Goal: Task Accomplishment & Management: Use online tool/utility

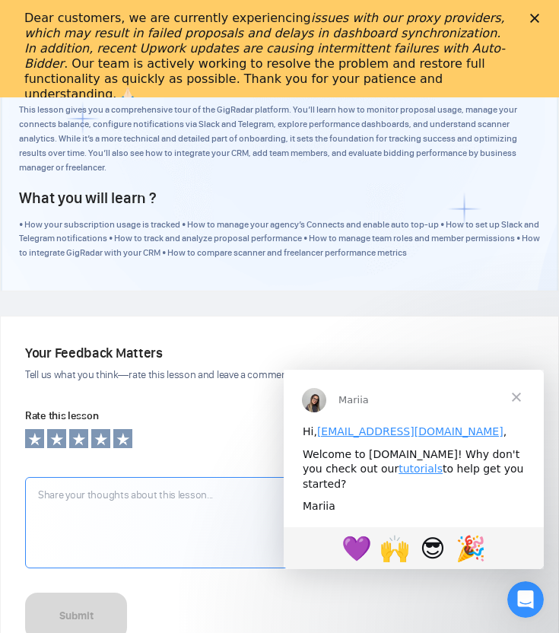
scroll to position [2100, 0]
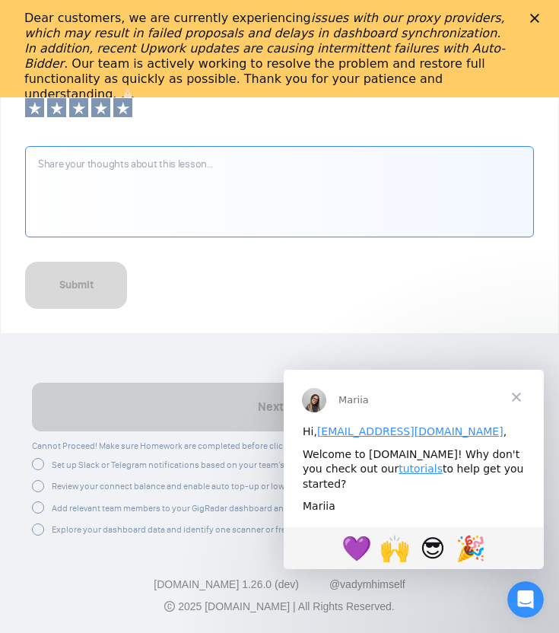
click at [524, 377] on span "Close" at bounding box center [516, 397] width 55 height 55
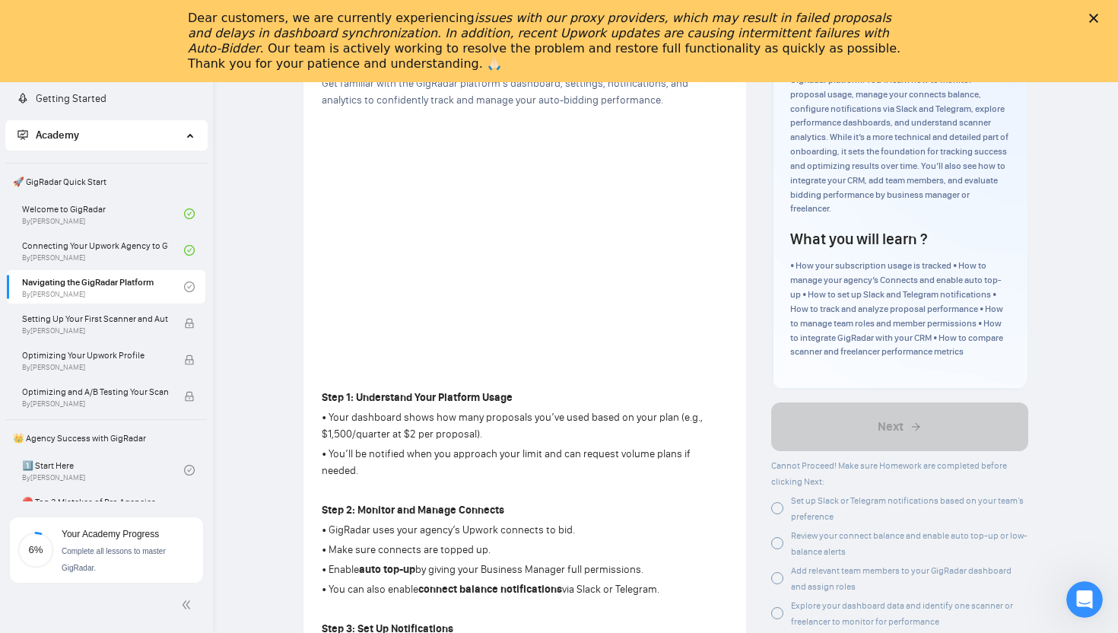
scroll to position [201, 0]
click at [558, 8] on div "Dear customers, we are currently experiencing issues with our proxy providers, …" at bounding box center [553, 41] width 730 height 70
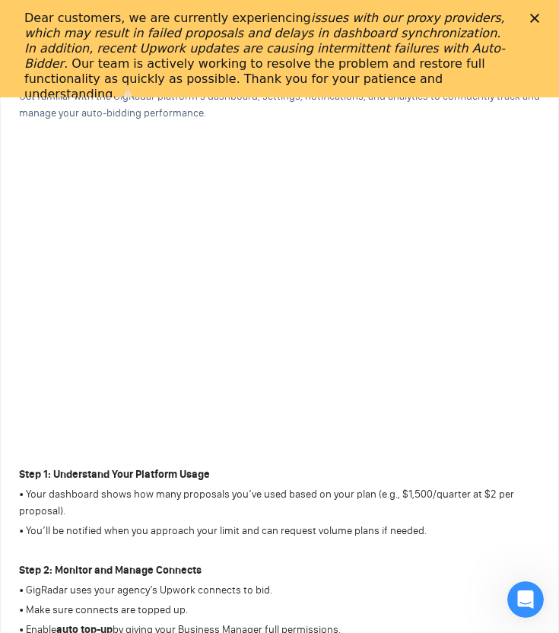
scroll to position [132, 0]
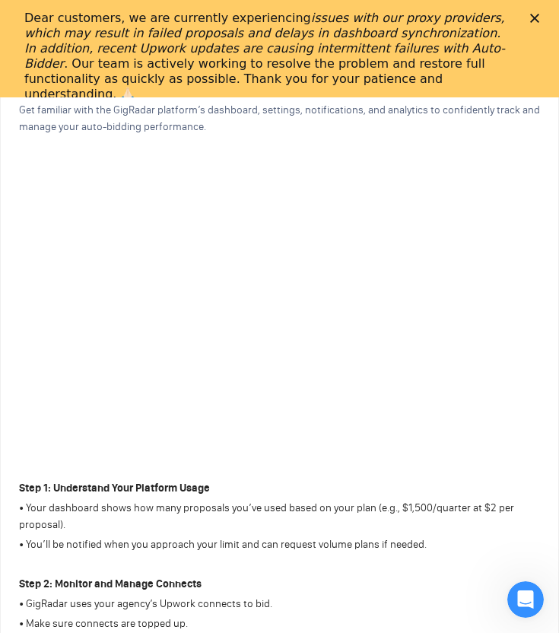
click at [527, 19] on div "Dear customers, we are currently experiencing issues with our proxy providers, …" at bounding box center [279, 56] width 510 height 100
click at [533, 12] on div "Dear customers, we are currently experiencing issues with our proxy providers, …" at bounding box center [279, 56] width 510 height 100
click at [539, 20] on div "Close" at bounding box center [537, 18] width 15 height 9
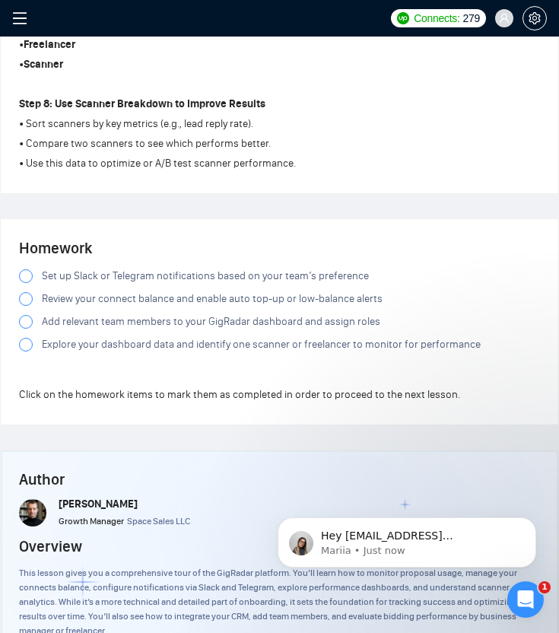
scroll to position [1203, 0]
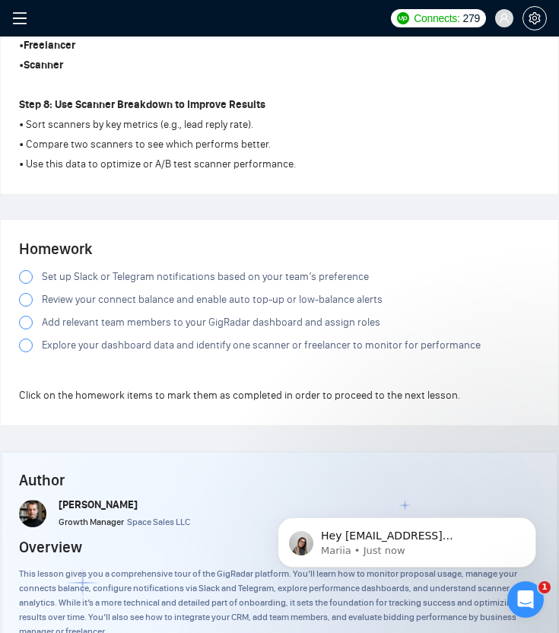
click at [27, 285] on label "Set up Slack or Telegram notifications based on your team’s preference" at bounding box center [279, 276] width 521 height 17
click at [28, 304] on div at bounding box center [26, 300] width 14 height 14
click at [30, 322] on span at bounding box center [26, 323] width 14 height 14
click at [24, 341] on div "Set up Slack or Telegram notifications based on your team’s preference Review y…" at bounding box center [279, 313] width 521 height 91
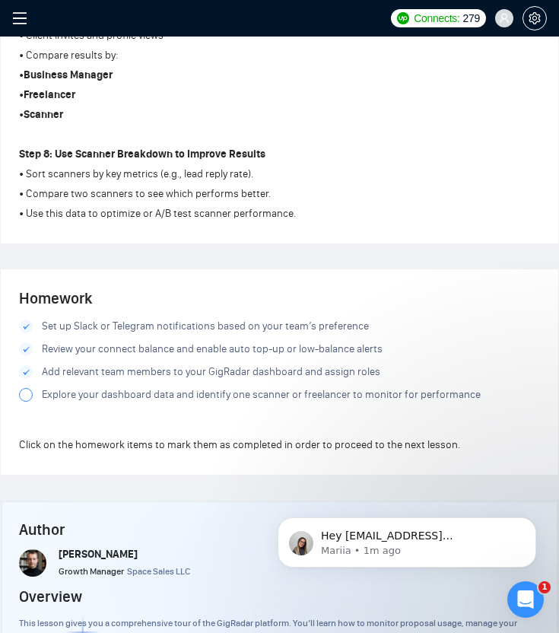
scroll to position [1153, 0]
click at [19, 402] on div at bounding box center [26, 396] width 14 height 14
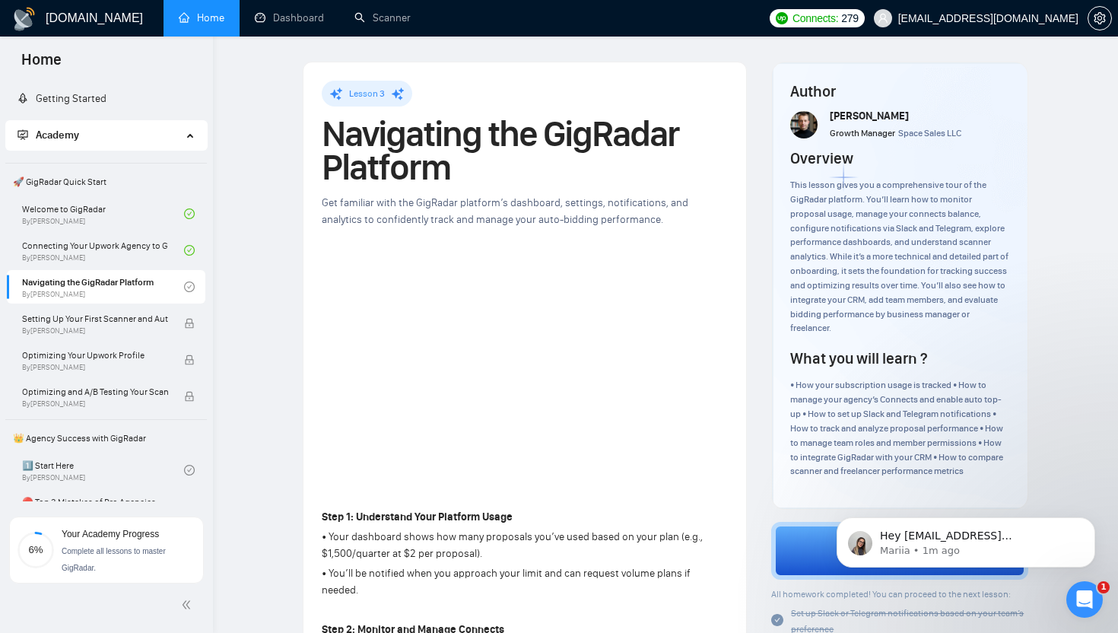
scroll to position [324, 0]
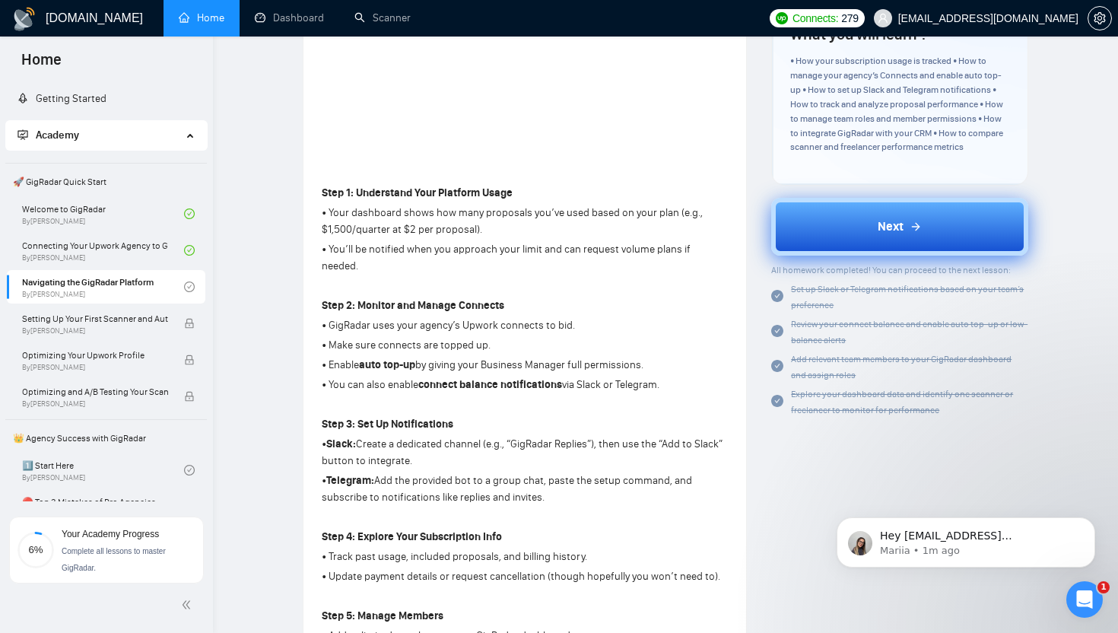
click at [558, 227] on button "Next" at bounding box center [899, 227] width 257 height 58
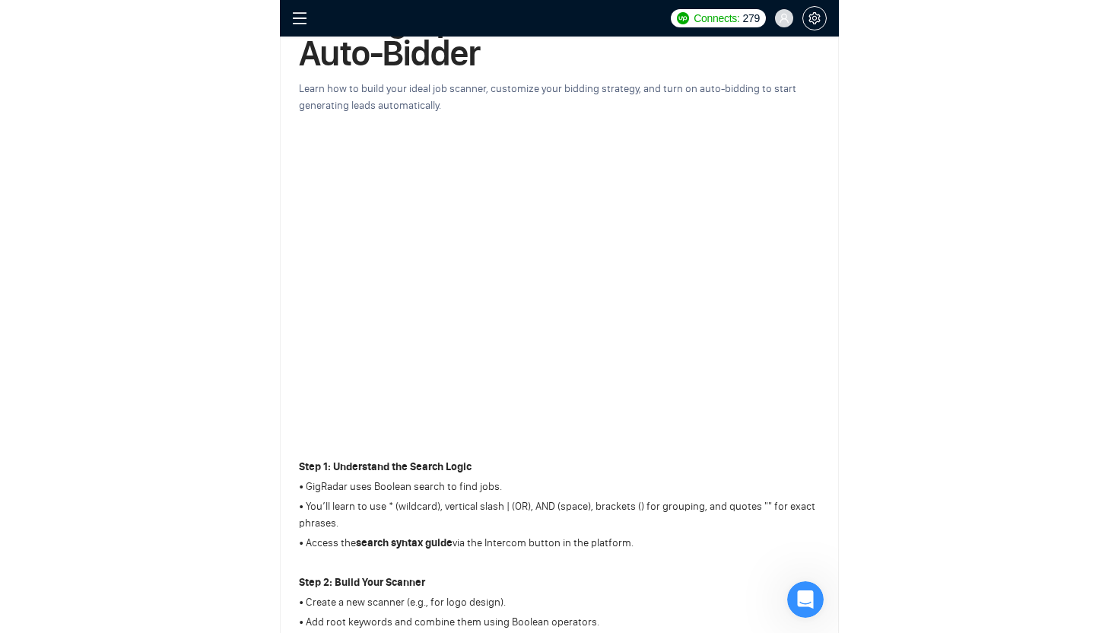
scroll to position [89, 0]
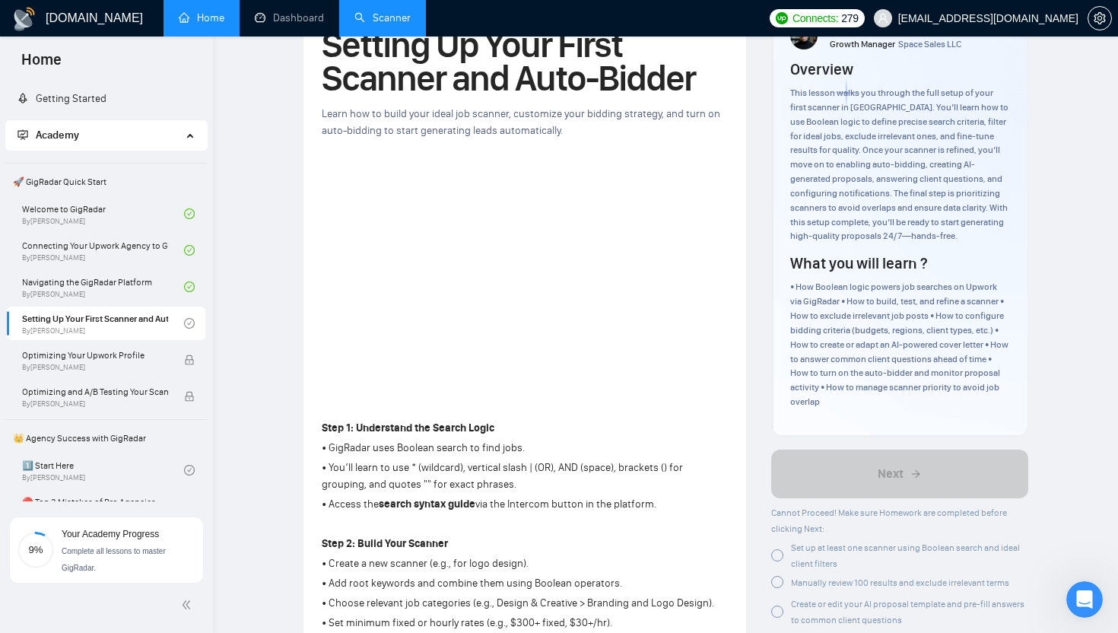
click at [399, 11] on link "Scanner" at bounding box center [382, 17] width 56 height 13
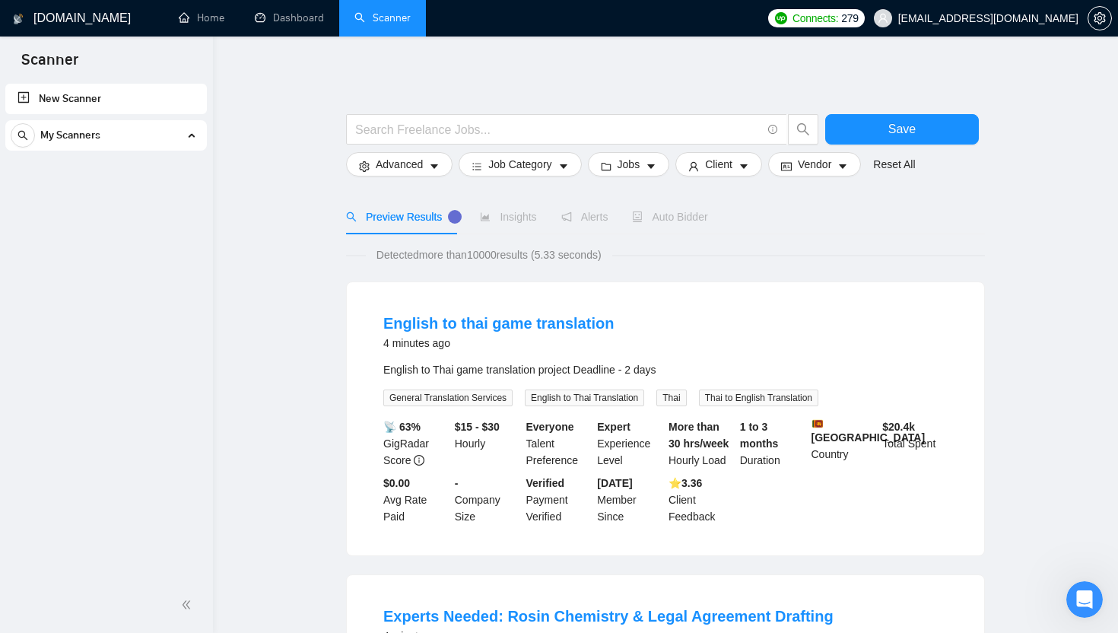
click at [187, 137] on div "My Scanners" at bounding box center [106, 135] width 191 height 30
click at [33, 98] on link "New Scanner" at bounding box center [105, 99] width 177 height 30
click at [84, 137] on span "My Scanners" at bounding box center [70, 135] width 60 height 30
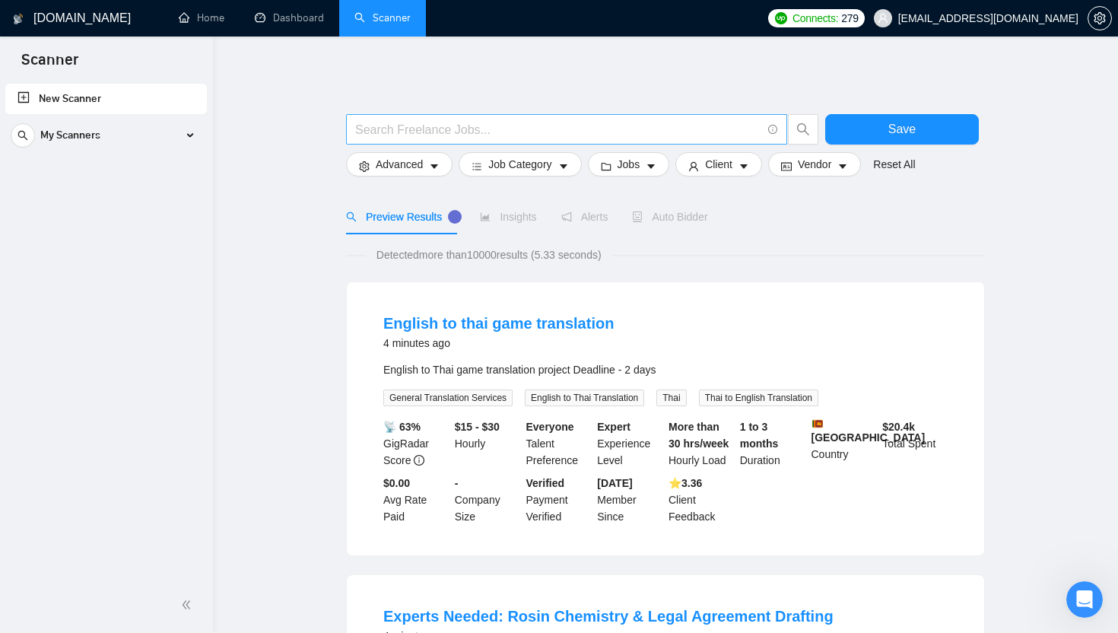
click at [475, 135] on input "text" at bounding box center [558, 129] width 406 height 19
type input "cpa*"
click at [558, 143] on button "Save" at bounding box center [902, 129] width 154 height 30
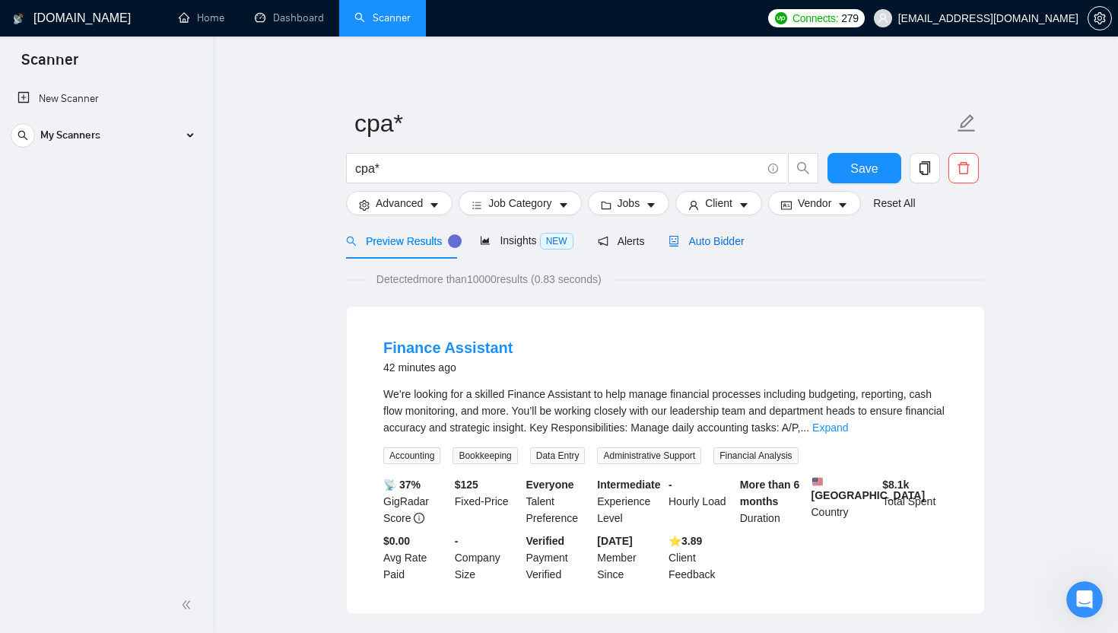
click at [558, 243] on span "Auto Bidder" at bounding box center [705, 241] width 75 height 12
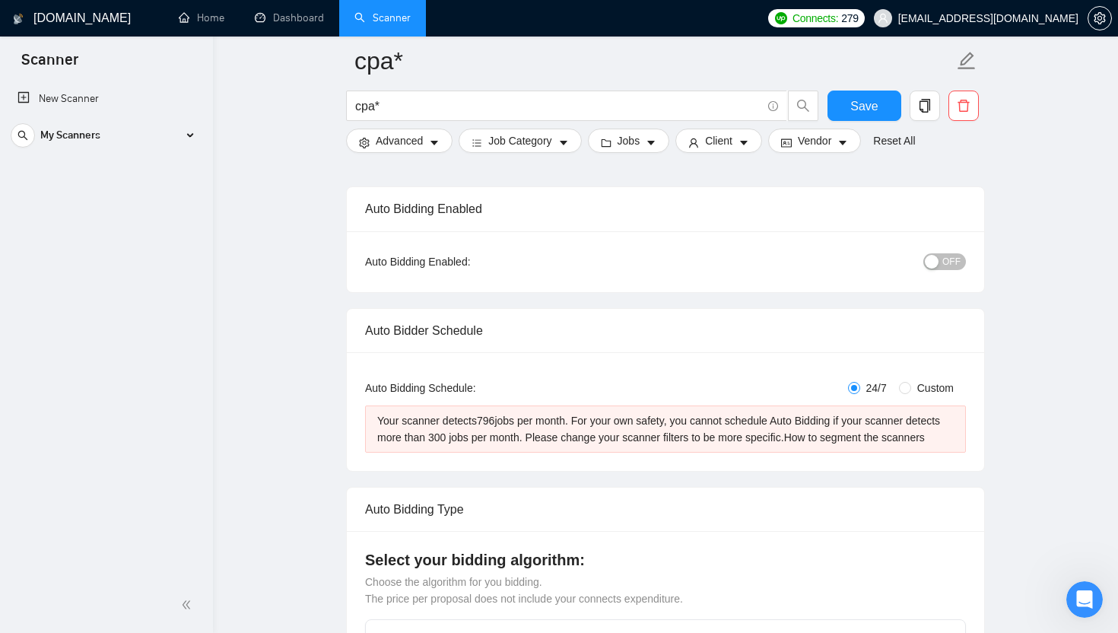
scroll to position [97, 0]
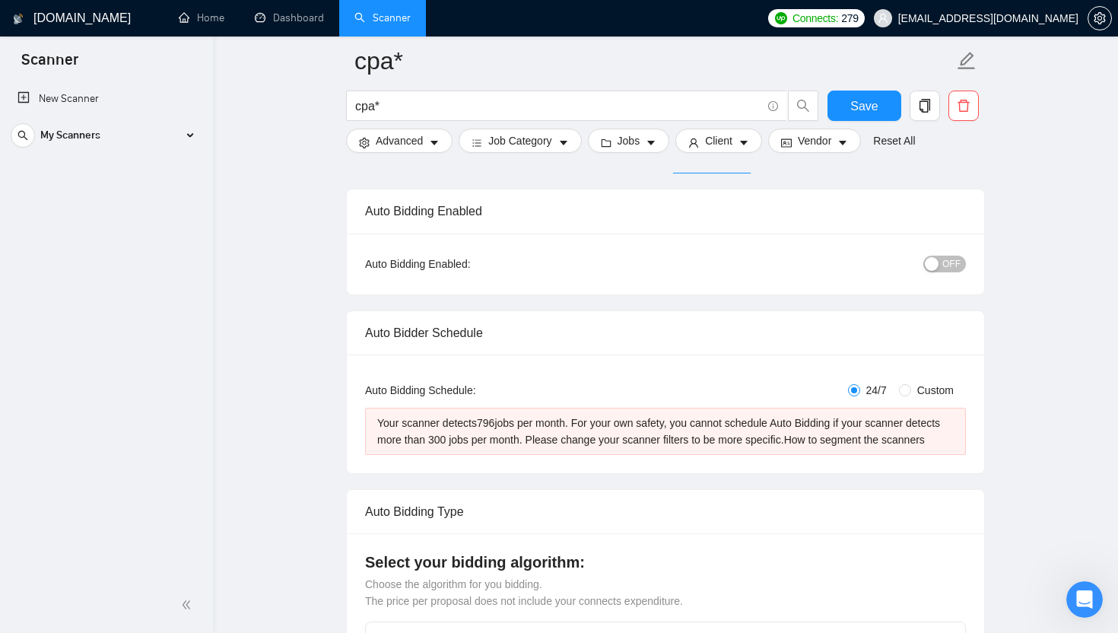
click at [558, 265] on span "OFF" at bounding box center [951, 264] width 18 height 17
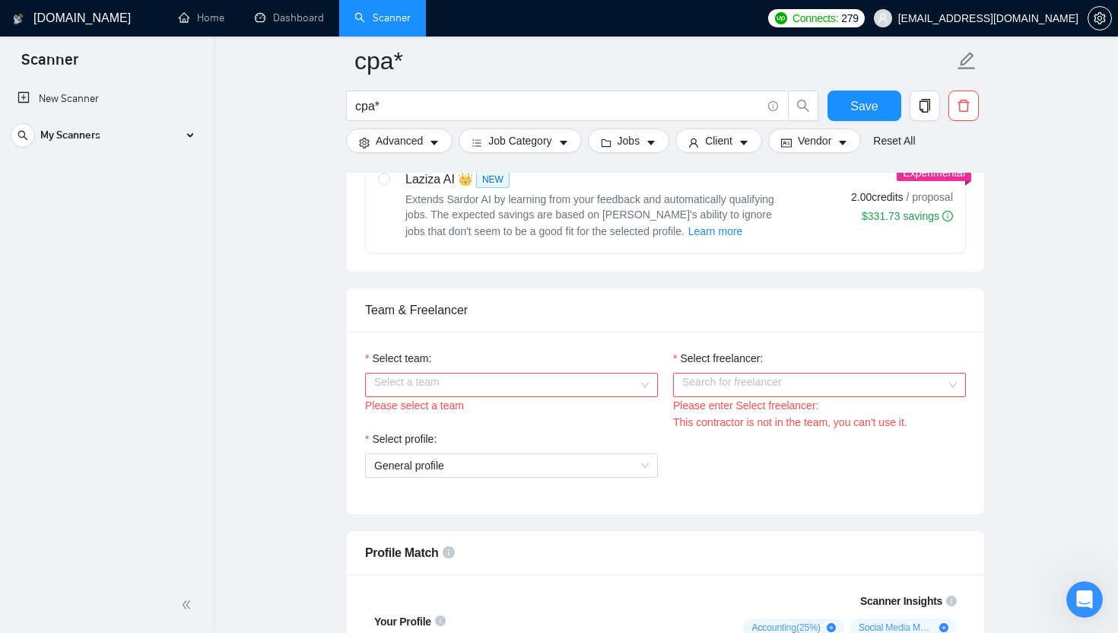
scroll to position [811, 0]
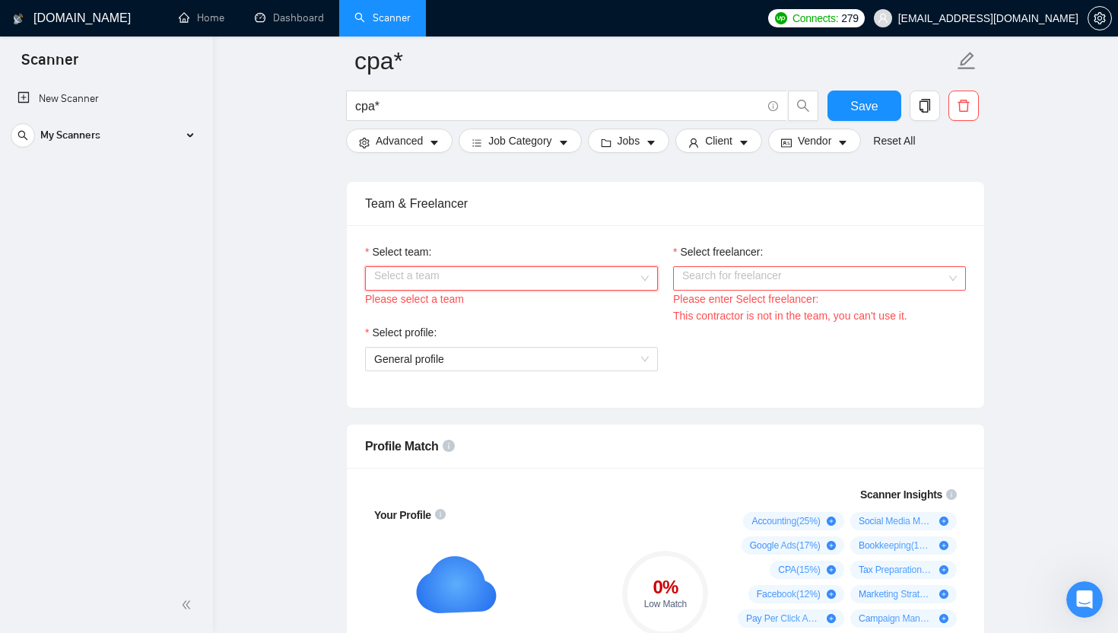
click at [557, 290] on input "Select team:" at bounding box center [506, 278] width 264 height 23
click at [558, 290] on input "Select team:" at bounding box center [506, 278] width 264 height 23
click at [558, 334] on div "ClearBooks CPA" at bounding box center [511, 325] width 293 height 24
click at [558, 282] on div "Search for freelancer" at bounding box center [819, 278] width 293 height 24
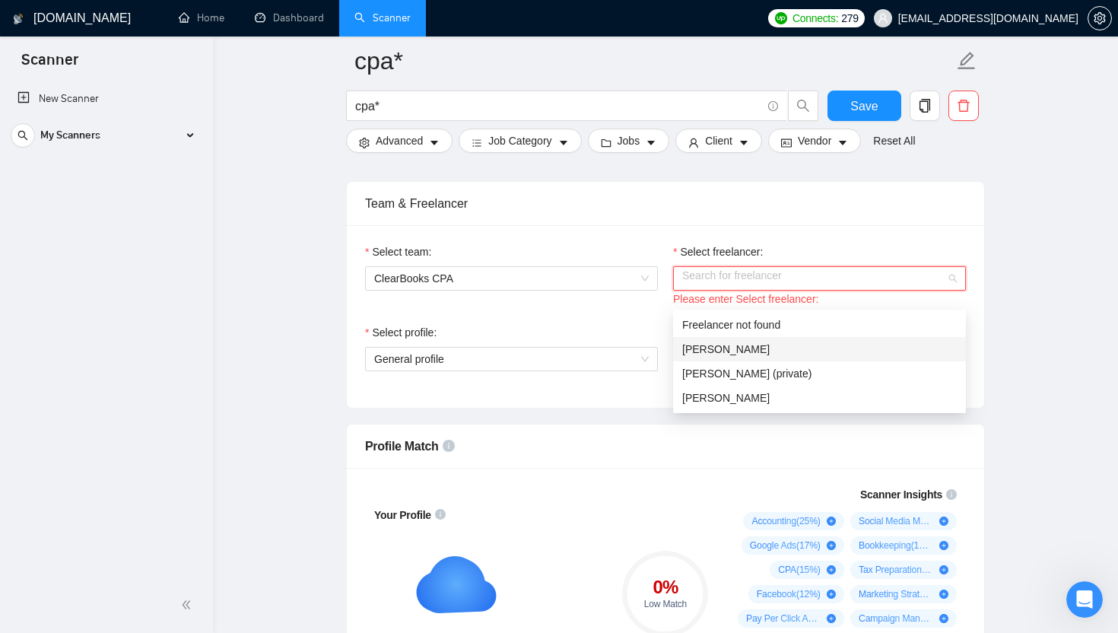
click at [558, 348] on div "Sugam Sharma" at bounding box center [819, 349] width 275 height 17
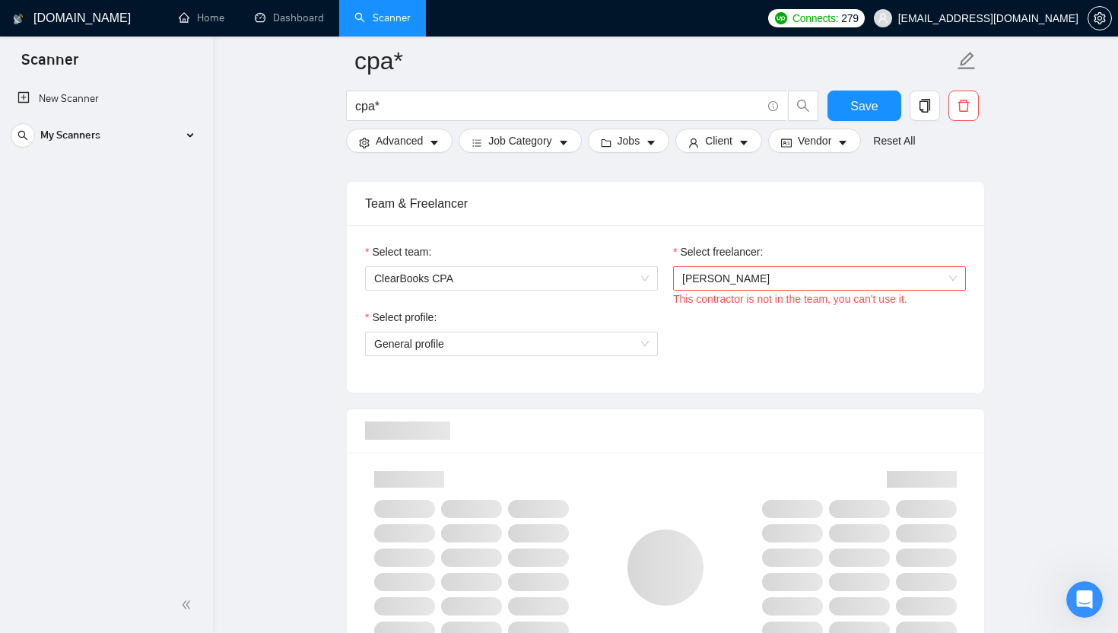
click at [505, 374] on div "Select profile: General profile" at bounding box center [511, 341] width 308 height 65
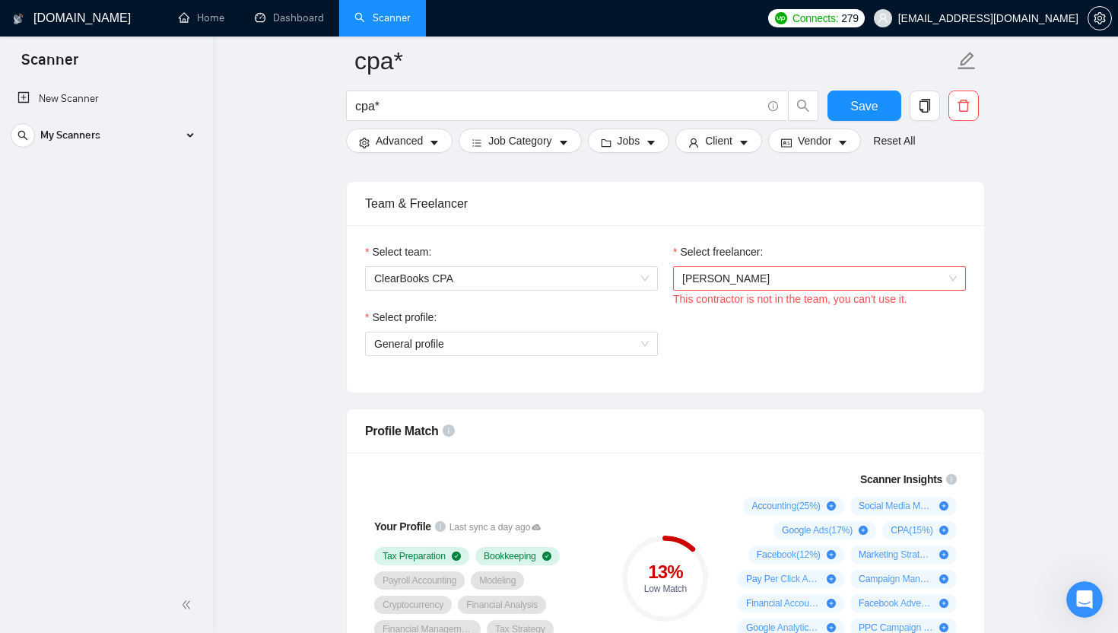
click at [558, 290] on span "Sugam Sharma" at bounding box center [819, 278] width 275 height 23
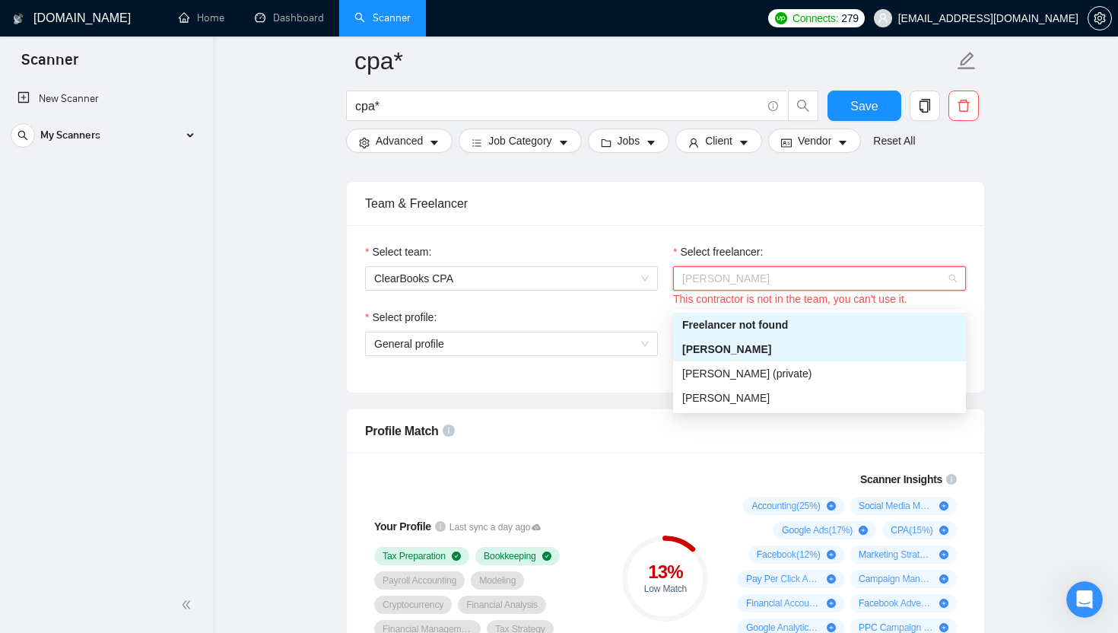
click at [558, 348] on div "Sugam Sharma" at bounding box center [819, 349] width 275 height 17
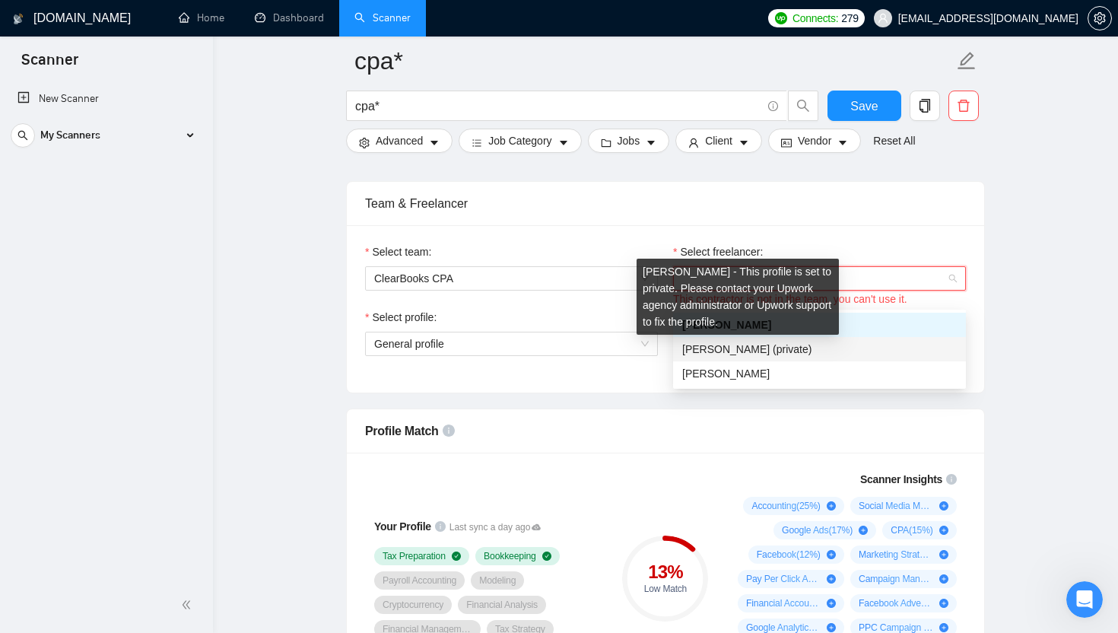
click at [558, 357] on div "Yasin Malkani (private)" at bounding box center [819, 349] width 275 height 17
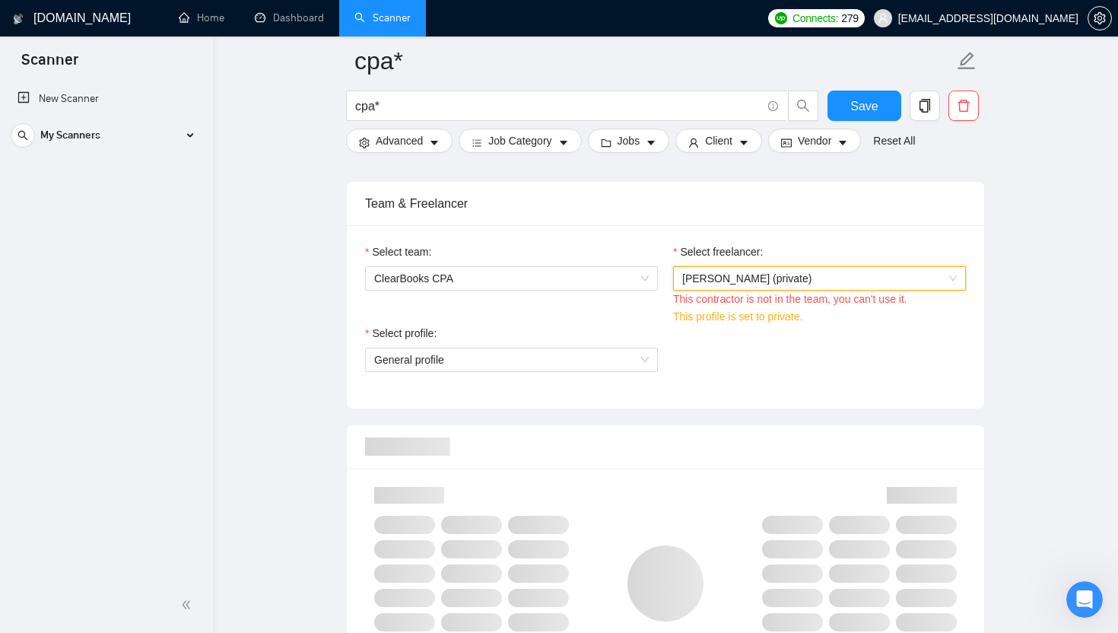
click at [558, 290] on span "Yasin Malkani (private)" at bounding box center [819, 278] width 275 height 23
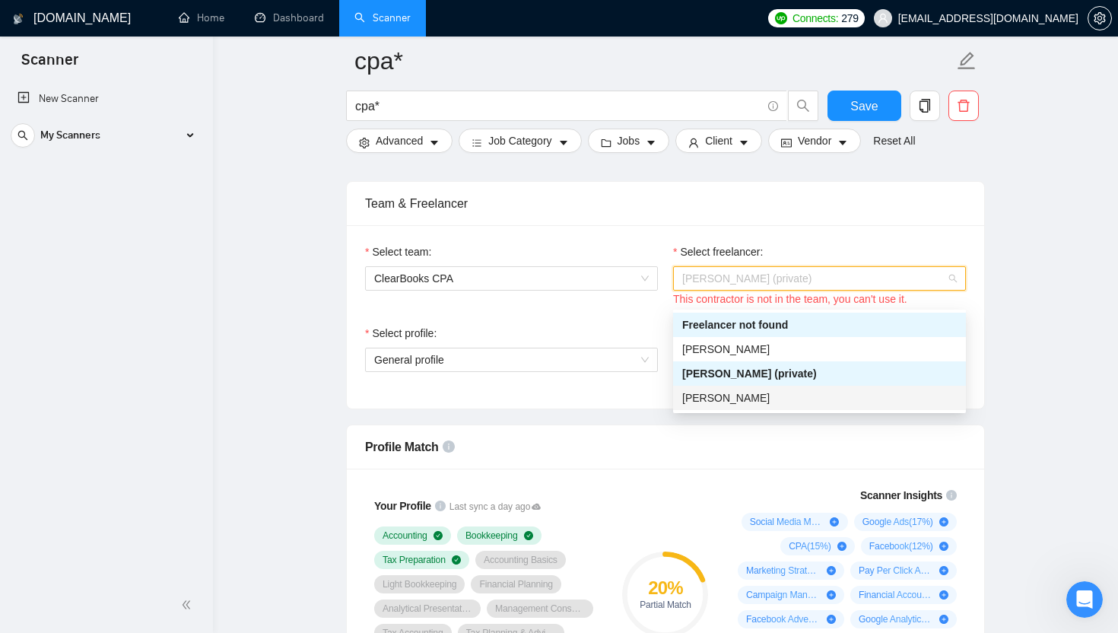
click at [558, 391] on div "Akansha Acharya" at bounding box center [819, 397] width 275 height 17
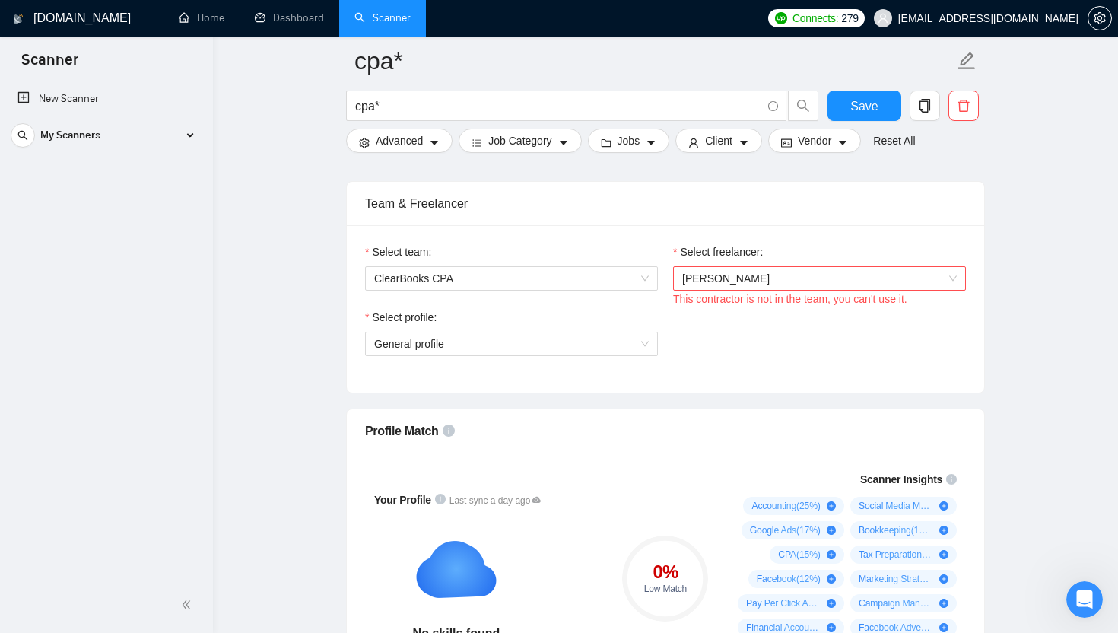
click at [558, 261] on div "Select freelancer:" at bounding box center [819, 254] width 293 height 23
click at [558, 291] on div "Akansha Acharya" at bounding box center [819, 278] width 293 height 24
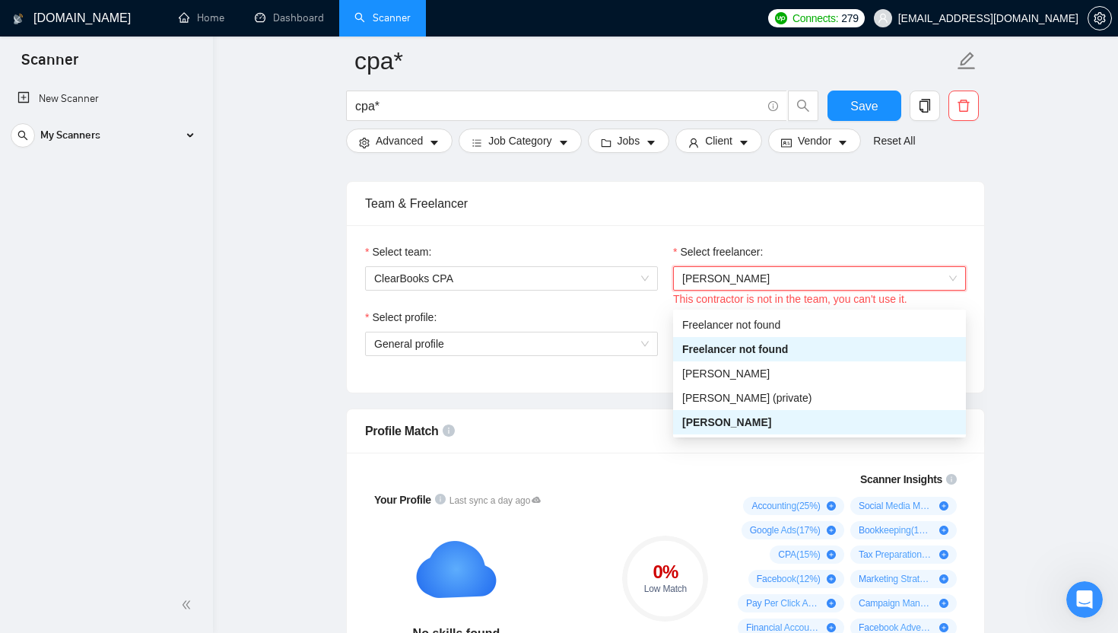
click at [558, 291] on div "Akansha Acharya" at bounding box center [819, 278] width 293 height 24
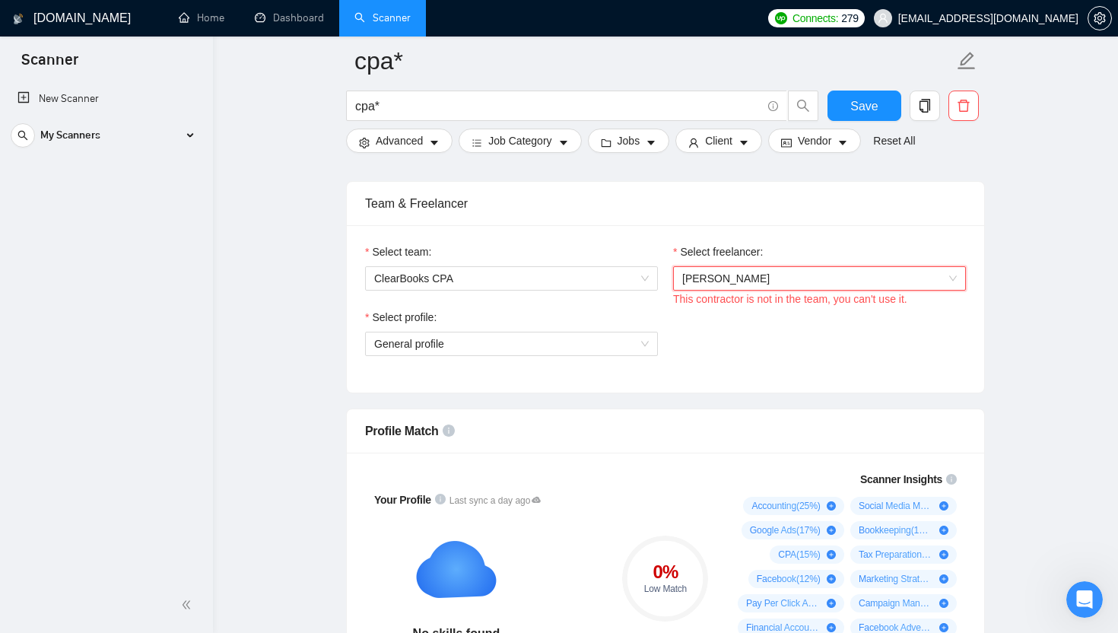
click at [558, 290] on span "Akansha Acharya" at bounding box center [819, 278] width 275 height 23
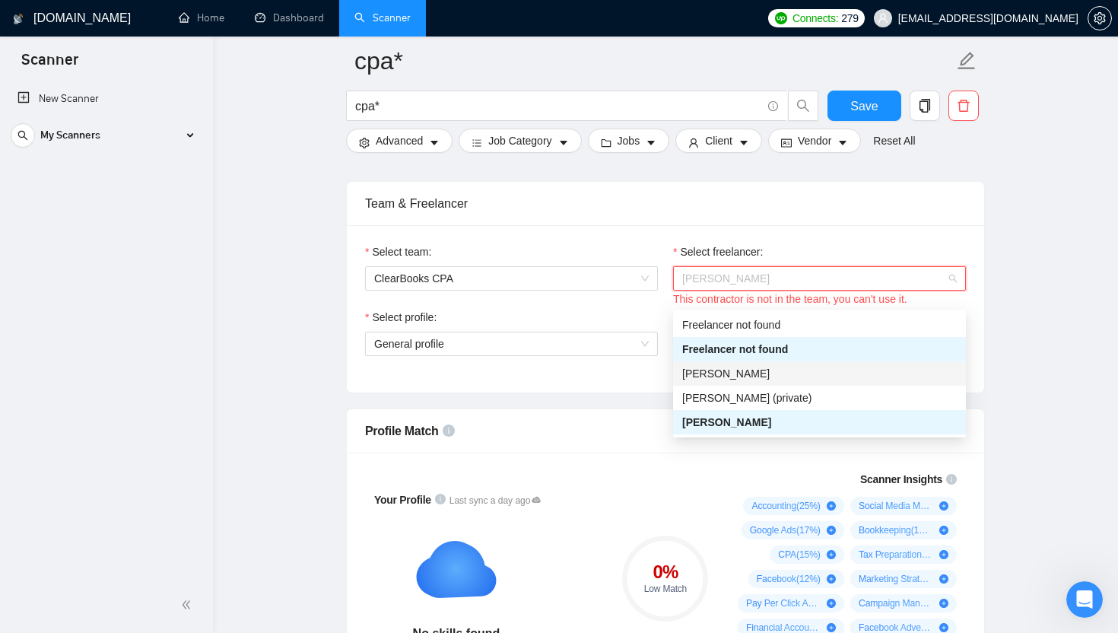
click at [558, 364] on div "Sugam Sharma" at bounding box center [819, 373] width 293 height 24
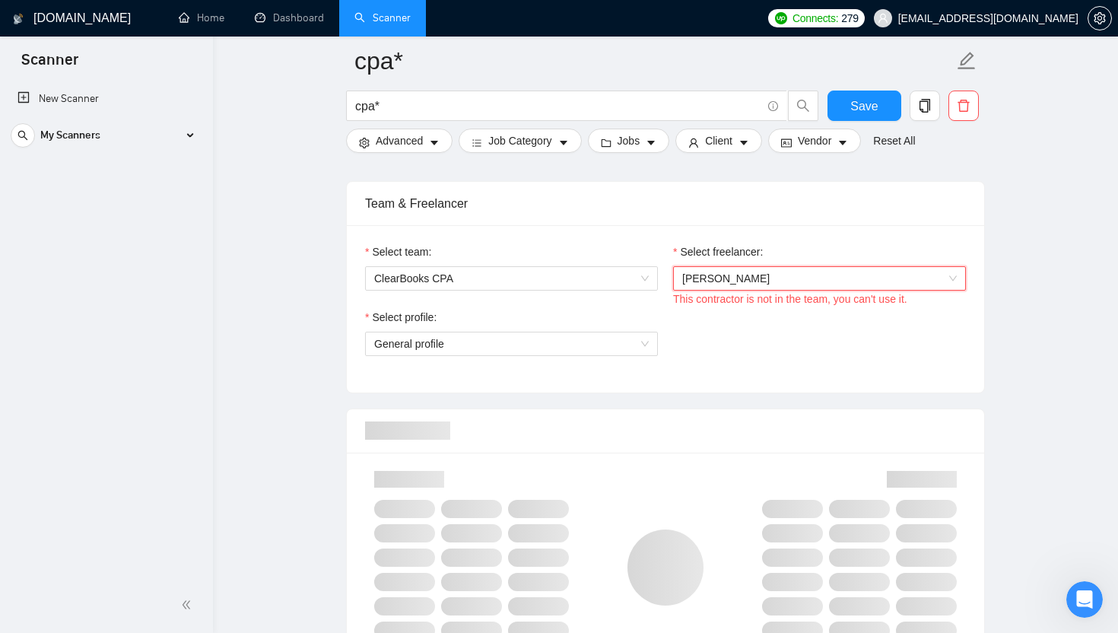
click at [175, 414] on div "New Scanner My Scanners cpa* cpa*" at bounding box center [106, 329] width 213 height 497
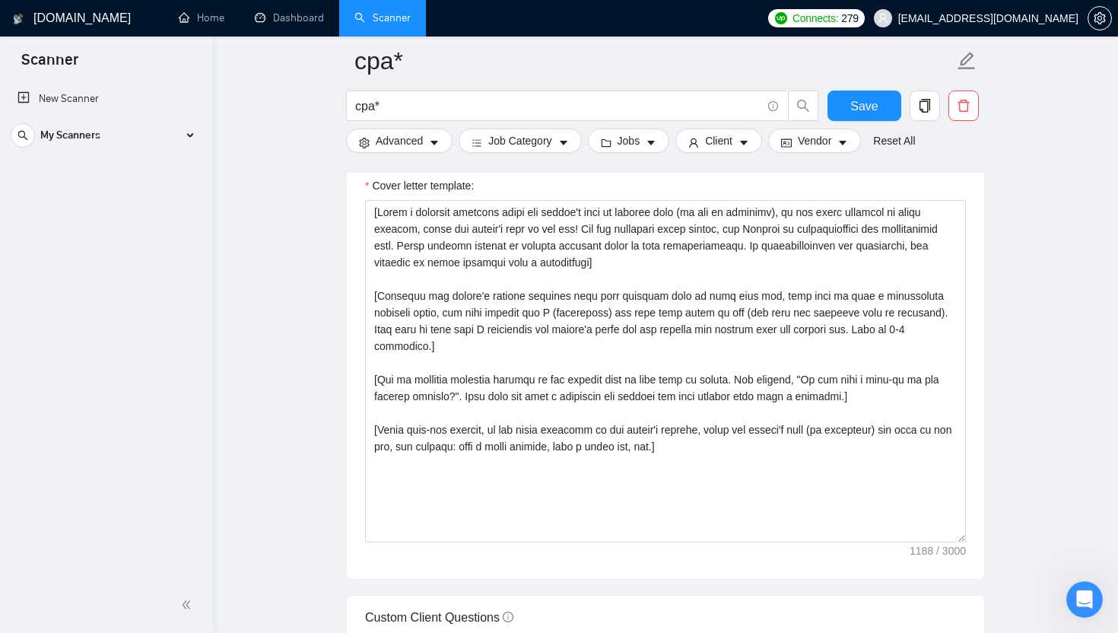
scroll to position [1715, 0]
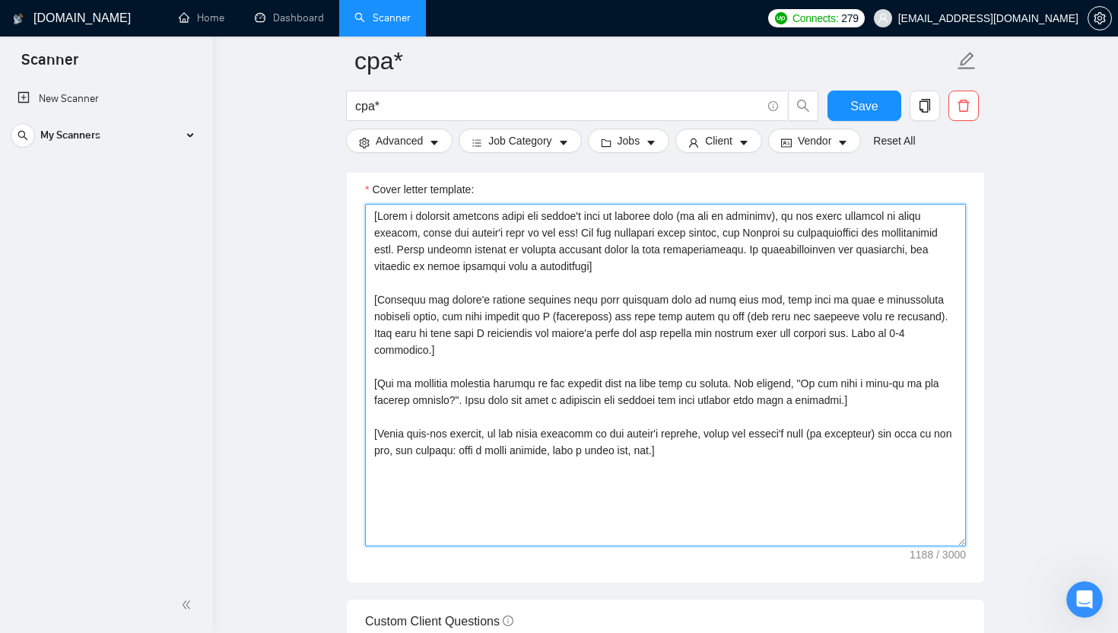
click at [558, 331] on textarea "Cover letter template:" at bounding box center [665, 375] width 601 height 342
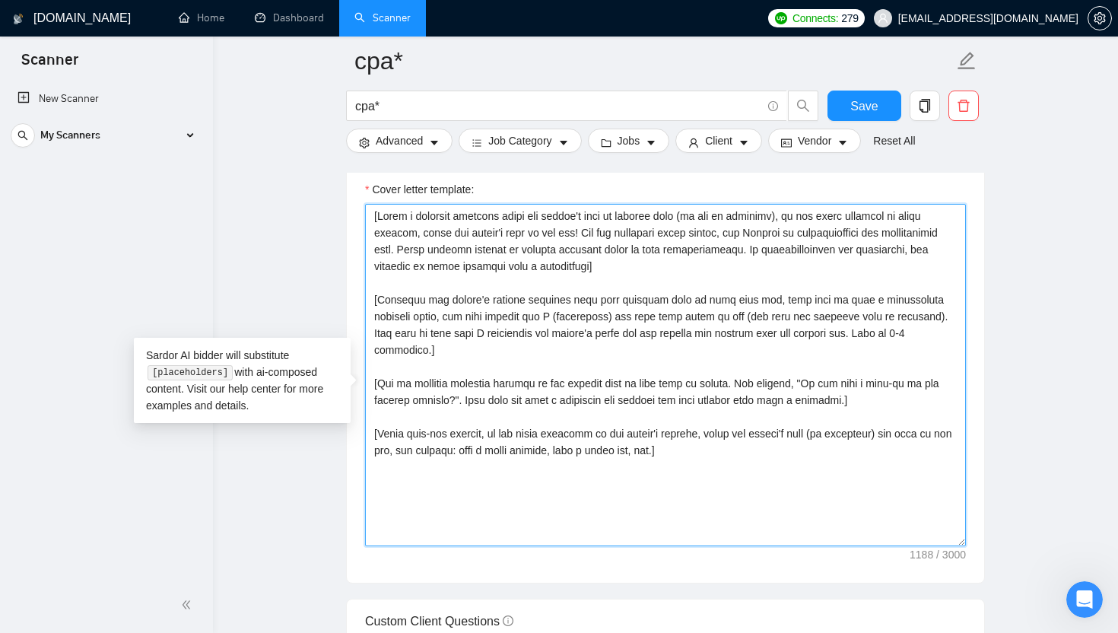
click at [558, 331] on textarea "Cover letter template:" at bounding box center [665, 375] width 601 height 342
click at [530, 364] on textarea "Cover letter template:" at bounding box center [665, 375] width 601 height 342
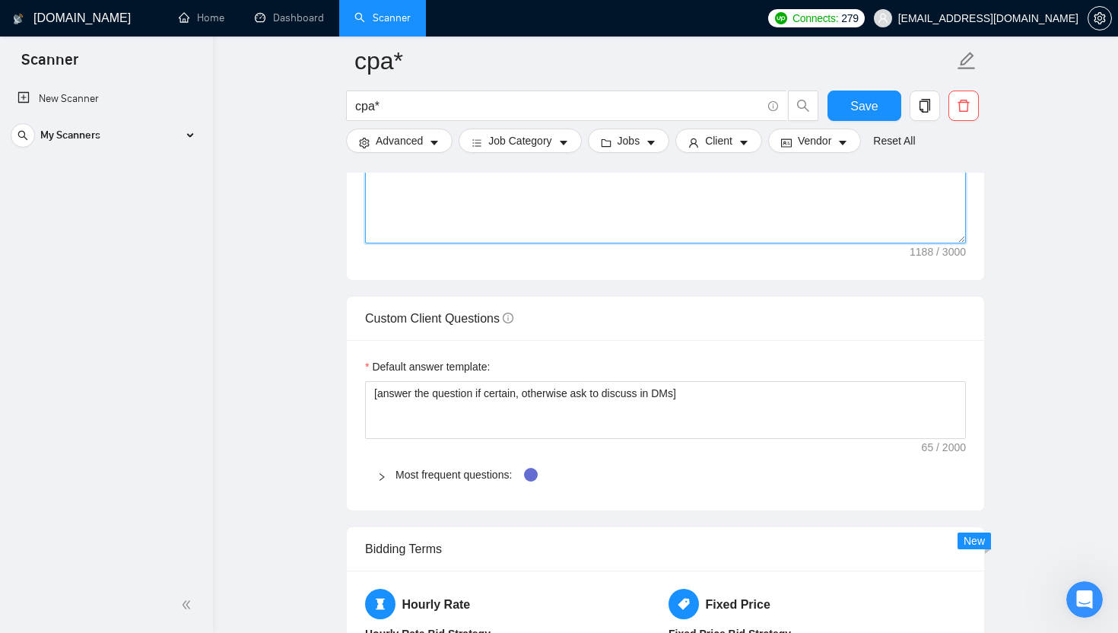
scroll to position [2019, 0]
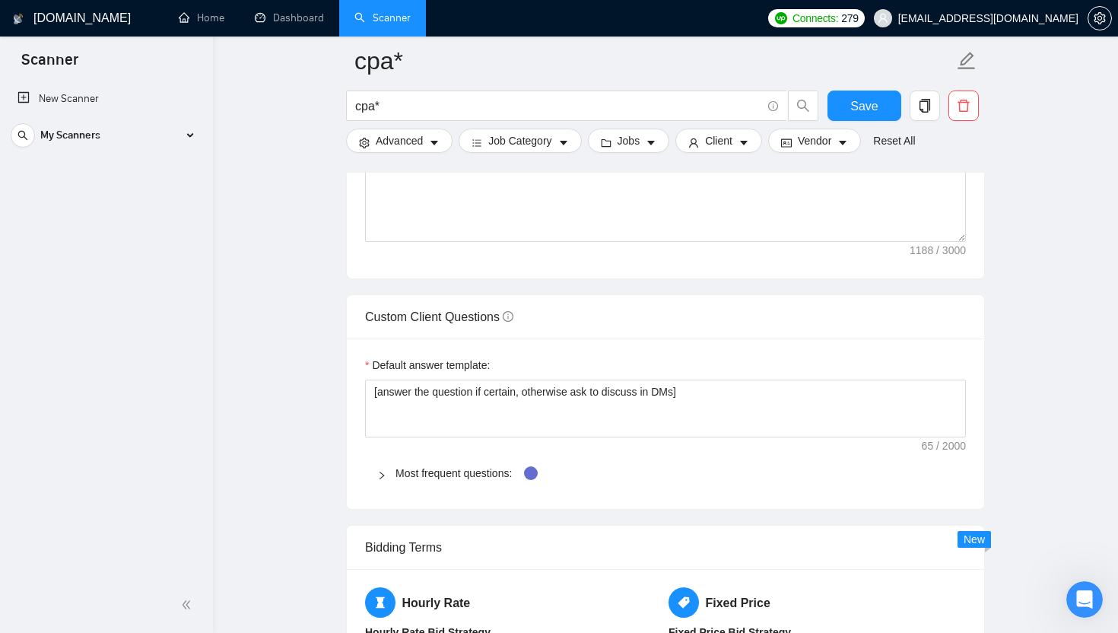
click at [513, 322] on icon "info-circle" at bounding box center [508, 316] width 11 height 11
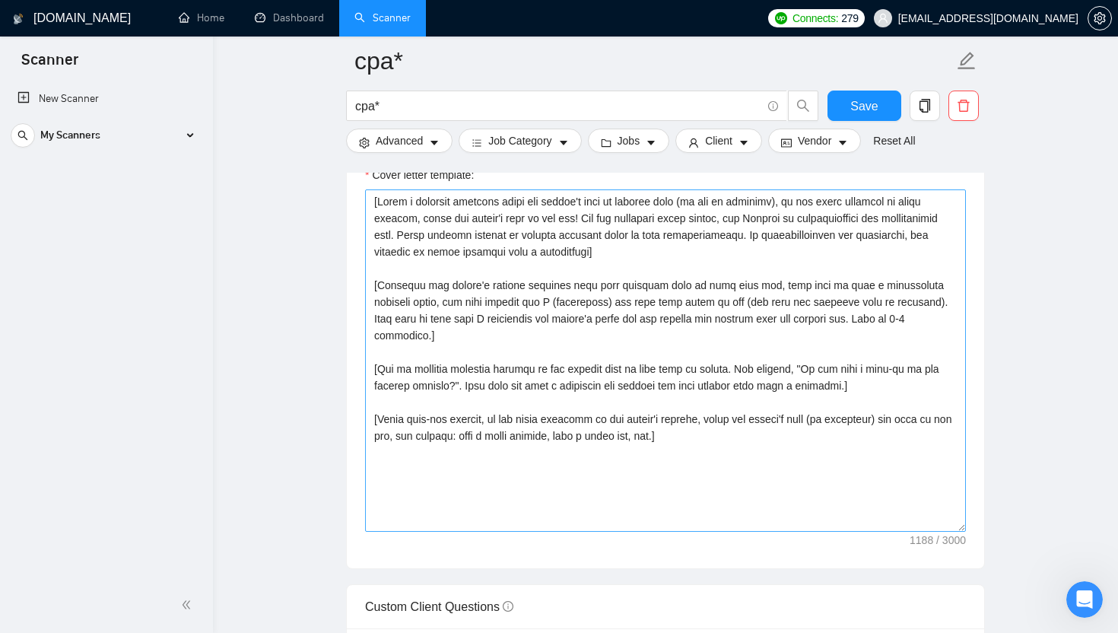
scroll to position [1730, 0]
click at [558, 339] on textarea "Cover letter template:" at bounding box center [665, 360] width 601 height 342
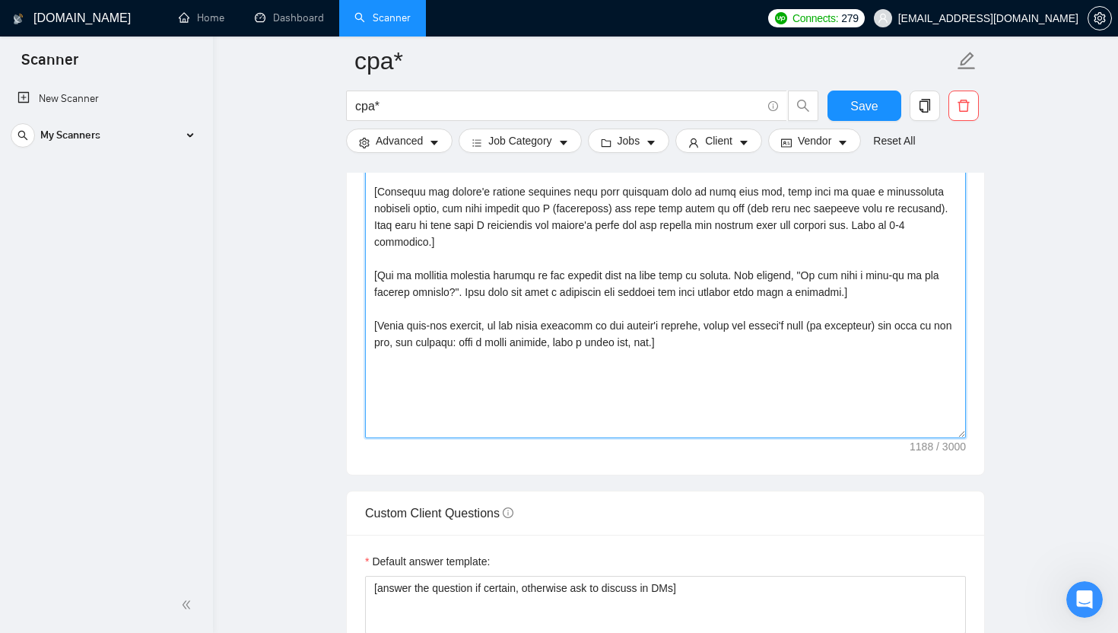
scroll to position [1821, 0]
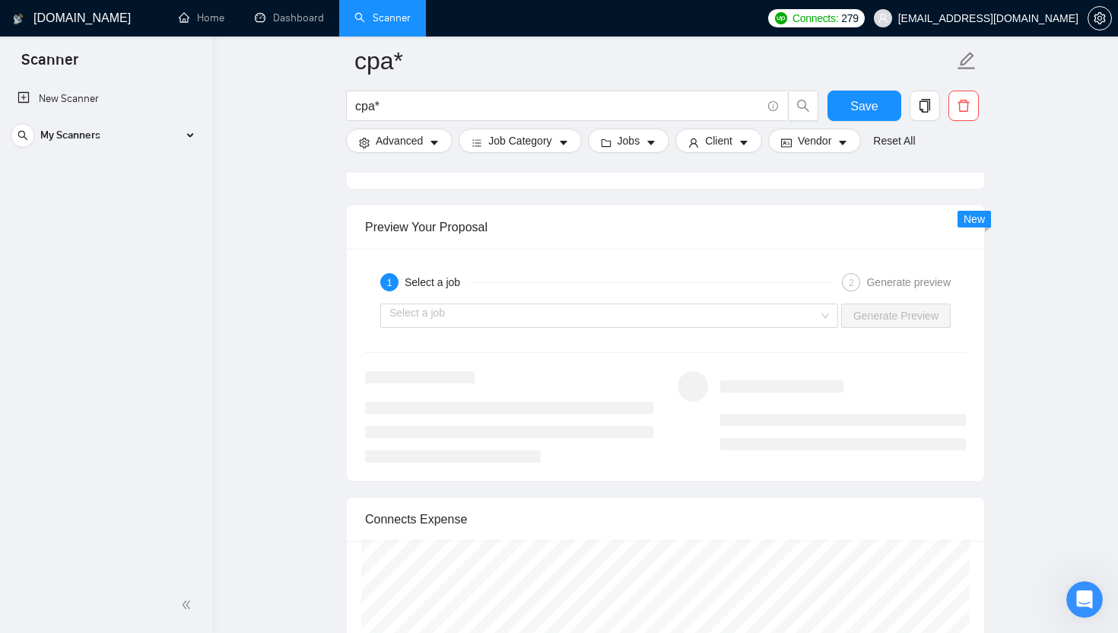
scroll to position [2834, 0]
click at [519, 327] on input "search" at bounding box center [603, 316] width 429 height 23
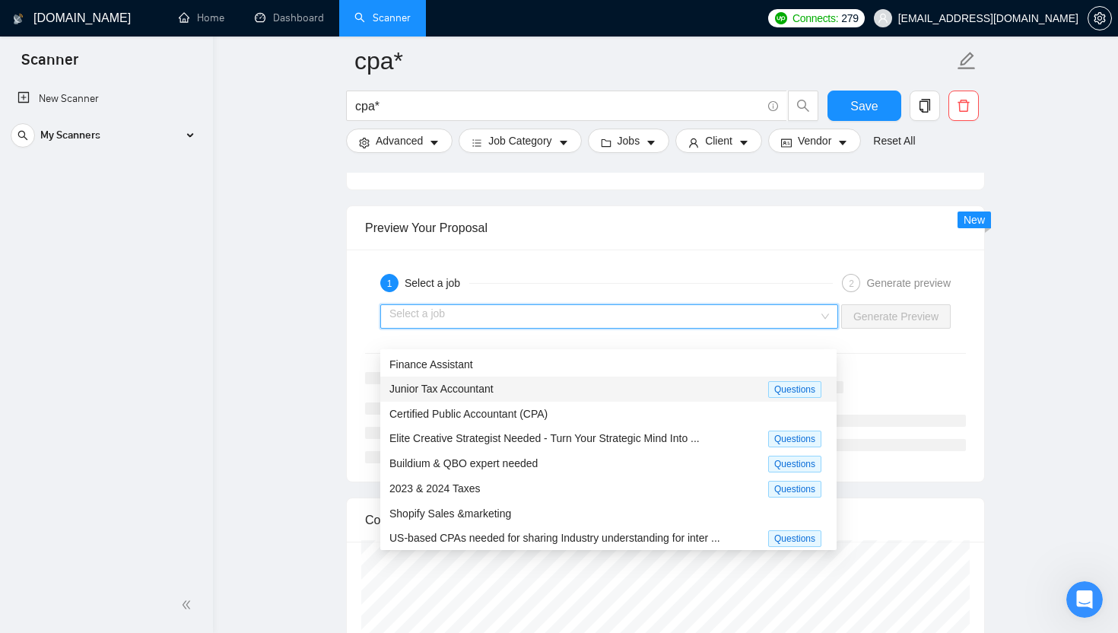
click at [348, 405] on div "1 Select a job 2 Generate preview Select a job Generate Preview" at bounding box center [665, 365] width 637 height 232
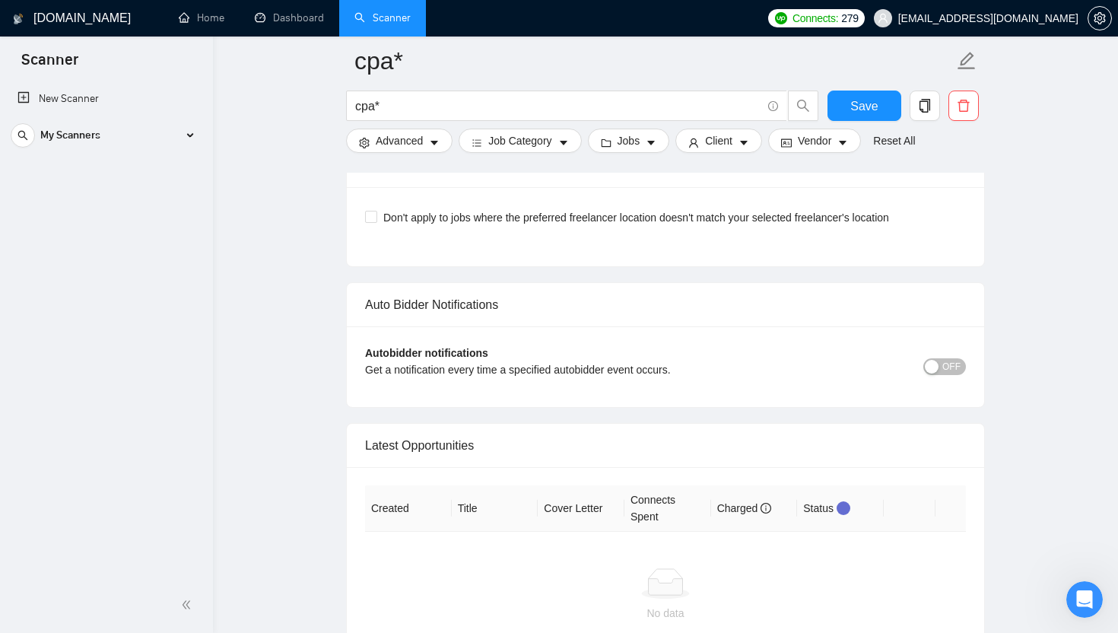
scroll to position [3593, 0]
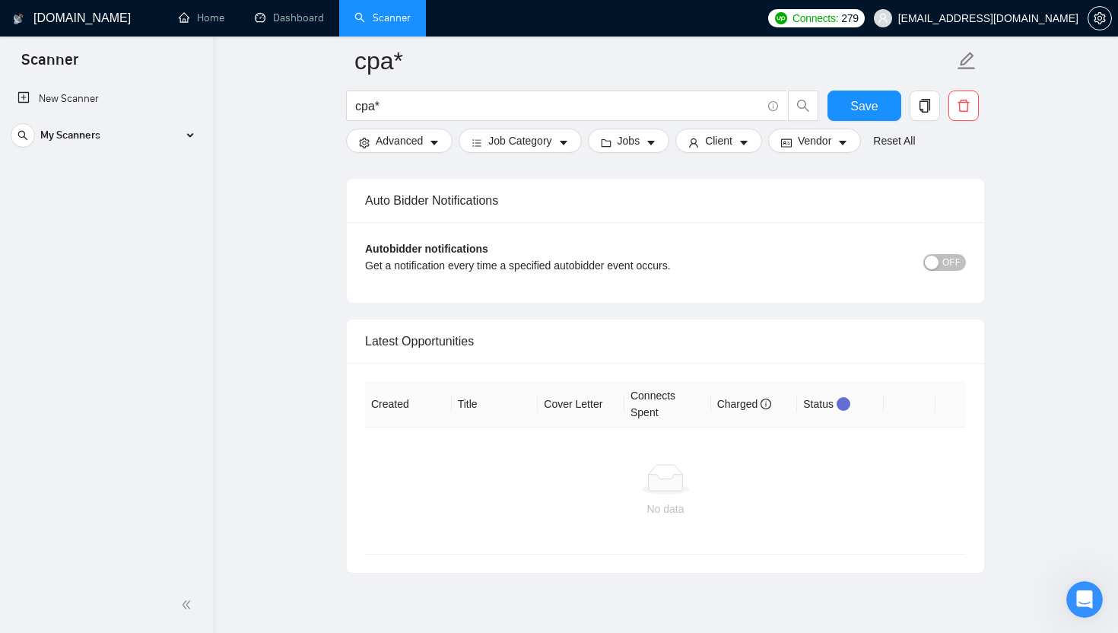
click at [558, 271] on span "OFF" at bounding box center [951, 262] width 18 height 17
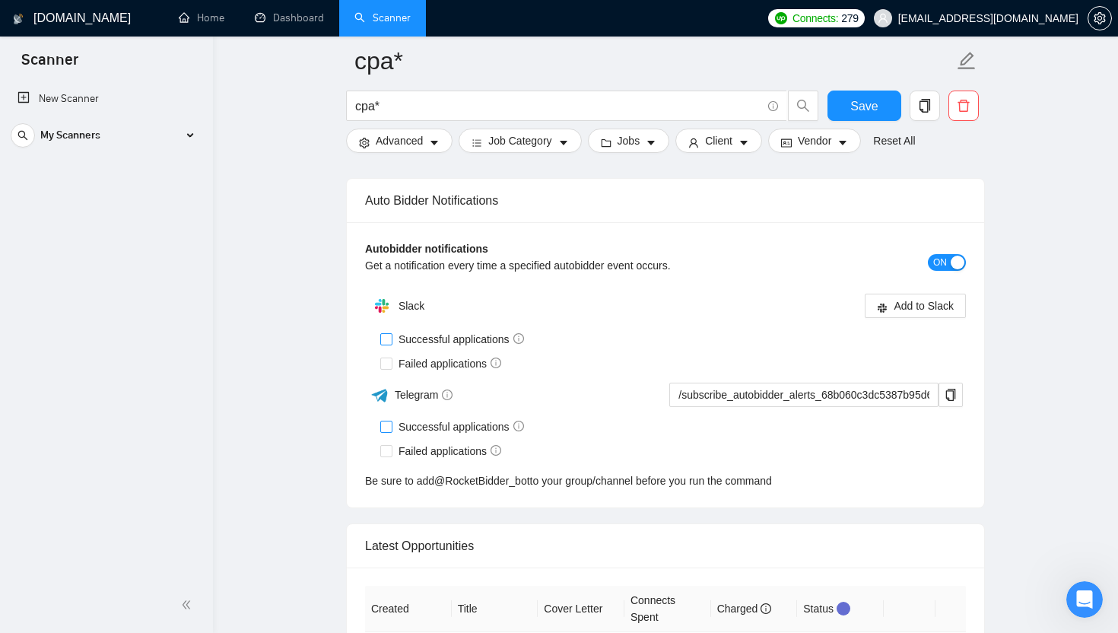
click at [390, 344] on input "Successful applications" at bounding box center [385, 338] width 11 height 11
checkbox input "true"
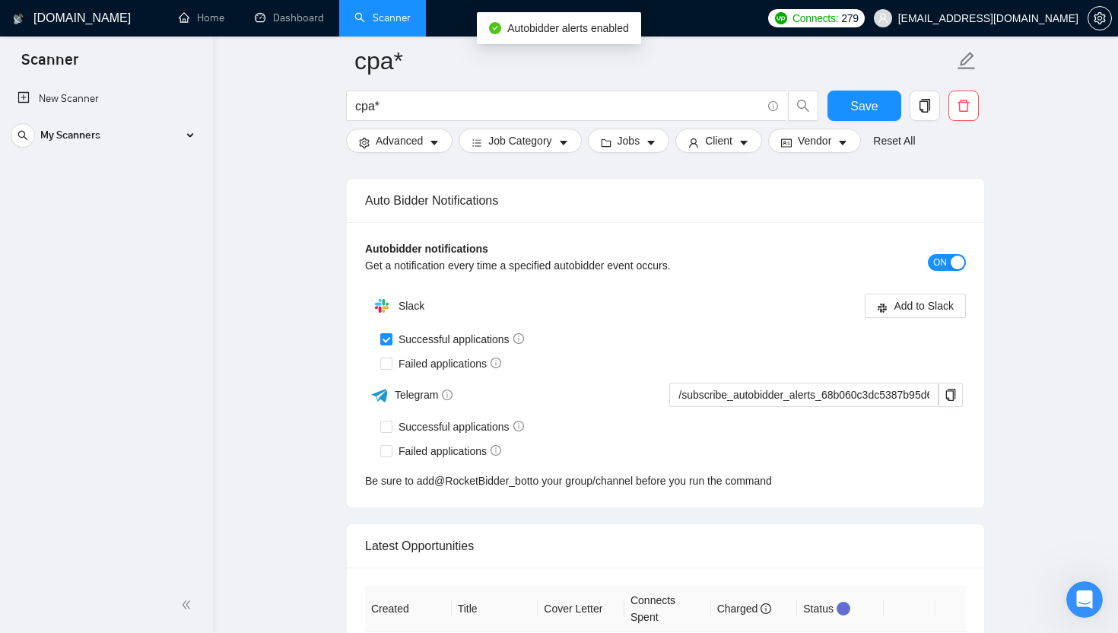
click at [390, 321] on img at bounding box center [382, 306] width 30 height 30
click at [390, 368] on input "Failed applications" at bounding box center [385, 362] width 11 height 11
checkbox input "true"
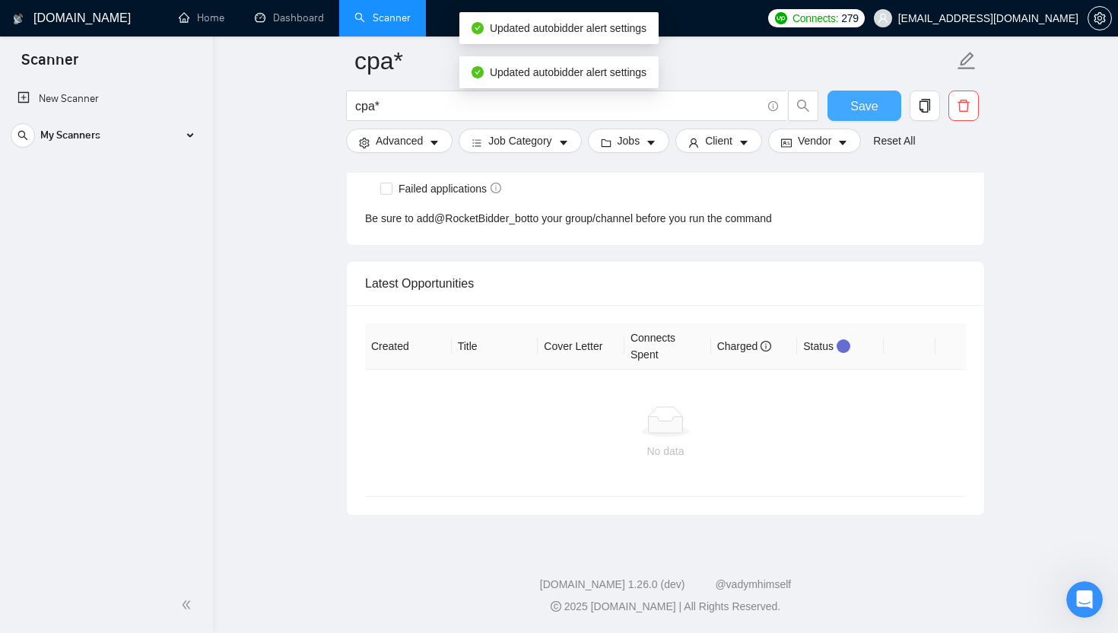
click at [558, 110] on span "Save" at bounding box center [863, 106] width 27 height 19
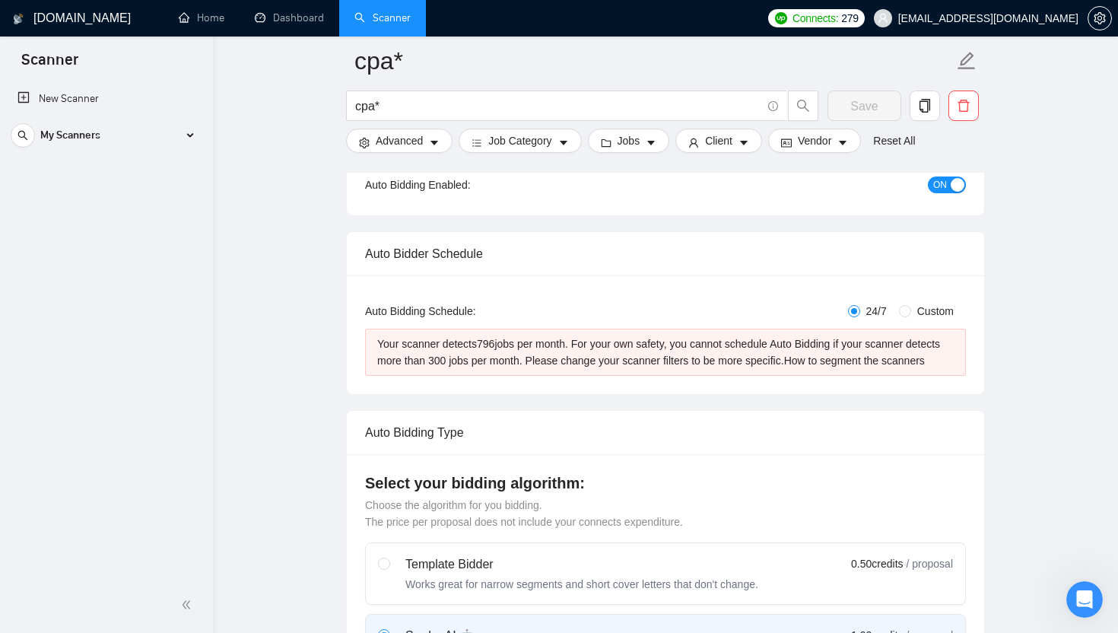
scroll to position [179, 0]
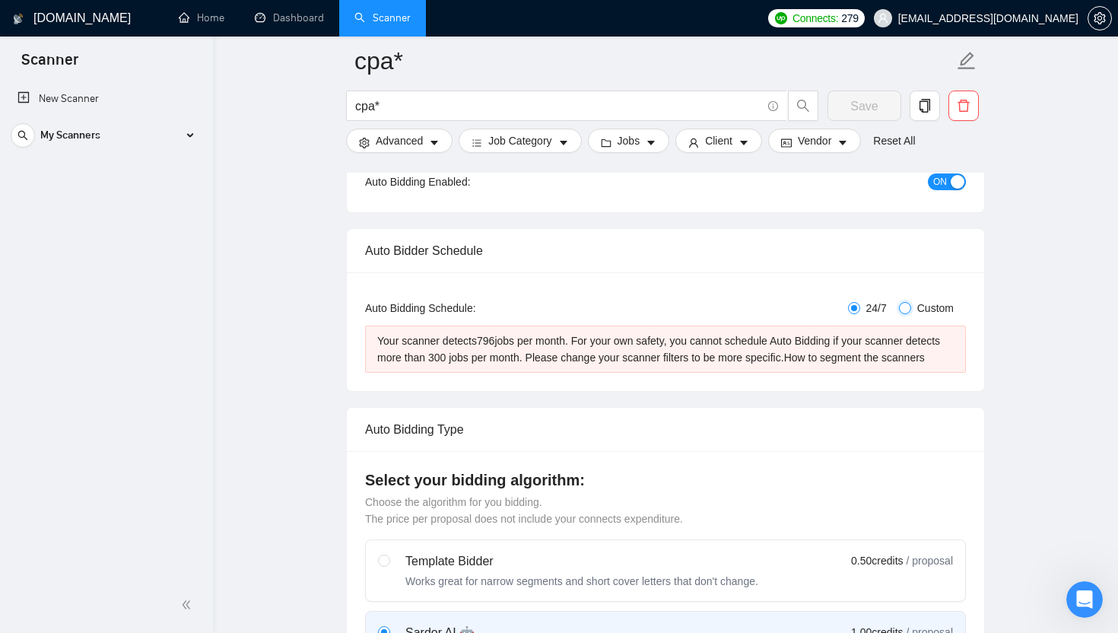
click at [558, 304] on input "Custom" at bounding box center [905, 308] width 12 height 12
radio input "true"
radio input "false"
checkbox input "true"
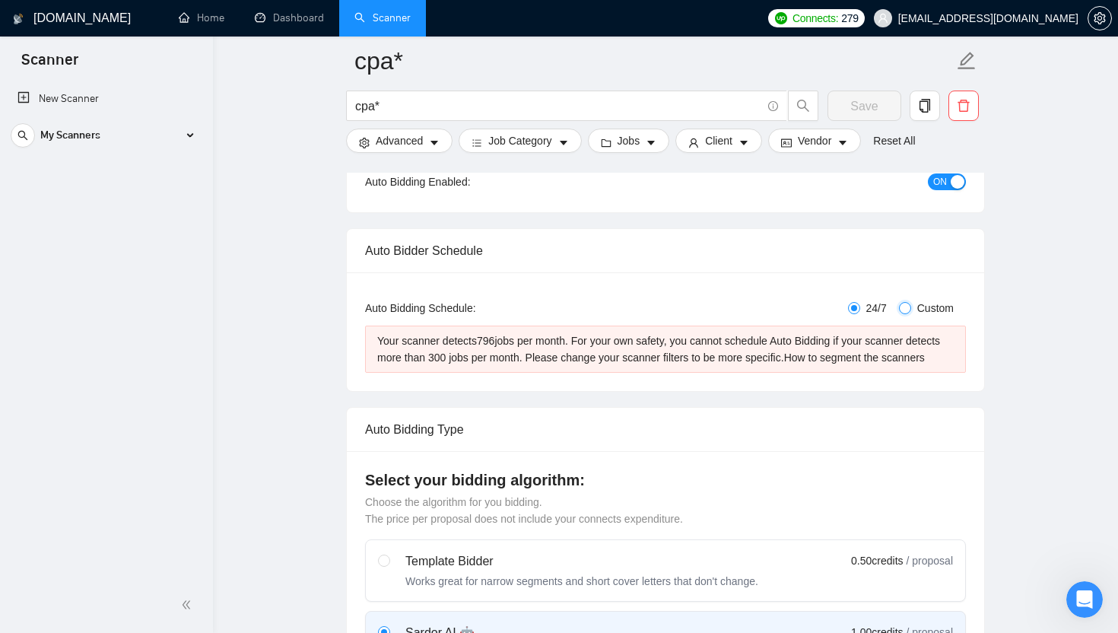
checkbox input "true"
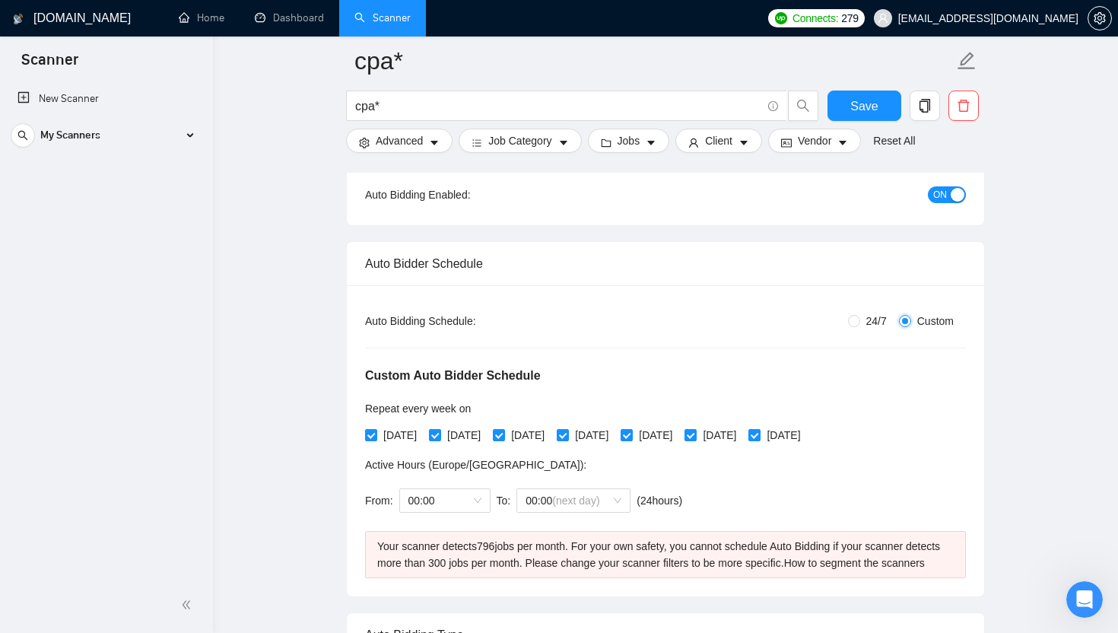
scroll to position [168, 0]
click at [558, 320] on input "24/7" at bounding box center [854, 319] width 12 height 12
radio input "true"
radio input "false"
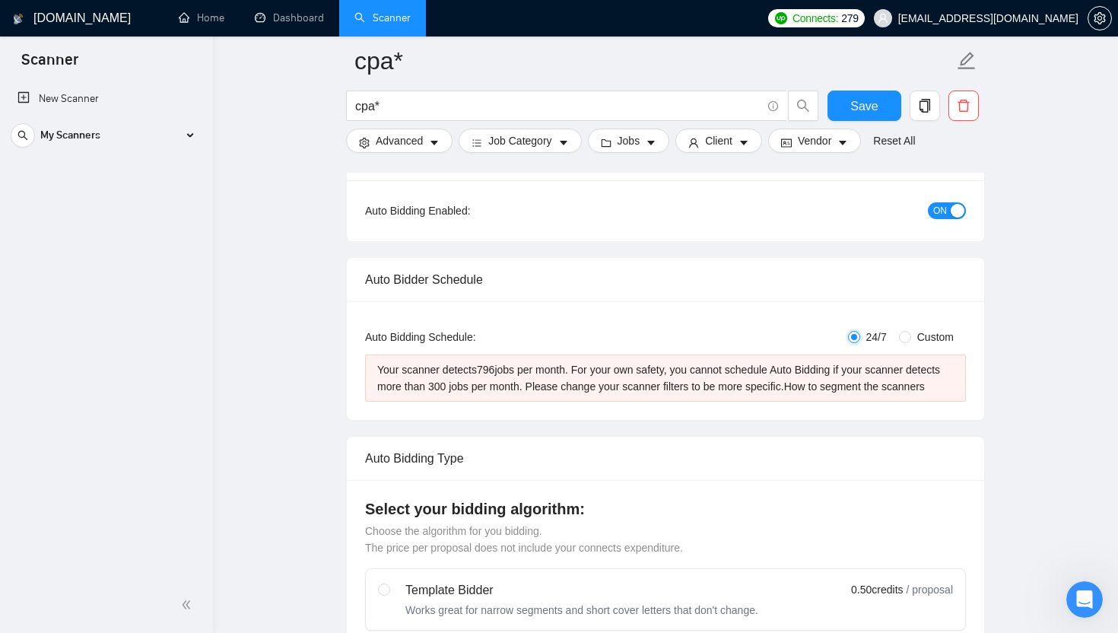
scroll to position [0, 0]
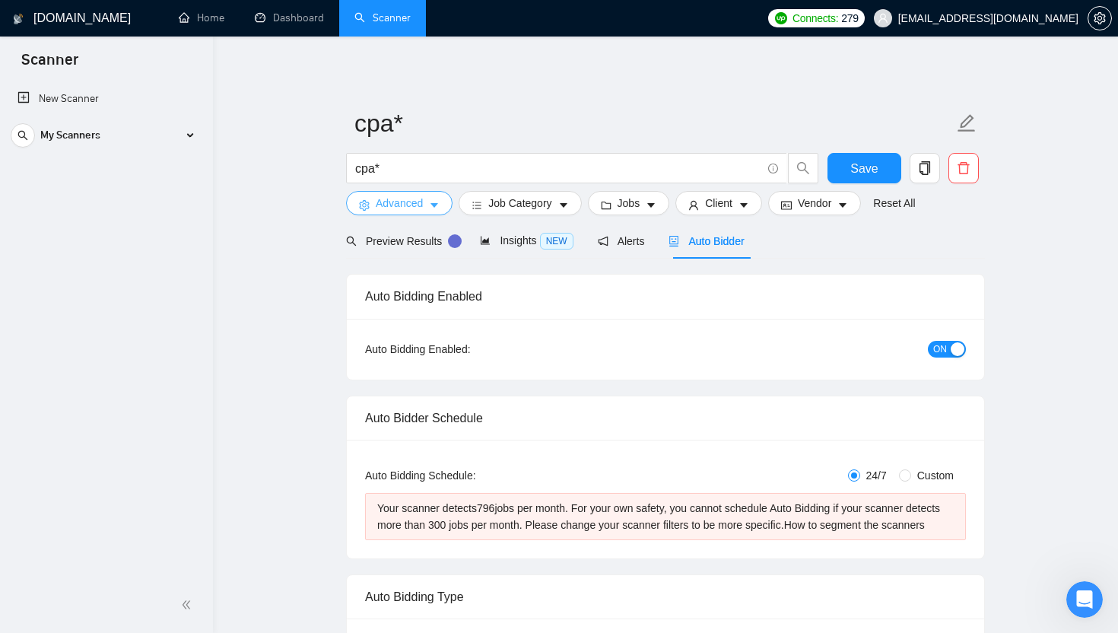
click at [441, 205] on button "Advanced" at bounding box center [399, 203] width 106 height 24
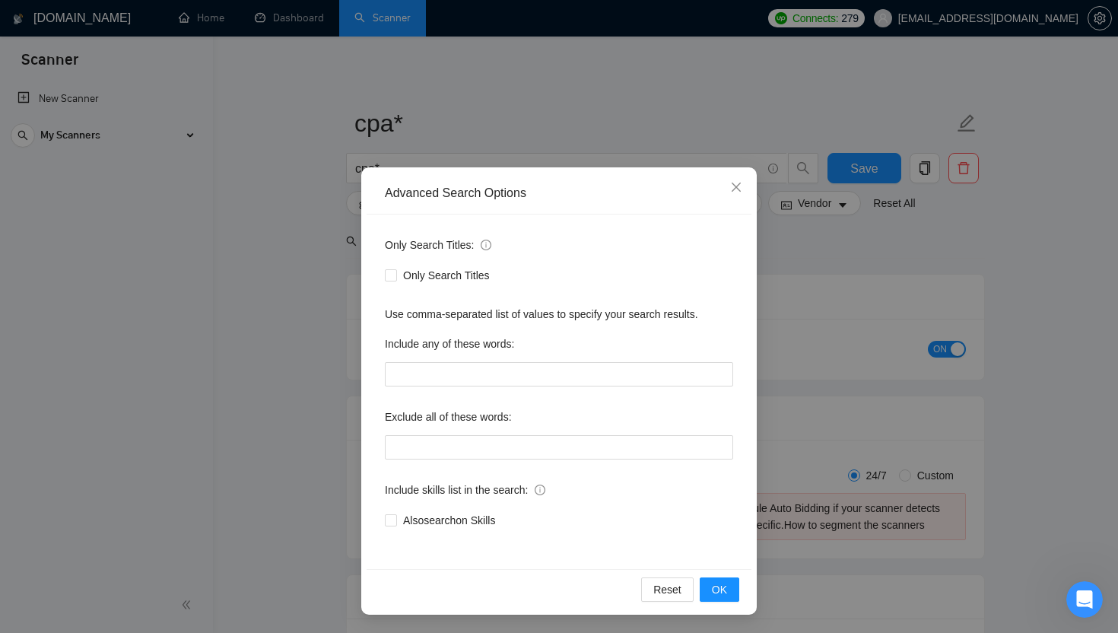
click at [303, 303] on div "Advanced Search Options Only Search Titles: Only Search Titles Use comma-separa…" at bounding box center [559, 316] width 1118 height 633
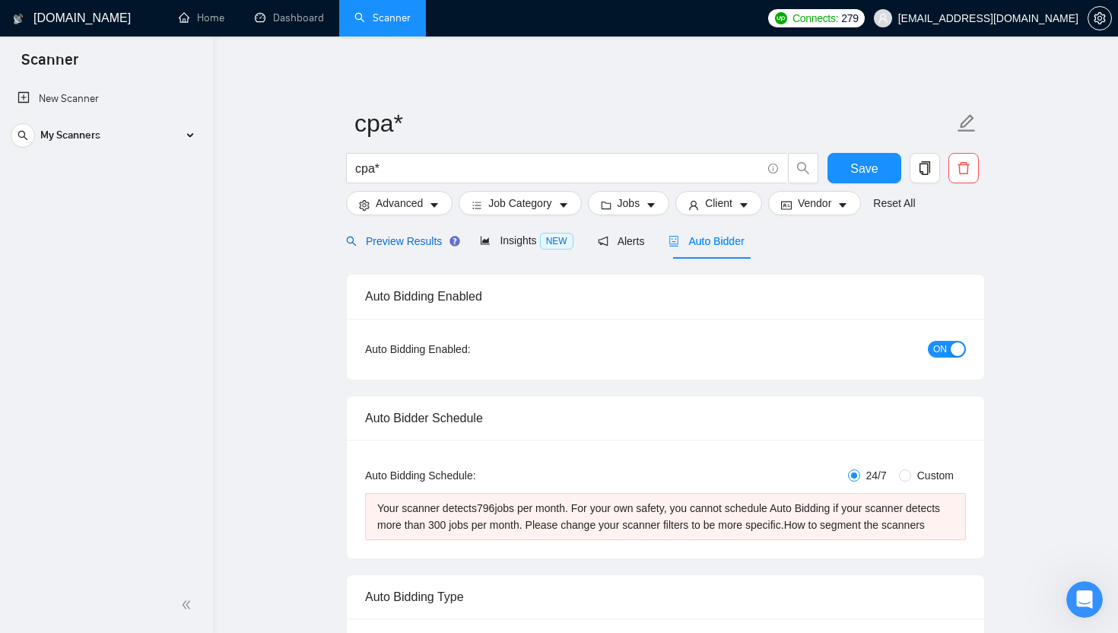
click at [405, 248] on div "Preview Results" at bounding box center [401, 241] width 110 height 17
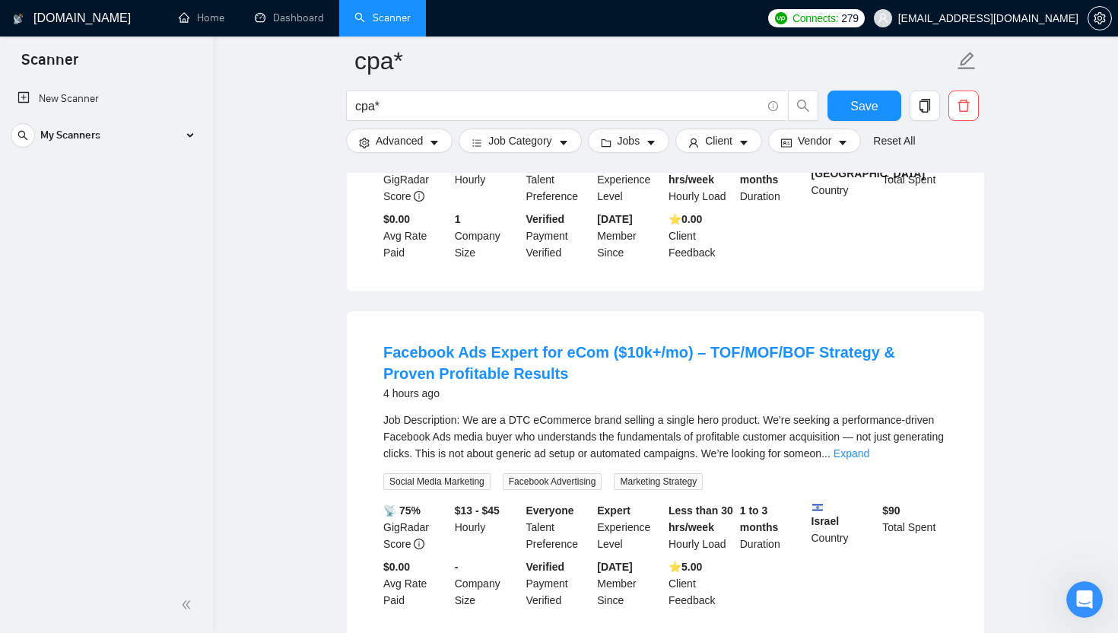
scroll to position [3016, 0]
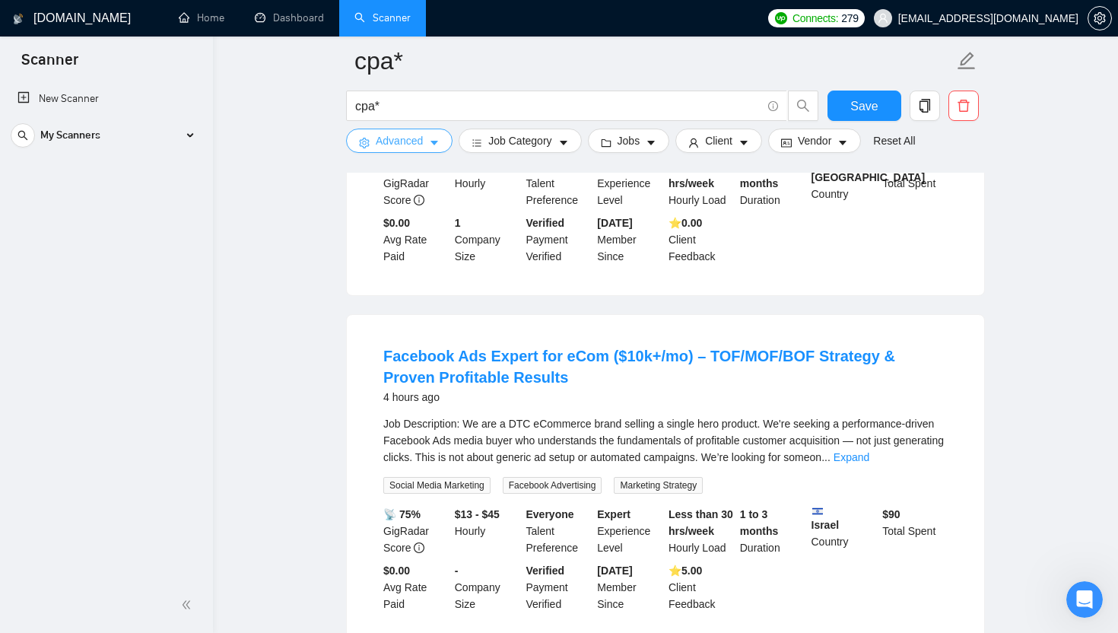
click at [420, 137] on span "Advanced" at bounding box center [399, 140] width 47 height 17
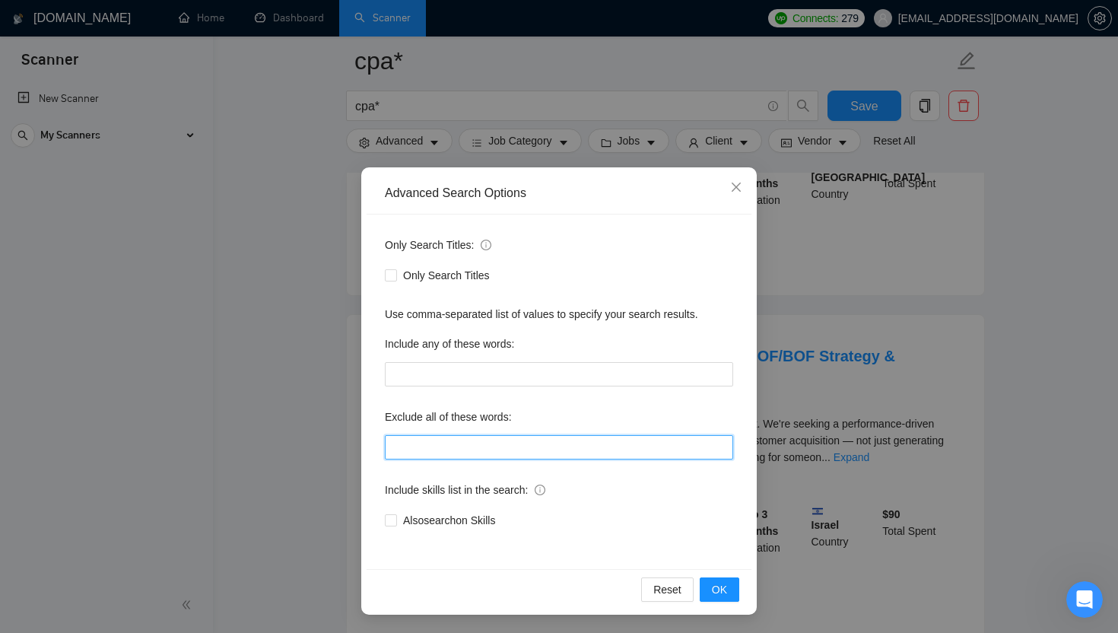
click at [529, 455] on input "text" at bounding box center [559, 447] width 348 height 24
type input "ads"
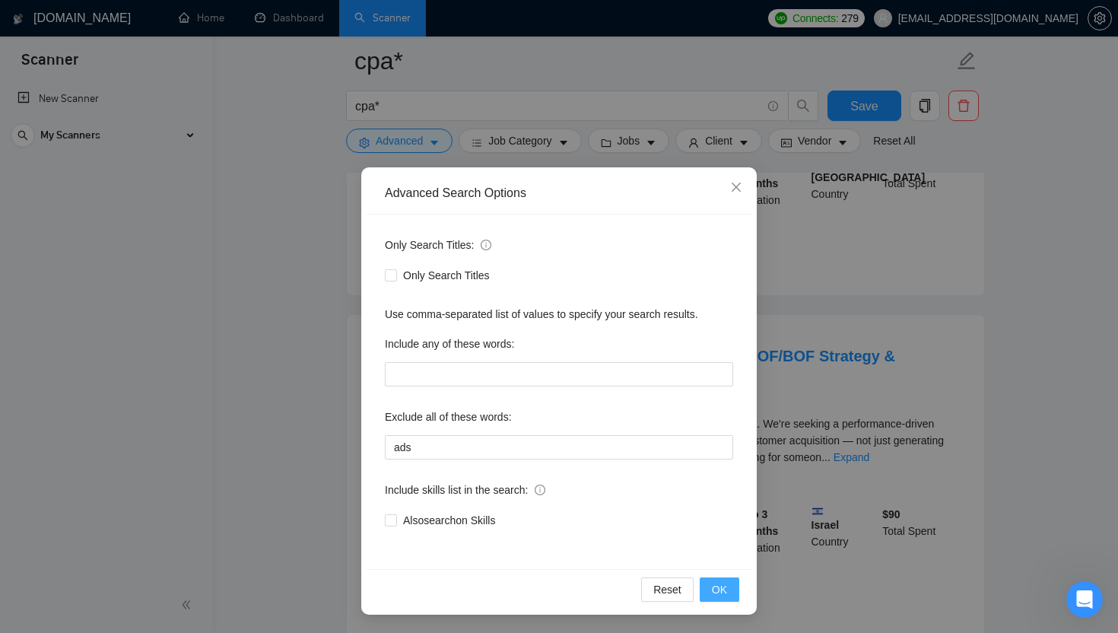
click at [558, 589] on span "OK" at bounding box center [719, 589] width 15 height 17
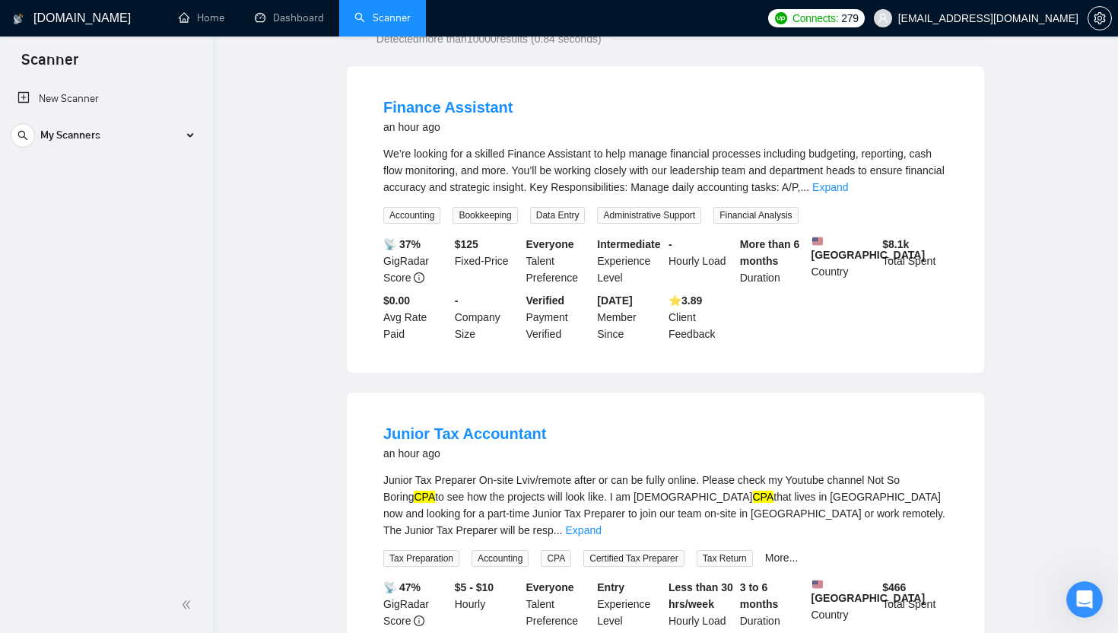
scroll to position [0, 0]
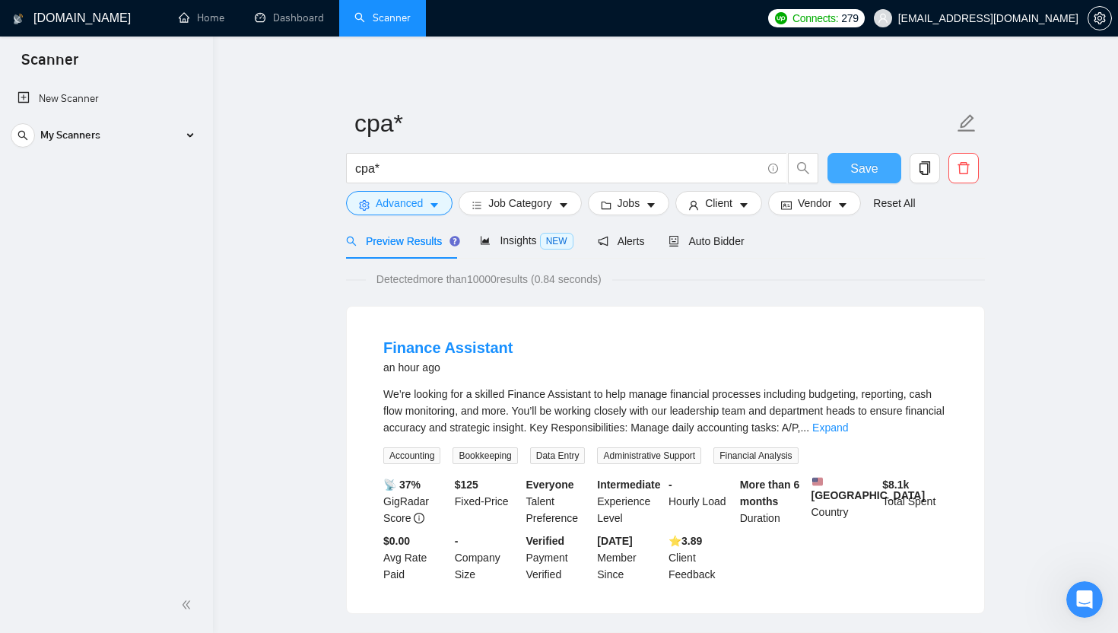
click at [558, 176] on span "Save" at bounding box center [863, 168] width 27 height 19
click at [435, 215] on form "cpa* cpa* Save Advanced Job Category Jobs Client Vendor Reset All" at bounding box center [665, 161] width 639 height 124
click at [435, 204] on icon "caret-down" at bounding box center [434, 206] width 8 height 5
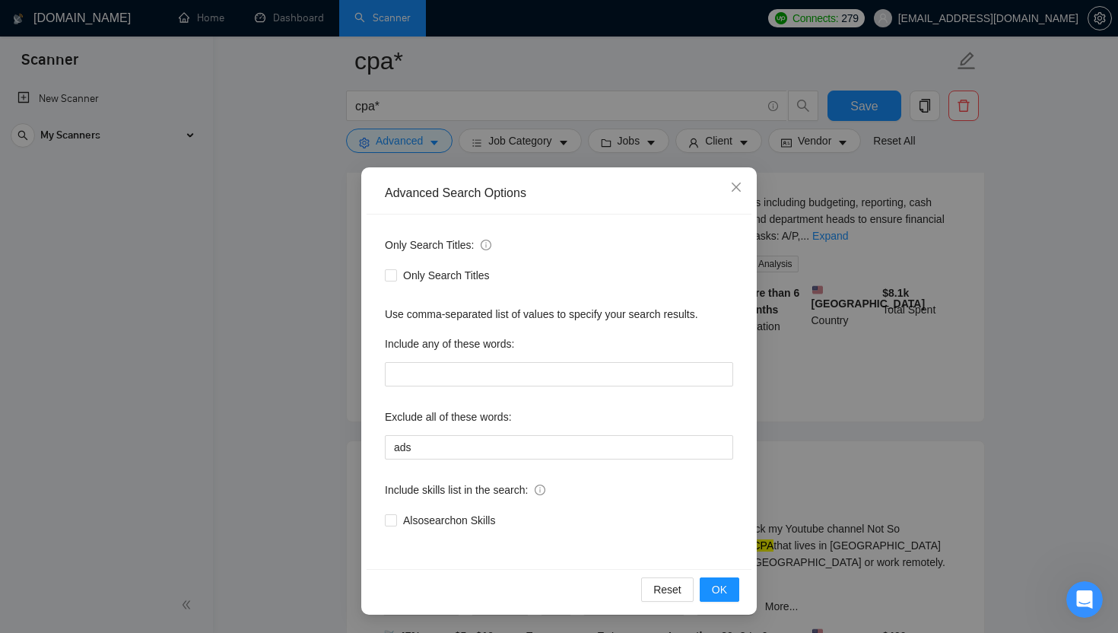
scroll to position [219, 0]
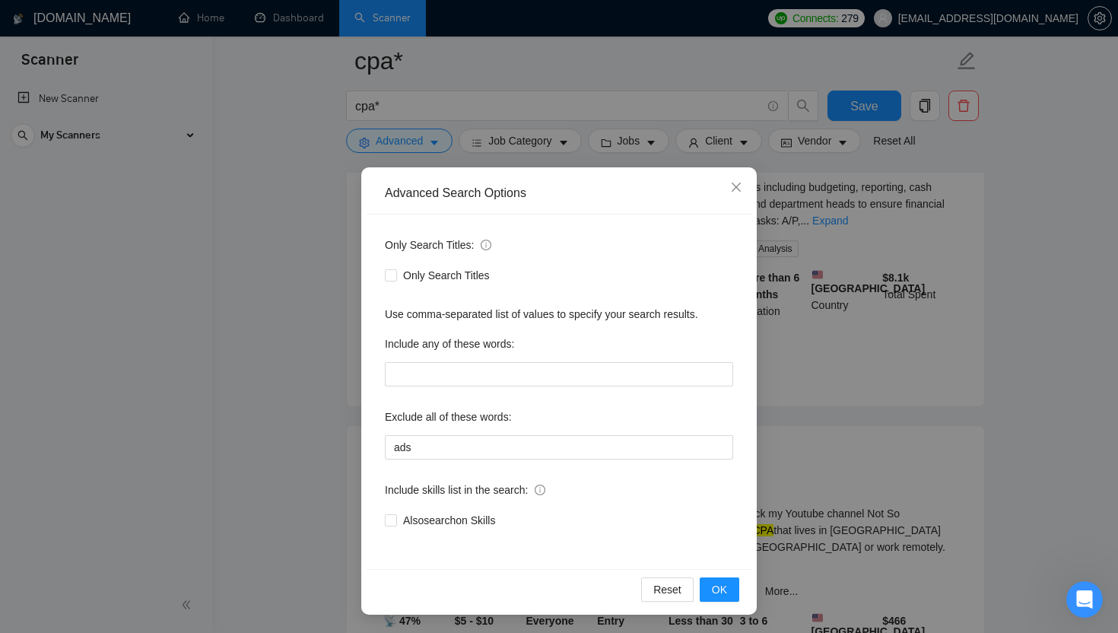
click at [300, 379] on div "Advanced Search Options Only Search Titles: Only Search Titles Use comma-separa…" at bounding box center [559, 316] width 1118 height 633
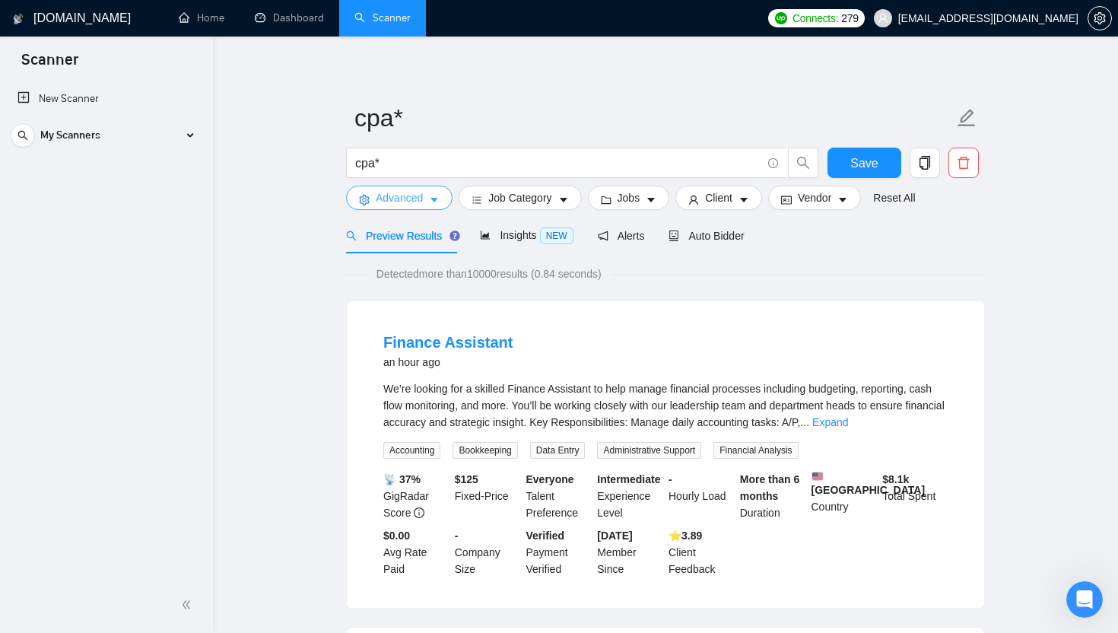
scroll to position [0, 0]
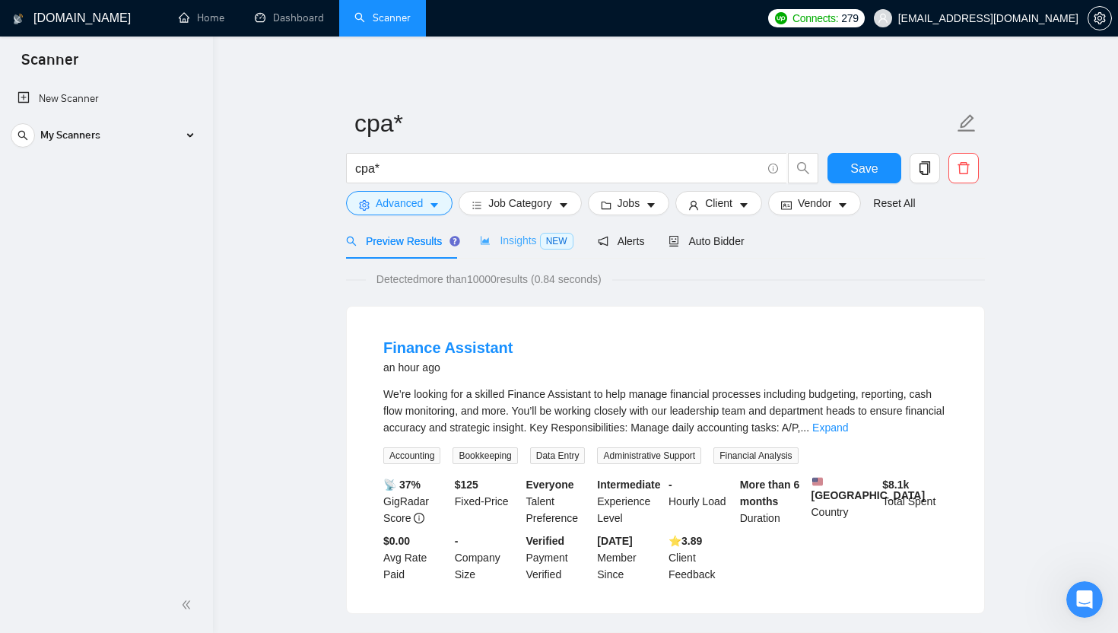
click at [532, 253] on div "Insights NEW" at bounding box center [526, 241] width 93 height 36
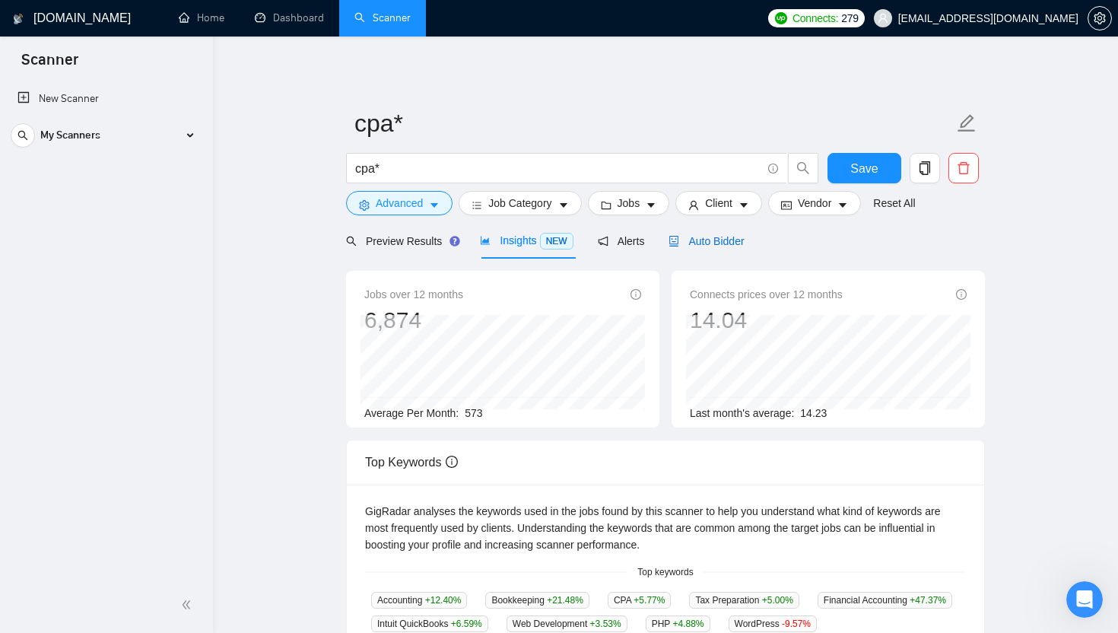
click at [558, 235] on span "Auto Bidder" at bounding box center [705, 241] width 75 height 12
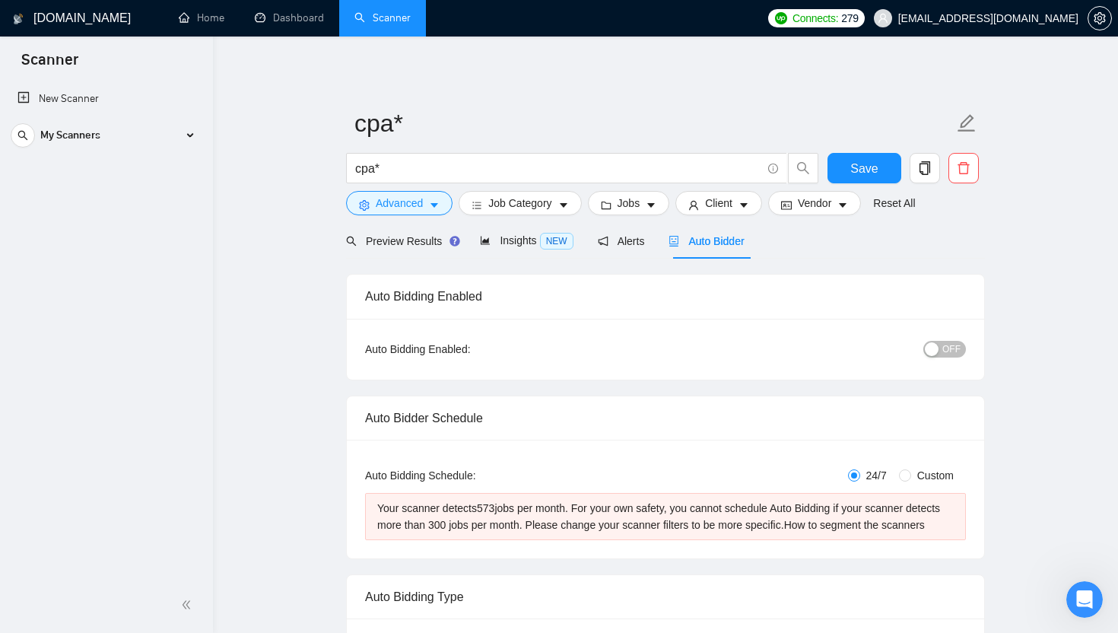
checkbox input "true"
click at [410, 208] on span "Advanced" at bounding box center [399, 203] width 47 height 17
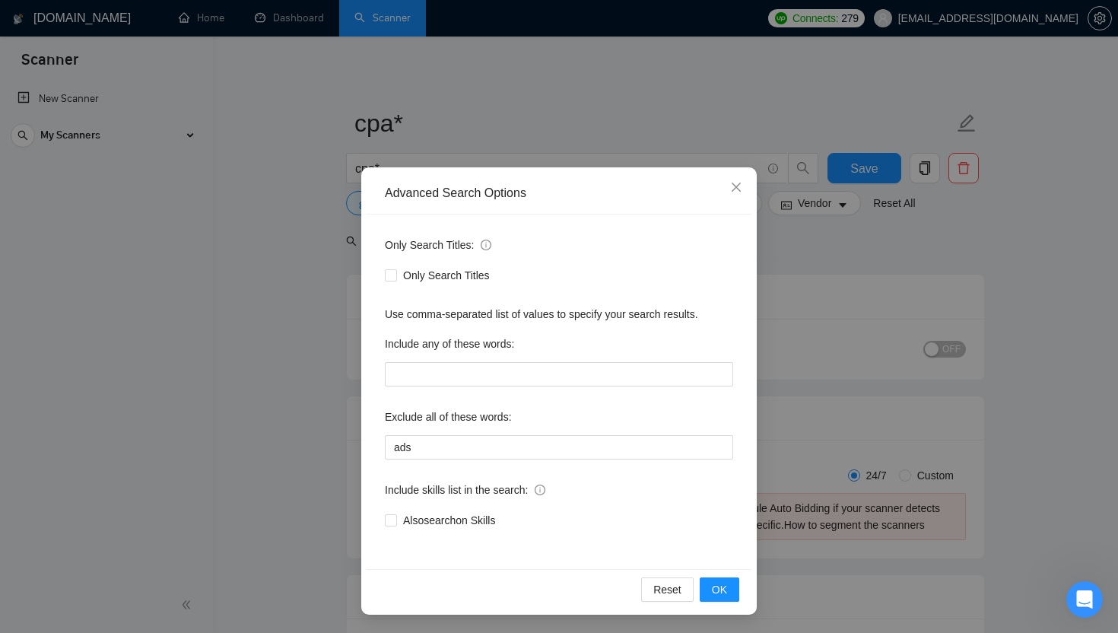
click at [316, 252] on div "Advanced Search Options Only Search Titles: Only Search Titles Use comma-separa…" at bounding box center [559, 316] width 1118 height 633
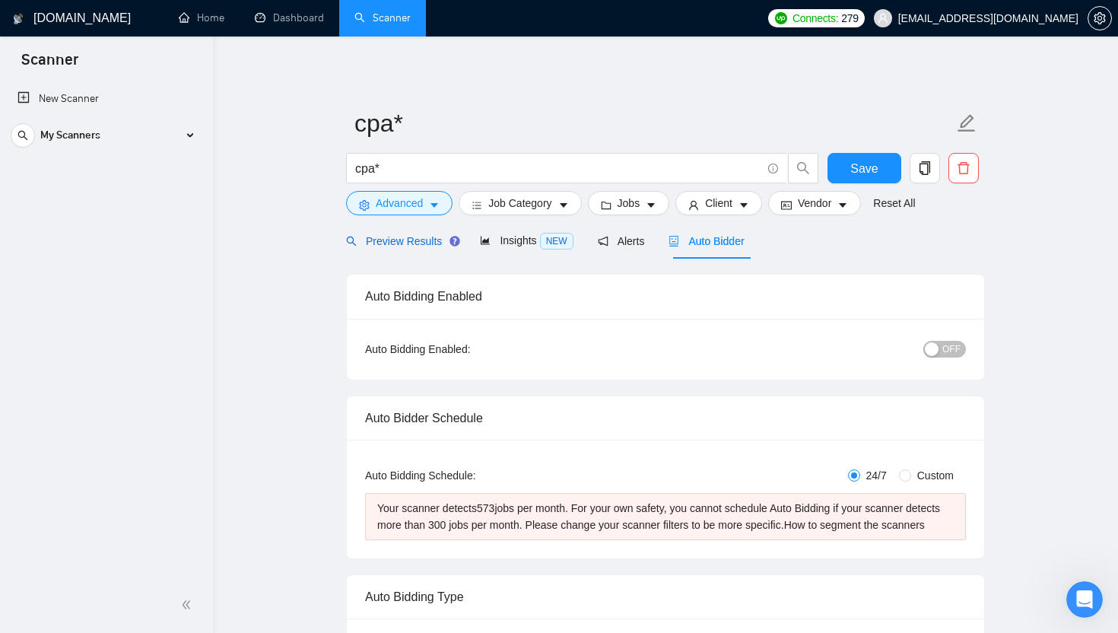
click at [393, 243] on span "Preview Results" at bounding box center [401, 241] width 110 height 12
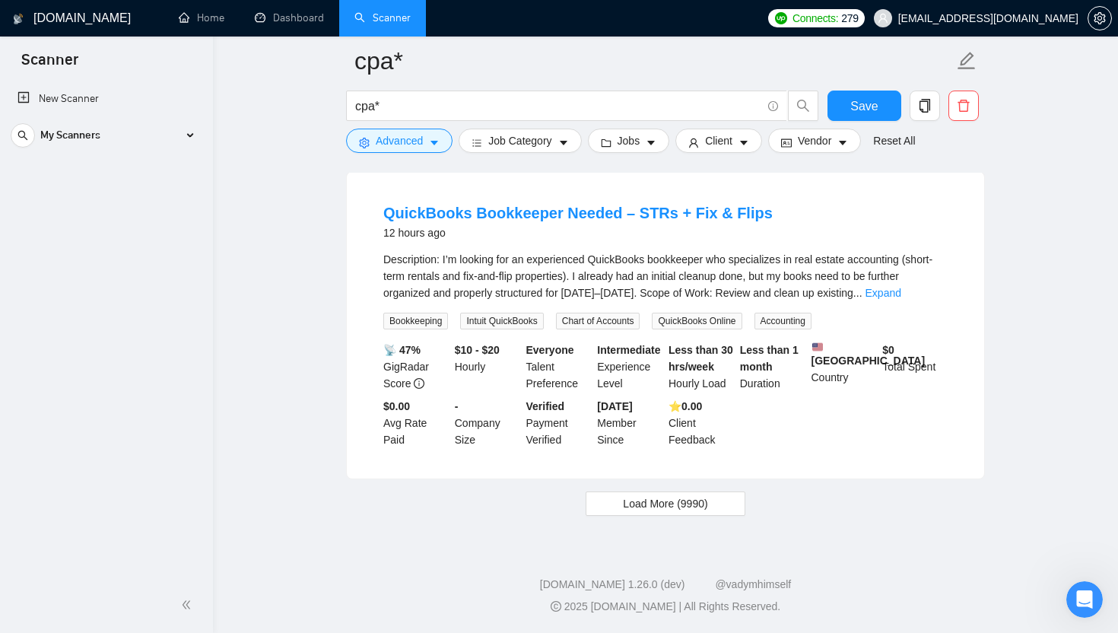
scroll to position [3171, 0]
click at [558, 499] on button "Load More (9990)" at bounding box center [665, 503] width 159 height 24
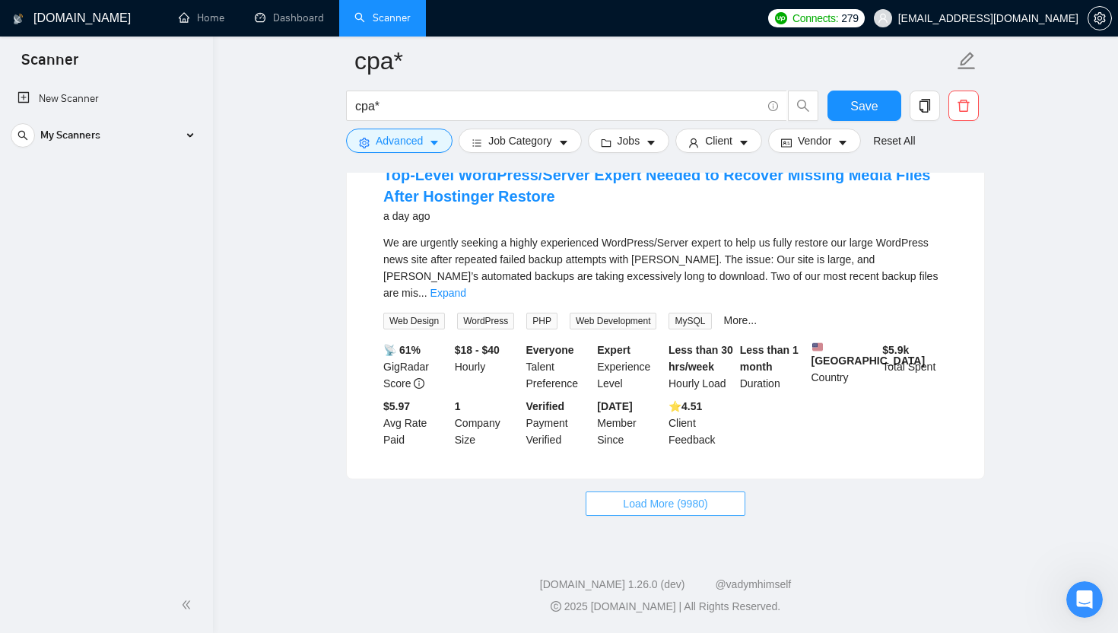
scroll to position [6555, 0]
click at [466, 299] on link "Expand" at bounding box center [448, 293] width 36 height 12
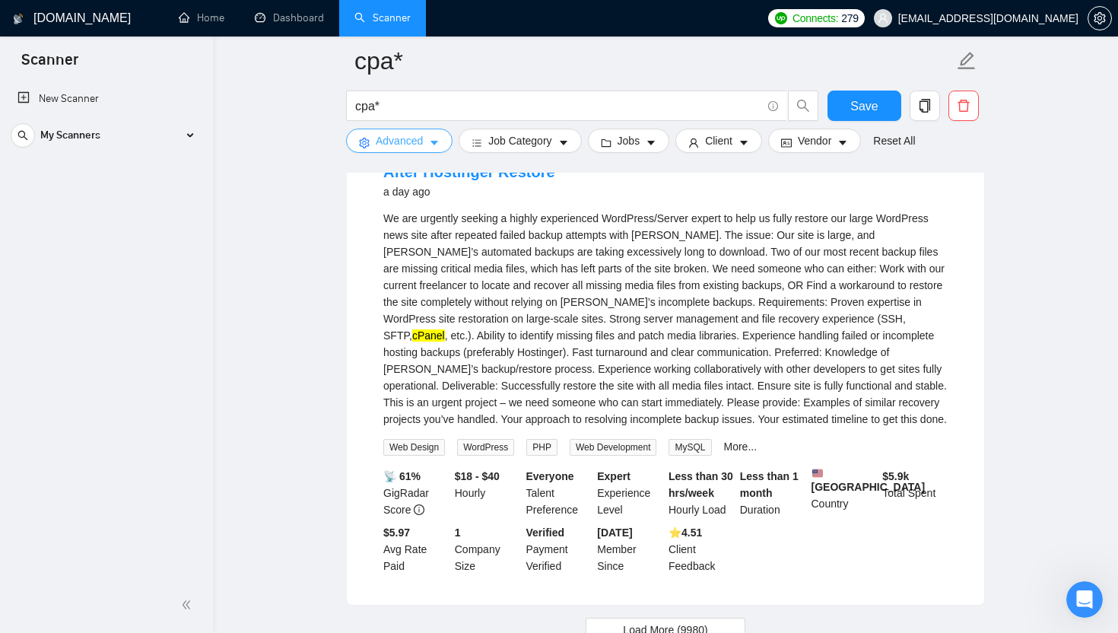
click at [433, 145] on icon "caret-down" at bounding box center [434, 143] width 11 height 11
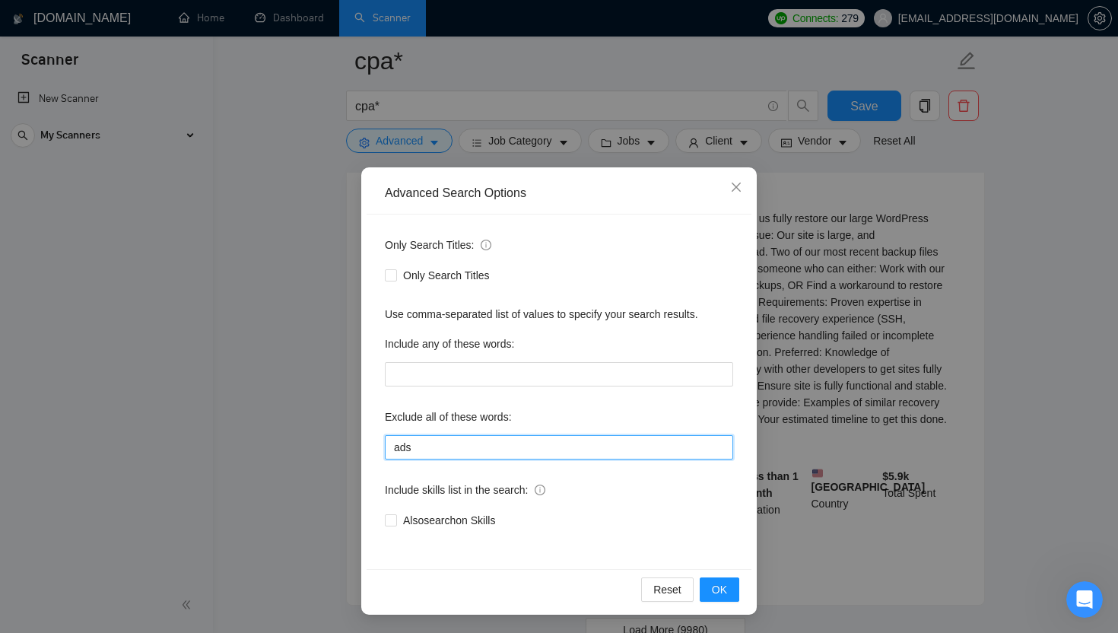
click at [509, 446] on input "ads" at bounding box center [559, 447] width 348 height 24
type input "ads, cpanel"
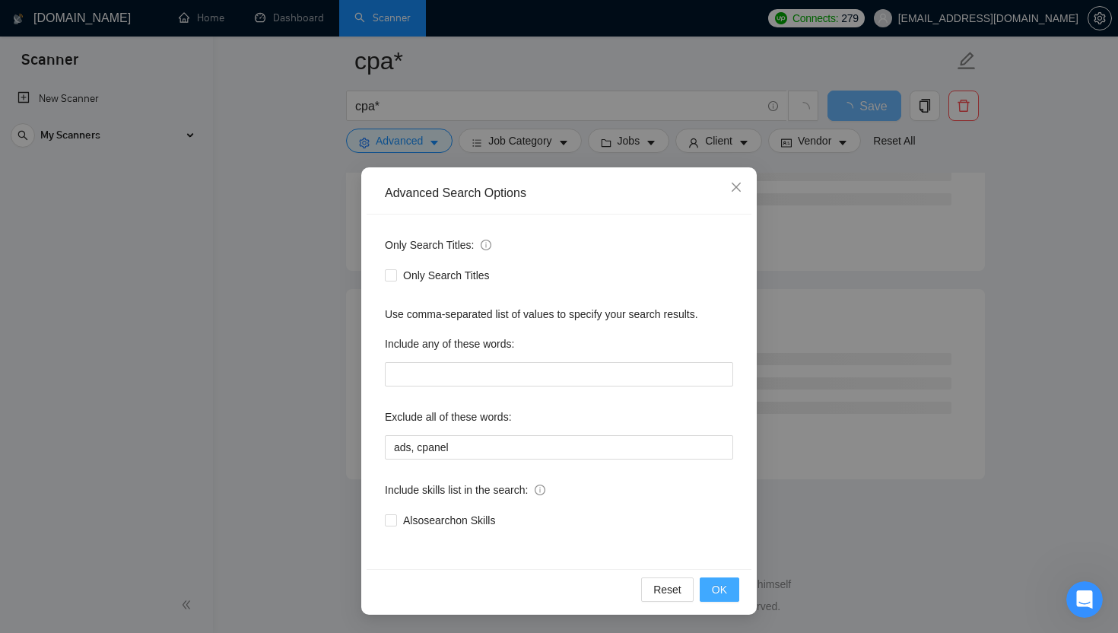
click at [558, 589] on button "OK" at bounding box center [720, 589] width 40 height 24
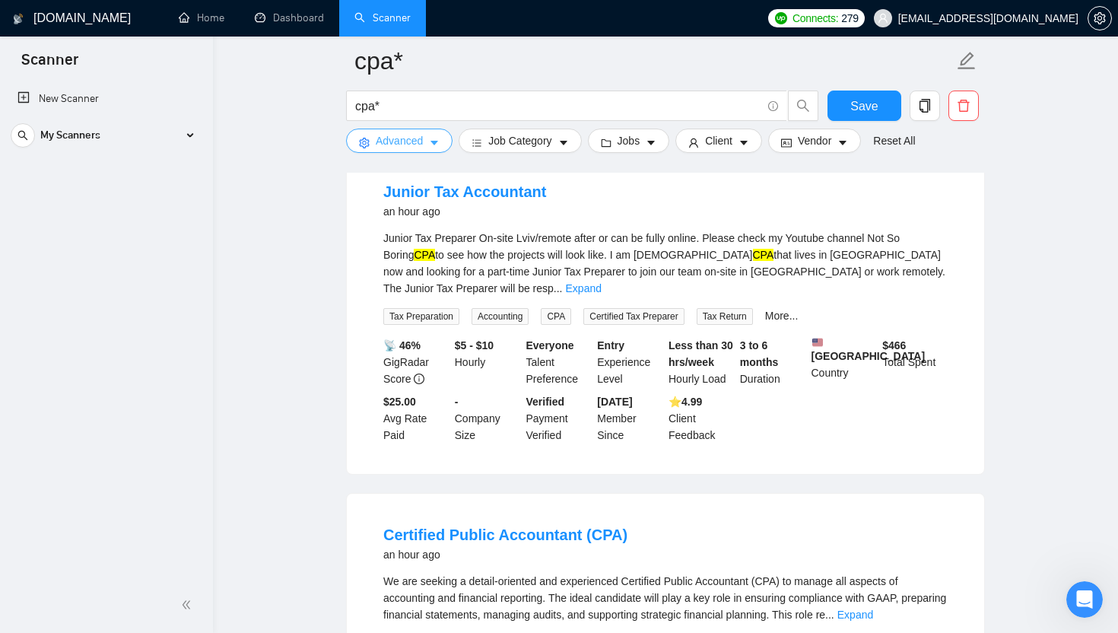
scroll to position [0, 0]
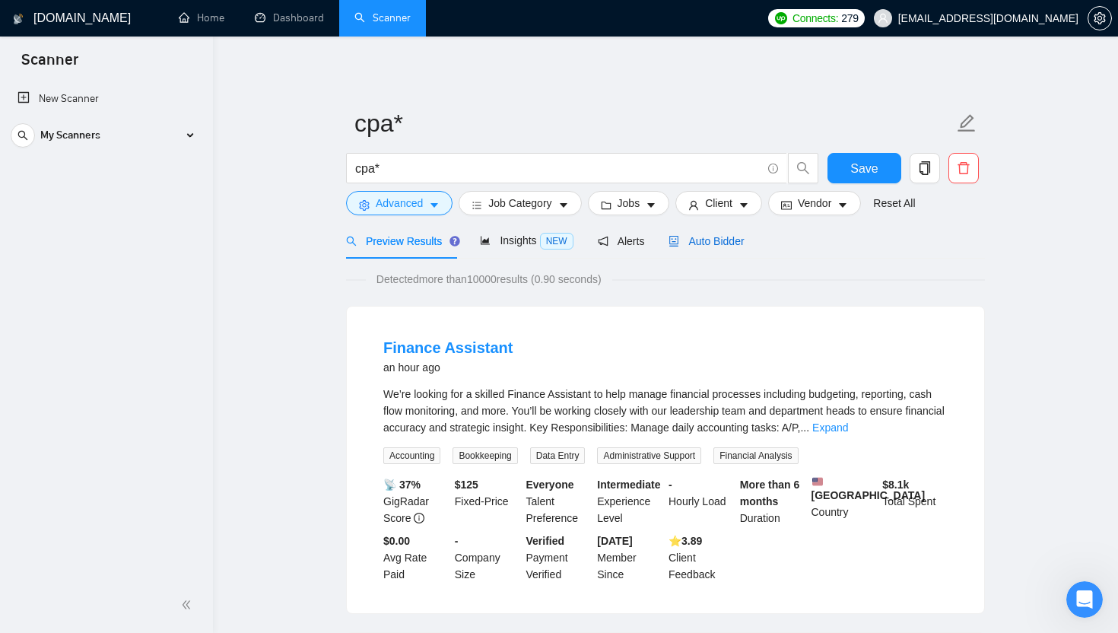
click at [558, 239] on span "Auto Bidder" at bounding box center [705, 241] width 75 height 12
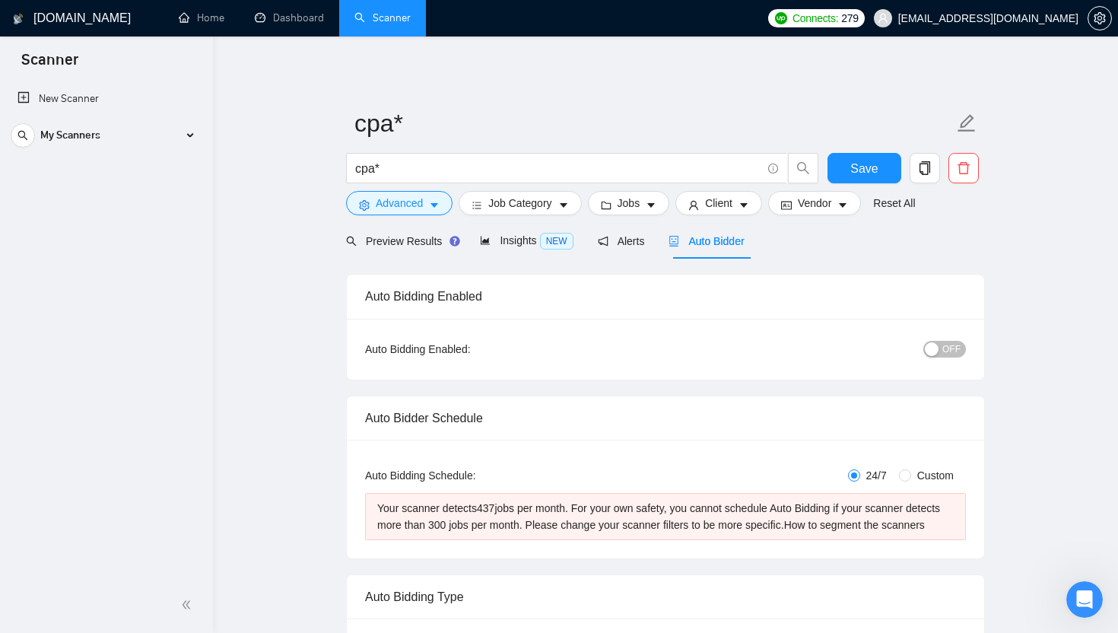
checkbox input "true"
click at [389, 242] on span "Preview Results" at bounding box center [401, 241] width 110 height 12
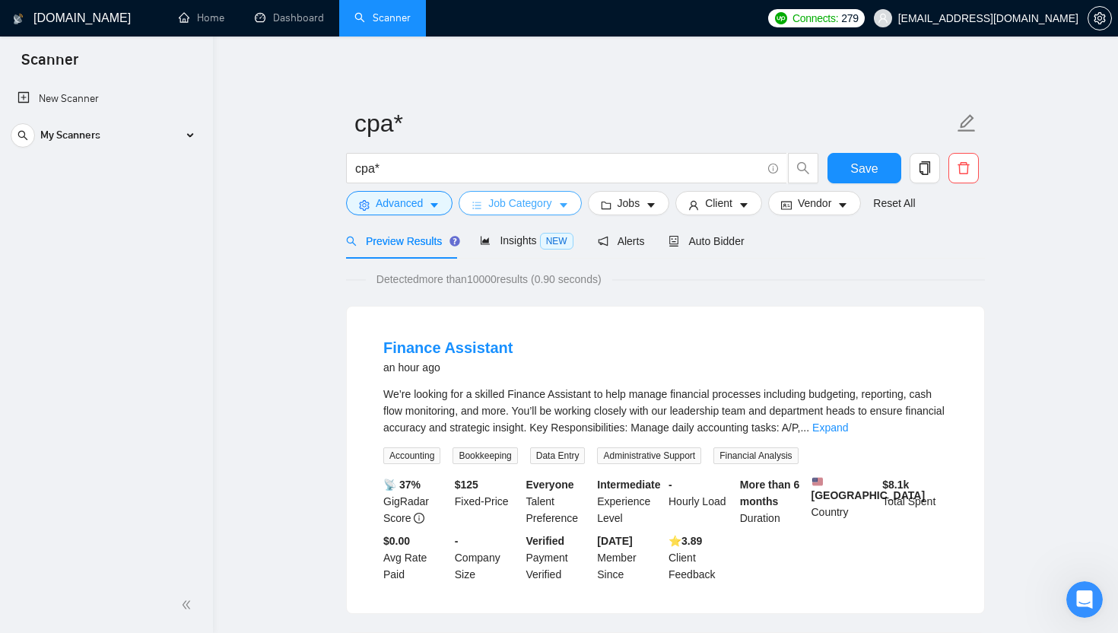
click at [545, 212] on button "Job Category" at bounding box center [520, 203] width 122 height 24
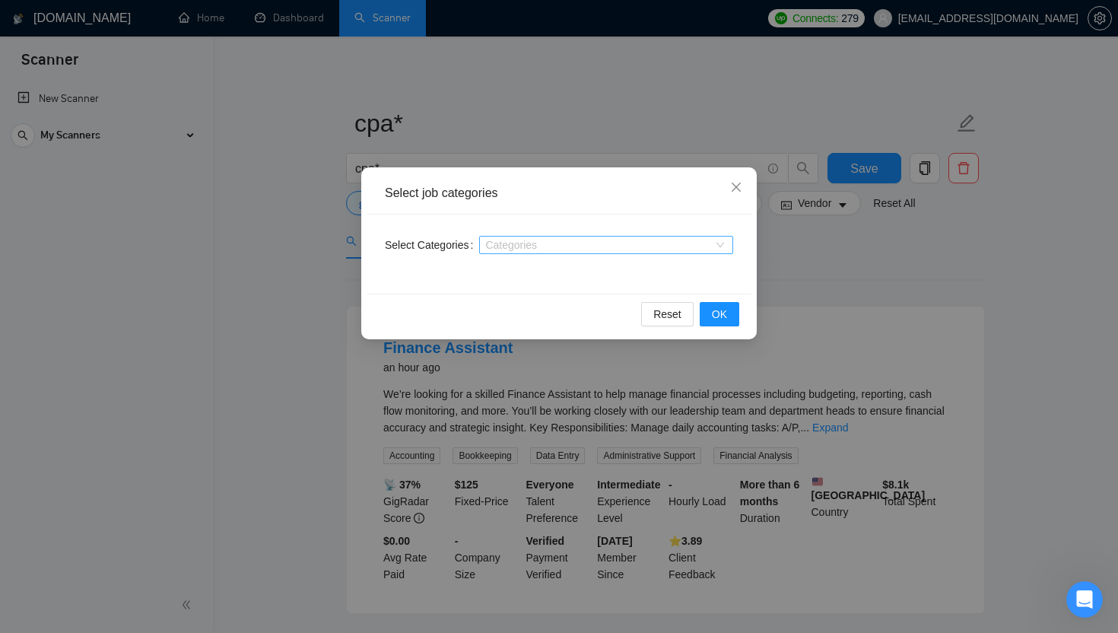
click at [558, 243] on div at bounding box center [598, 245] width 231 height 12
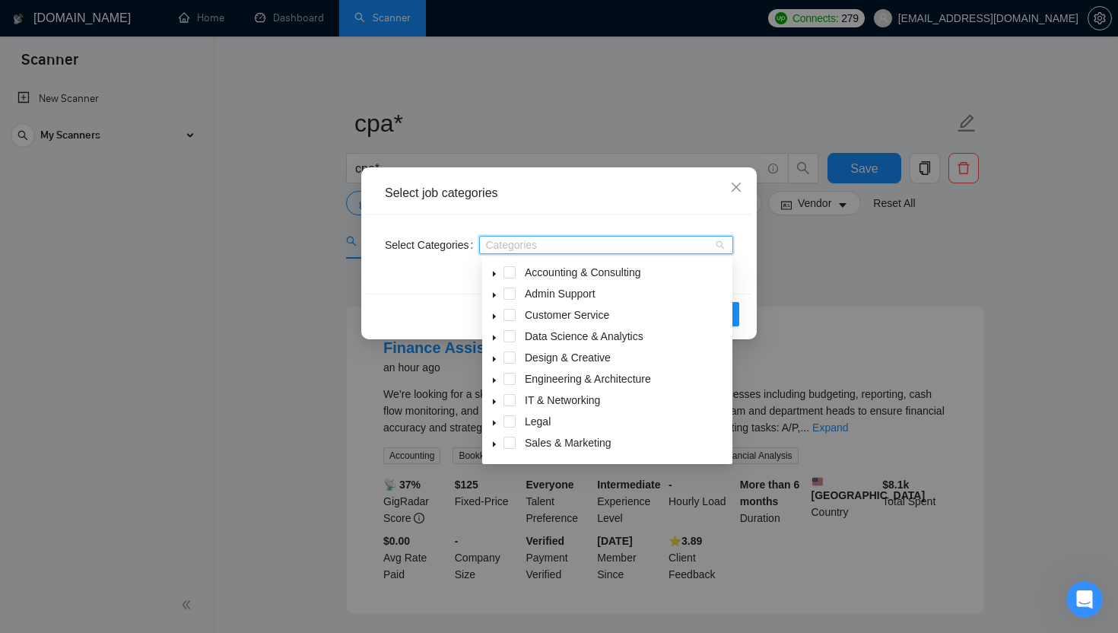
click at [489, 278] on span at bounding box center [494, 272] width 18 height 18
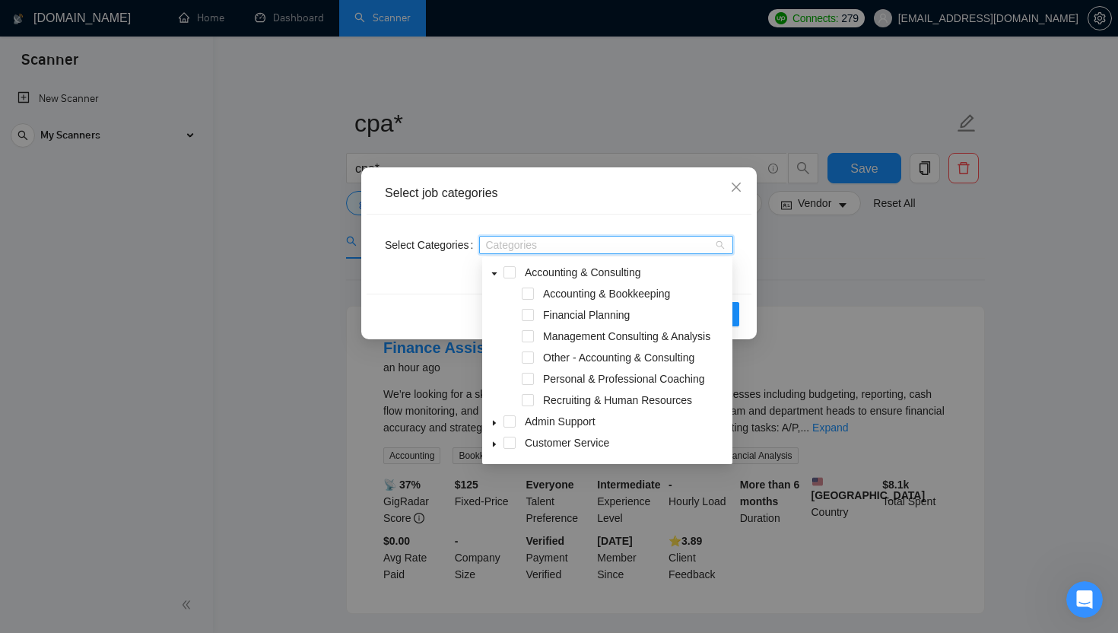
click at [507, 278] on div "Accounting & Consulting" at bounding box center [607, 273] width 244 height 21
click at [522, 280] on span "Accounting & Consulting" at bounding box center [626, 272] width 208 height 18
click at [528, 392] on div "Recruiting & Human Resources" at bounding box center [607, 401] width 244 height 21
click at [528, 379] on span at bounding box center [528, 379] width 12 height 12
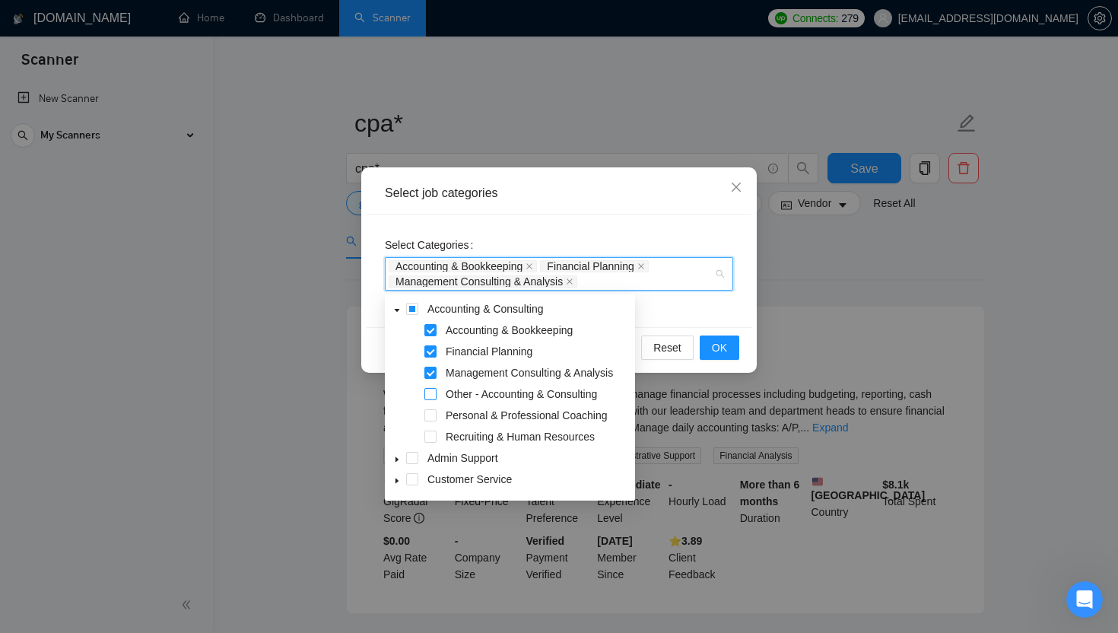
click at [428, 399] on span at bounding box center [430, 394] width 12 height 12
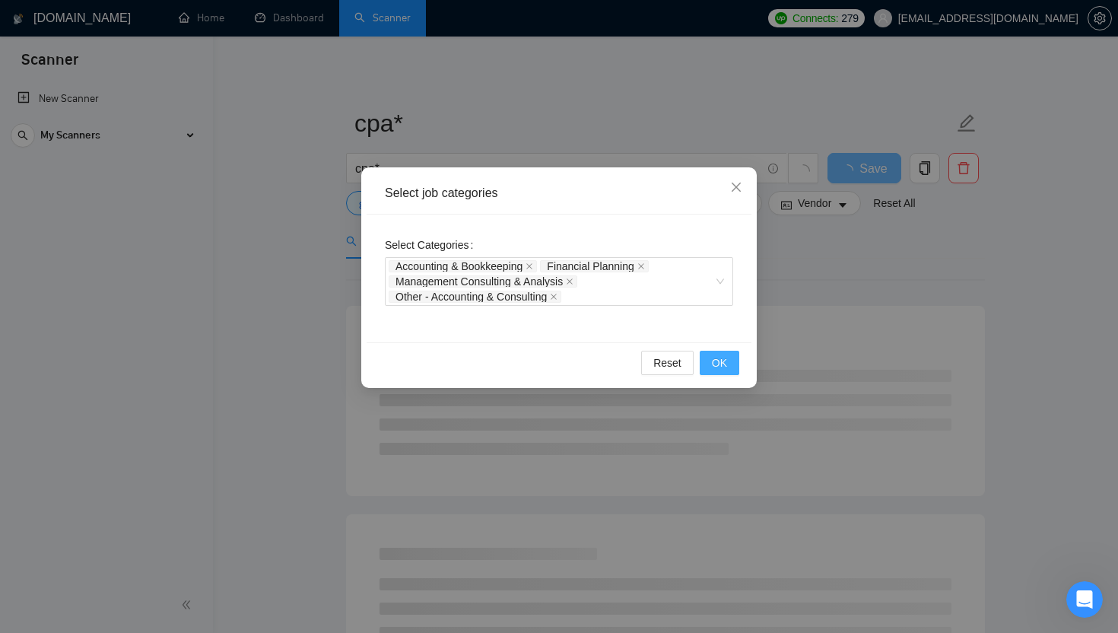
click at [558, 356] on span "OK" at bounding box center [719, 362] width 15 height 17
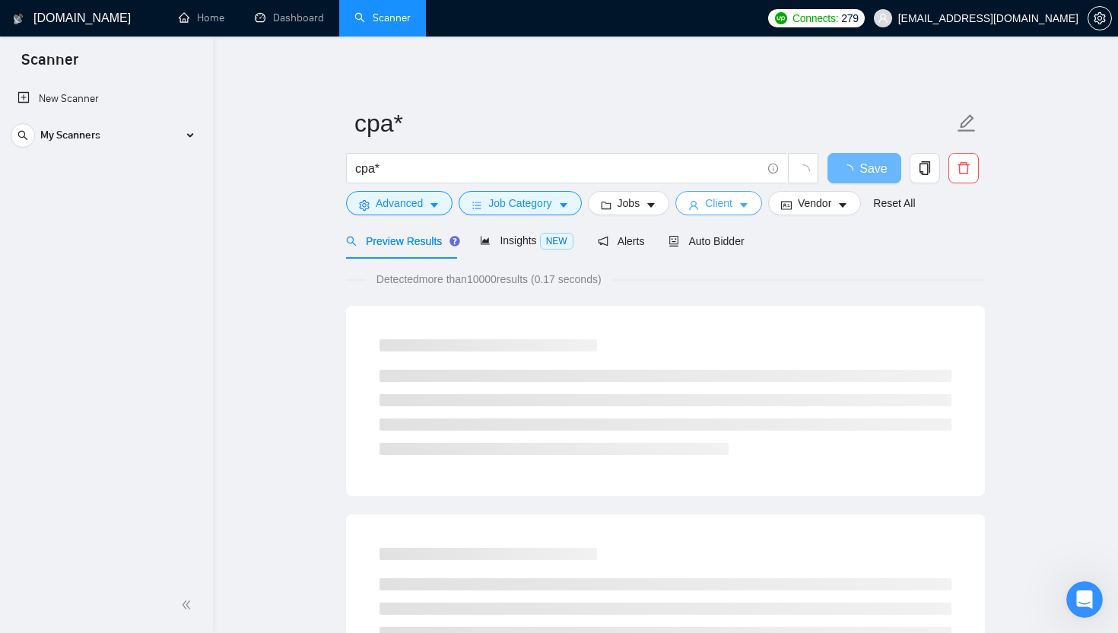
click at [558, 200] on icon "caret-down" at bounding box center [743, 205] width 11 height 11
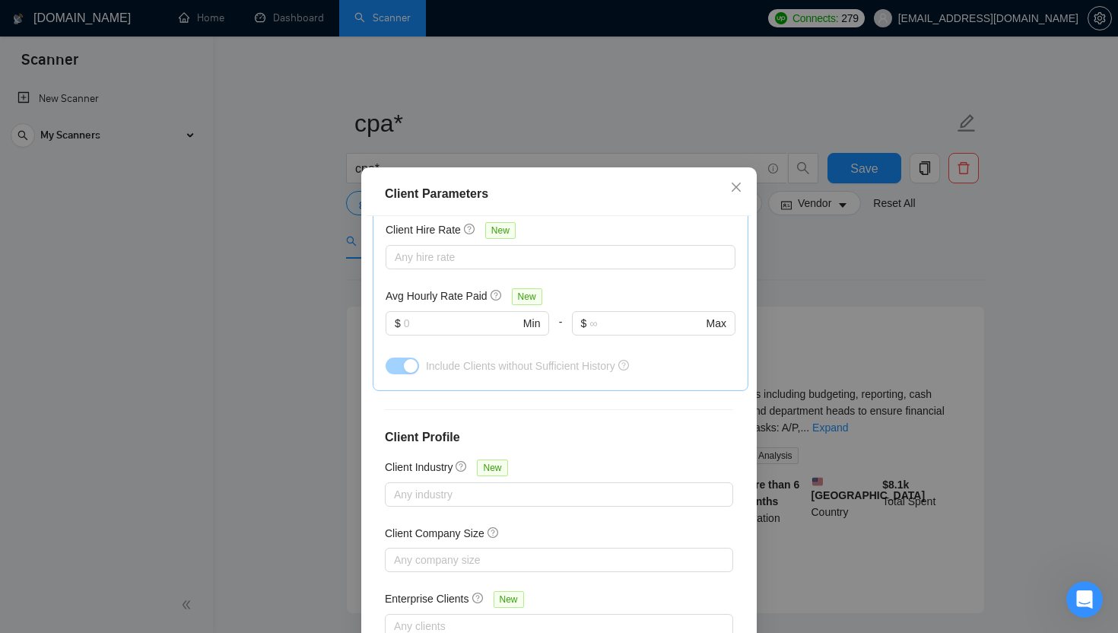
scroll to position [505, 0]
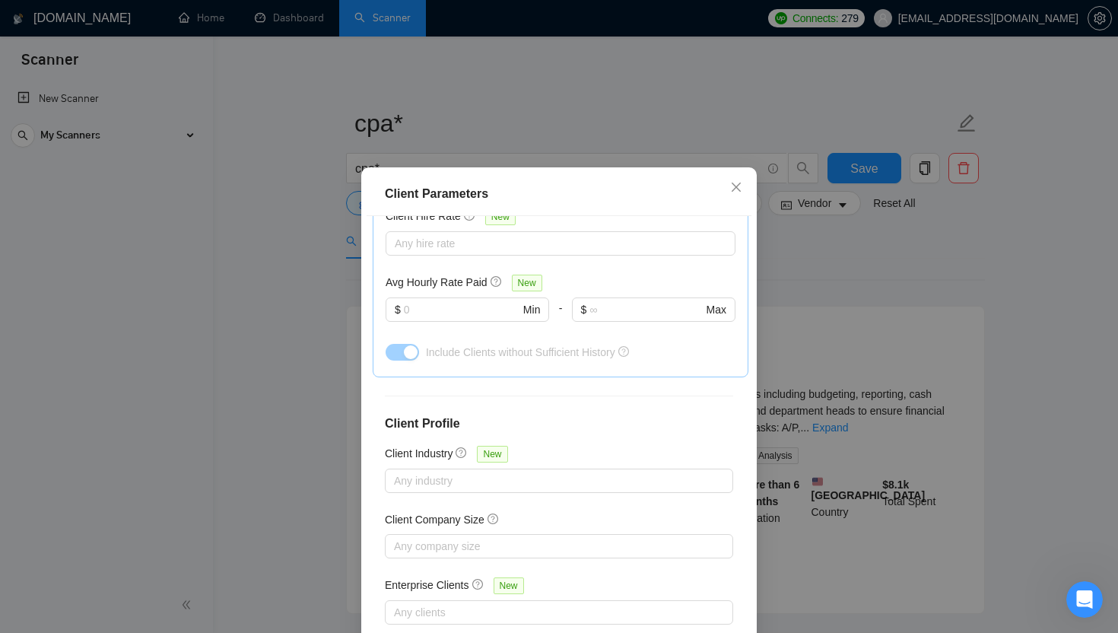
click at [558, 236] on div "Client Parameters Client Location Include Client Countries Select Exclude Clien…" at bounding box center [559, 316] width 1118 height 633
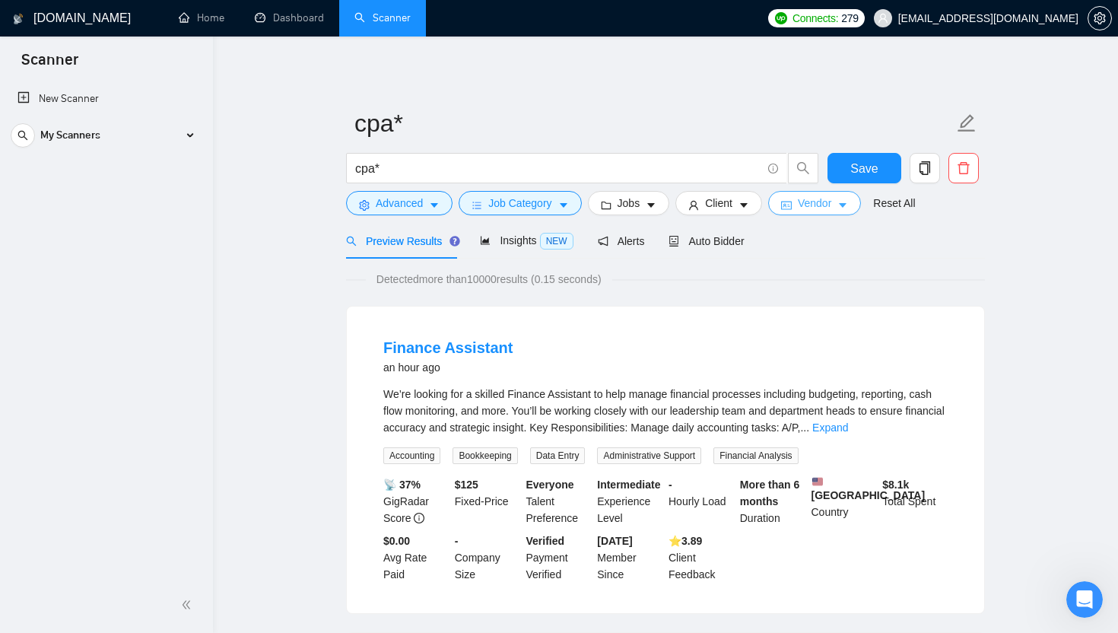
click at [558, 205] on button "Vendor" at bounding box center [814, 203] width 93 height 24
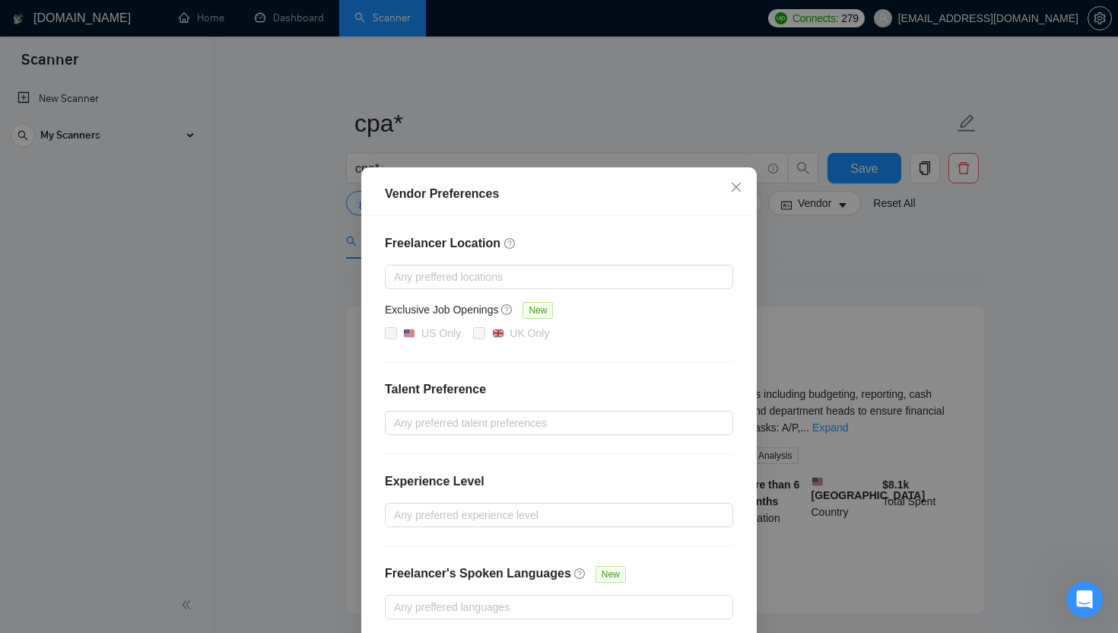
click at [558, 262] on div "Vendor Preferences Freelancer Location Any preffered locations Exclusive Job Op…" at bounding box center [559, 316] width 1118 height 633
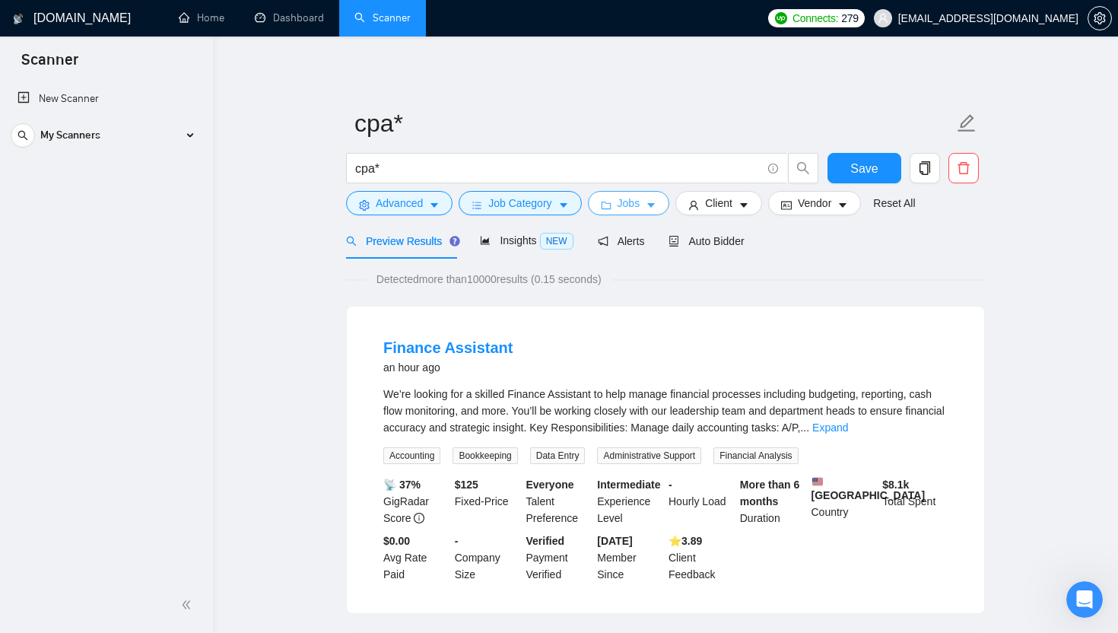
click at [558, 205] on button "Jobs" at bounding box center [629, 203] width 82 height 24
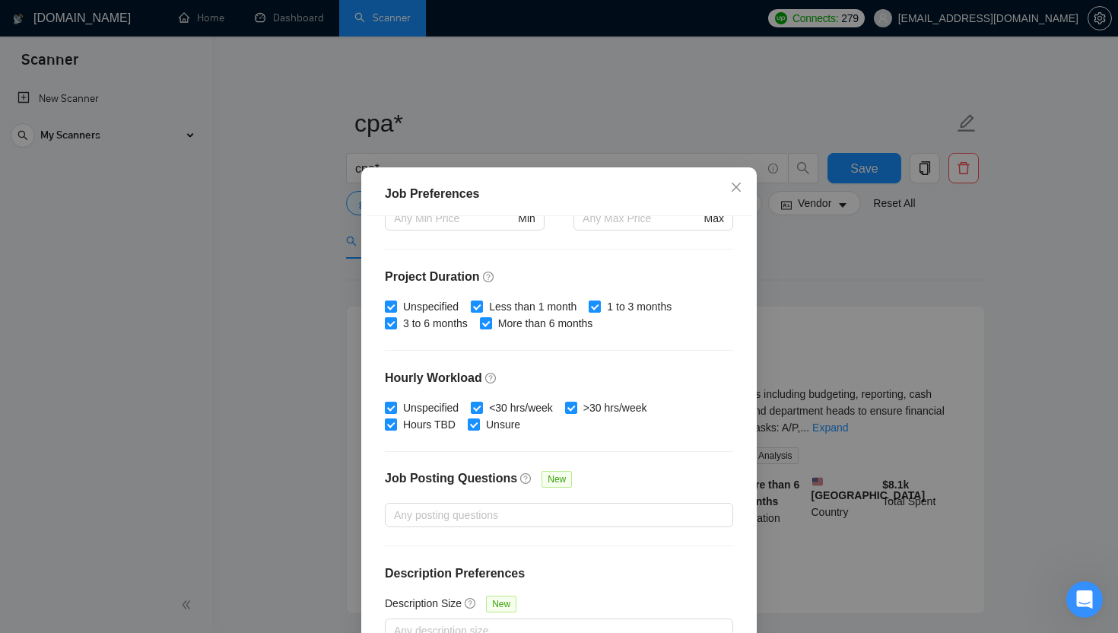
scroll to position [414, 0]
click at [259, 472] on div "Job Preferences Budget Project Type All Fixed Price Hourly Rate Fixed Price Bud…" at bounding box center [559, 316] width 1118 height 633
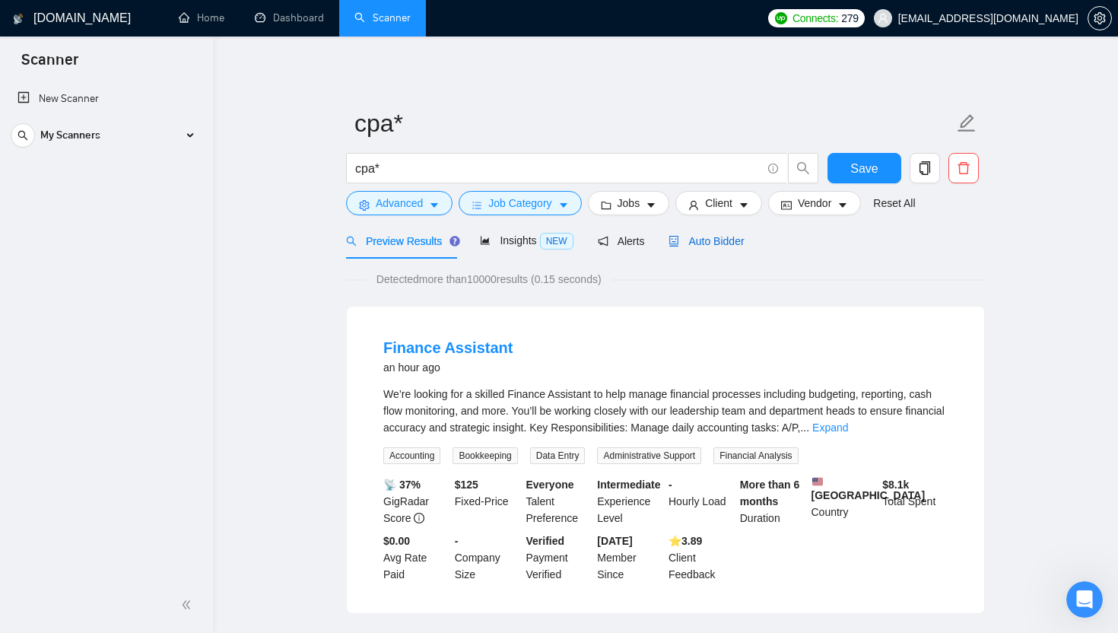
click at [558, 241] on span "Auto Bidder" at bounding box center [705, 241] width 75 height 12
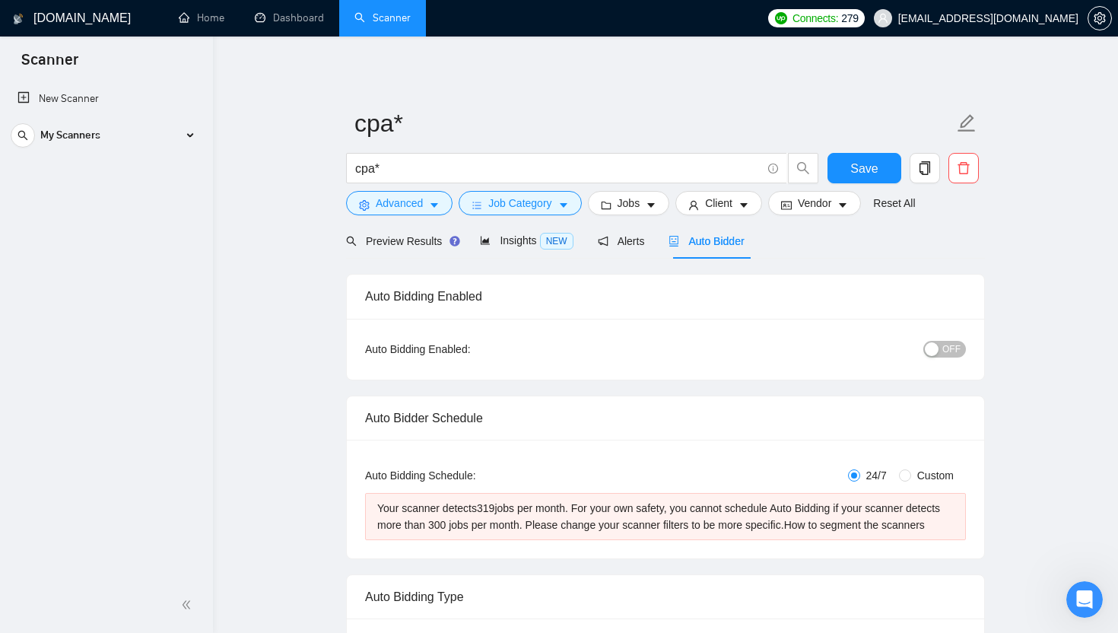
checkbox input "true"
click at [415, 252] on div "Preview Results" at bounding box center [401, 241] width 110 height 36
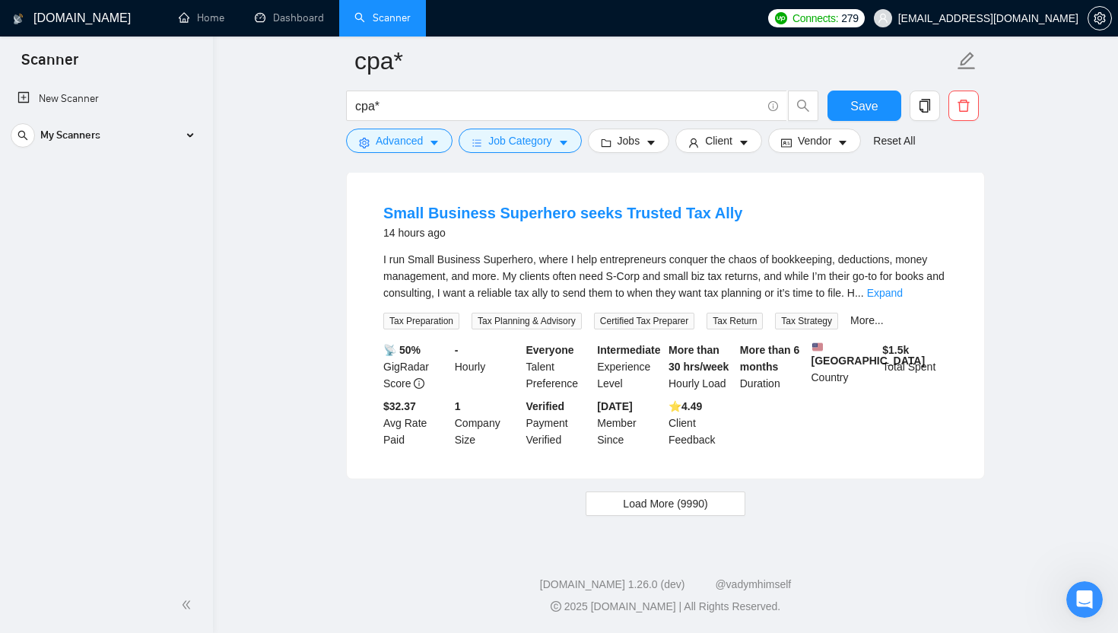
scroll to position [3160, 0]
click at [558, 513] on button "Load More (9990)" at bounding box center [665, 503] width 159 height 24
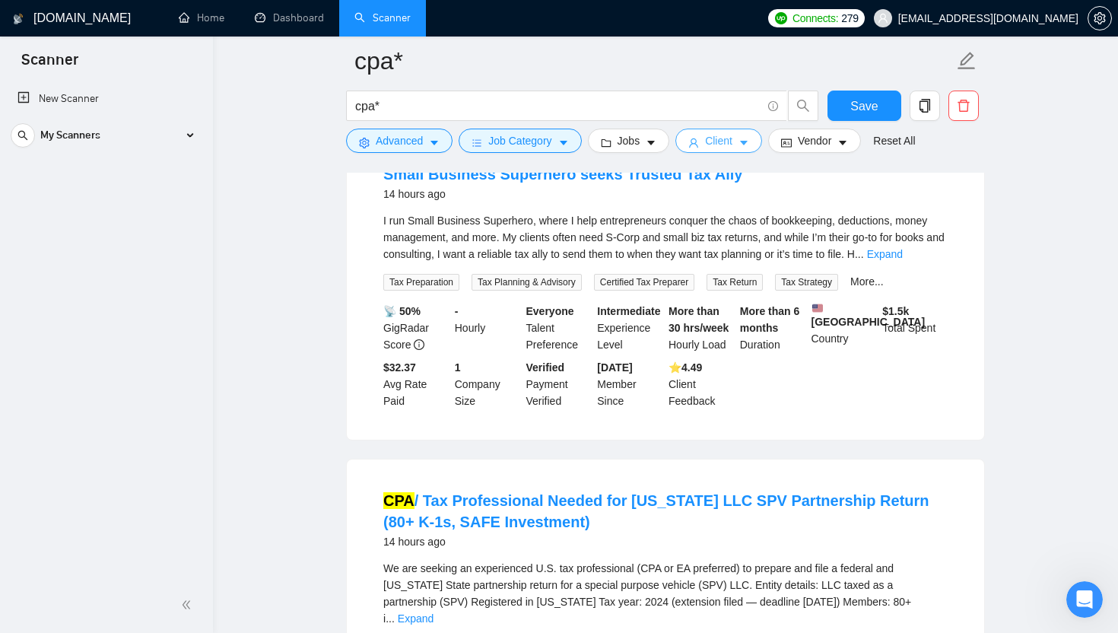
click at [558, 144] on span "Client" at bounding box center [718, 140] width 27 height 17
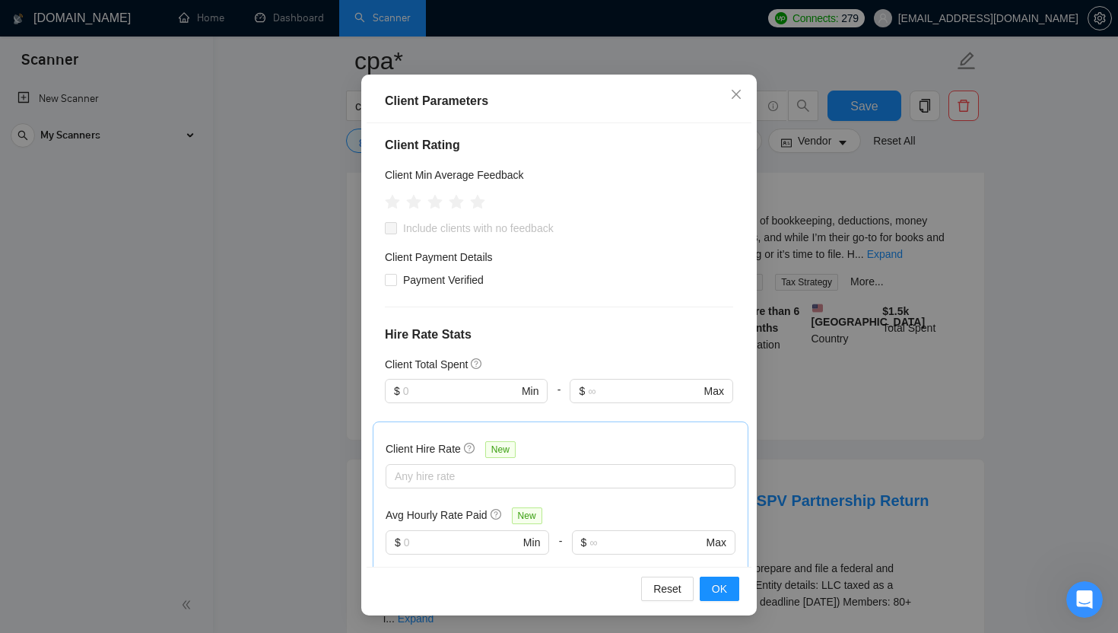
scroll to position [122, 0]
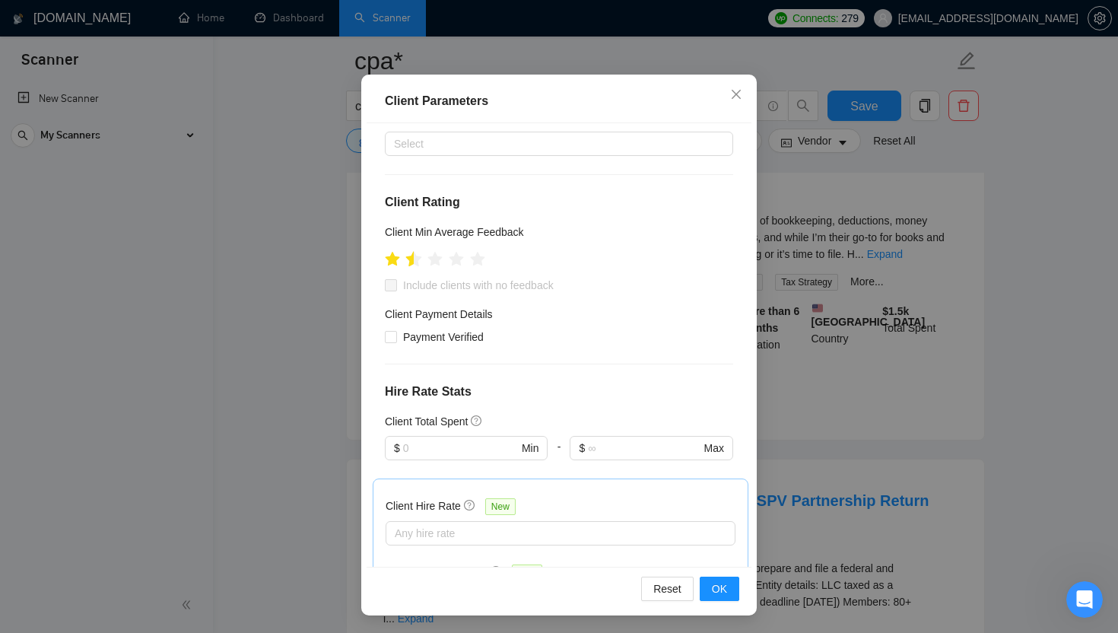
click at [410, 259] on icon "star" at bounding box center [414, 258] width 16 height 15
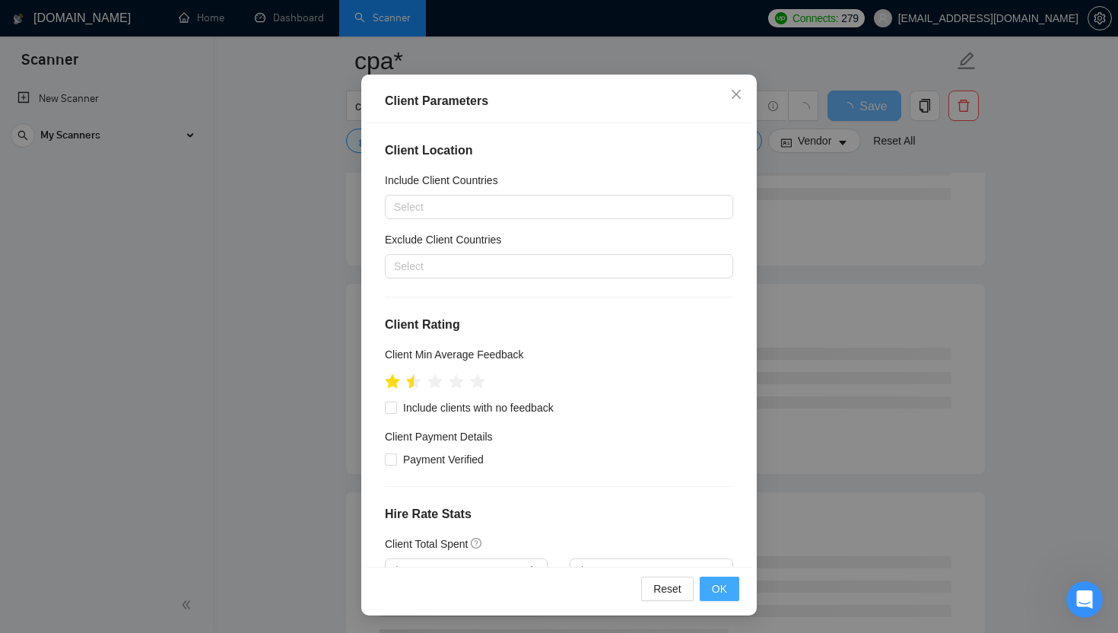
click at [558, 593] on span "OK" at bounding box center [719, 588] width 15 height 17
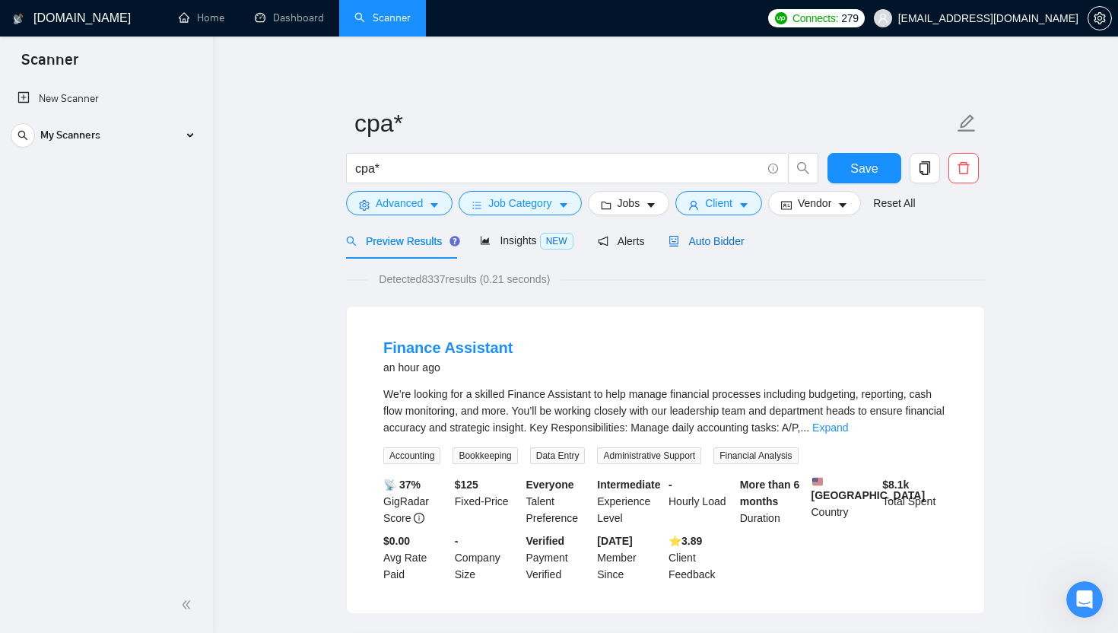
click at [558, 245] on span "Auto Bidder" at bounding box center [705, 241] width 75 height 12
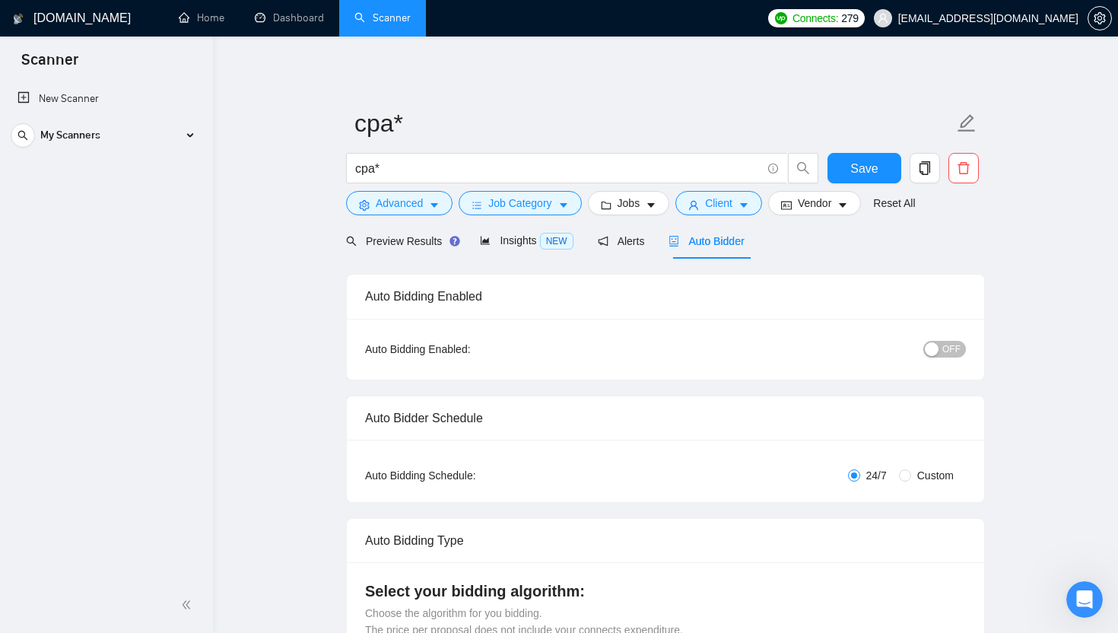
checkbox input "true"
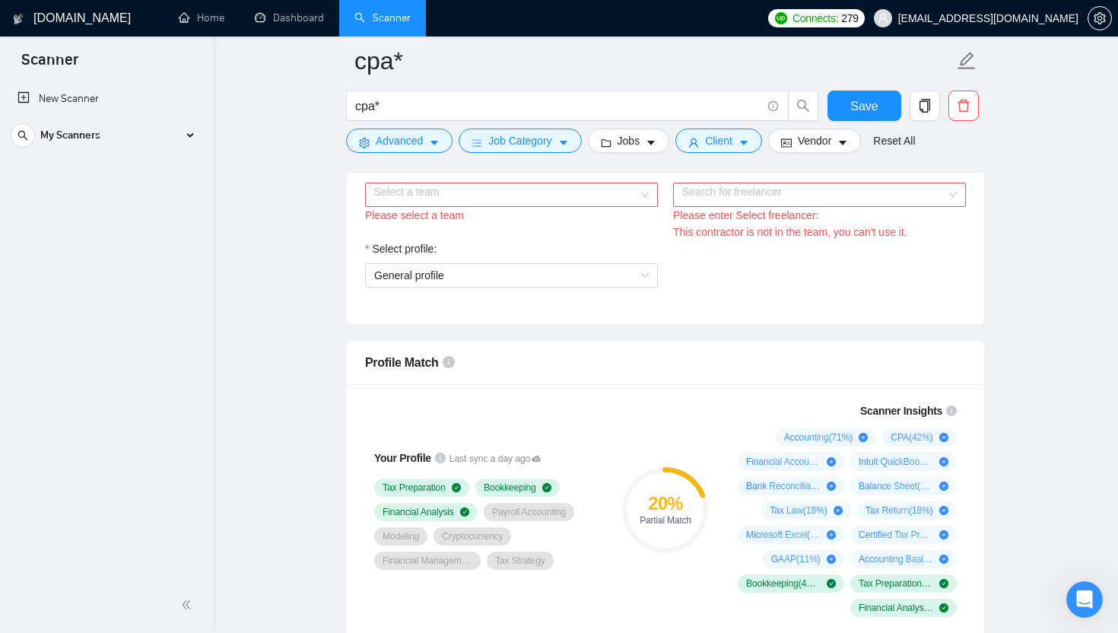
scroll to position [814, 0]
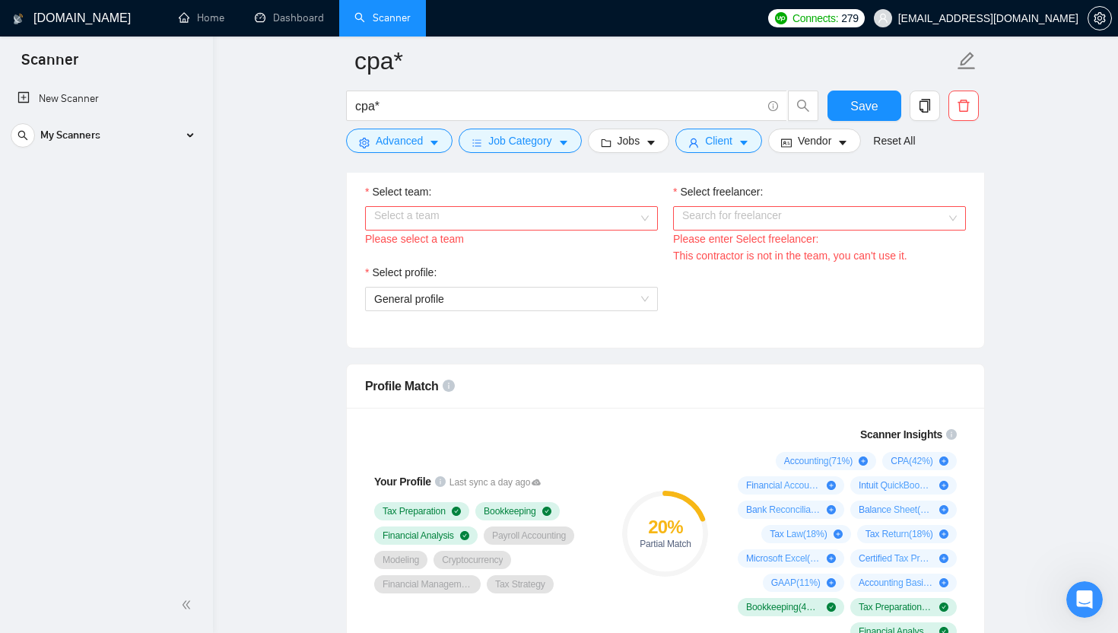
click at [558, 218] on input "Select team:" at bounding box center [506, 218] width 264 height 23
click at [558, 241] on div "ClearBooks CPA" at bounding box center [511, 248] width 275 height 17
click at [558, 220] on input "Select freelancer:" at bounding box center [814, 218] width 264 height 23
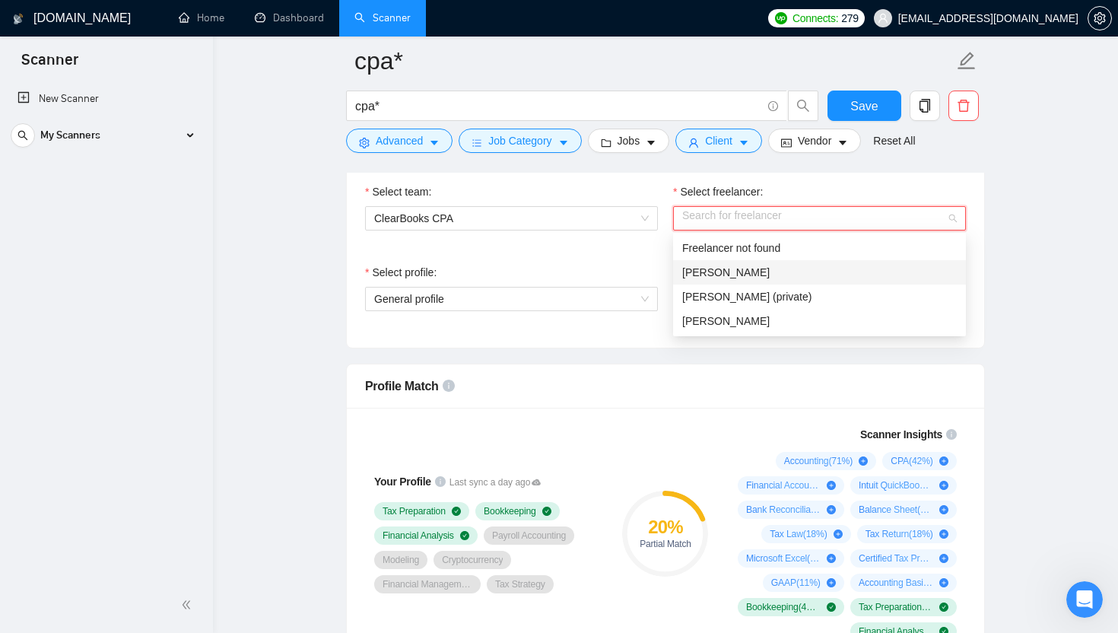
click at [558, 273] on div "Sugam Sharma" at bounding box center [819, 272] width 275 height 17
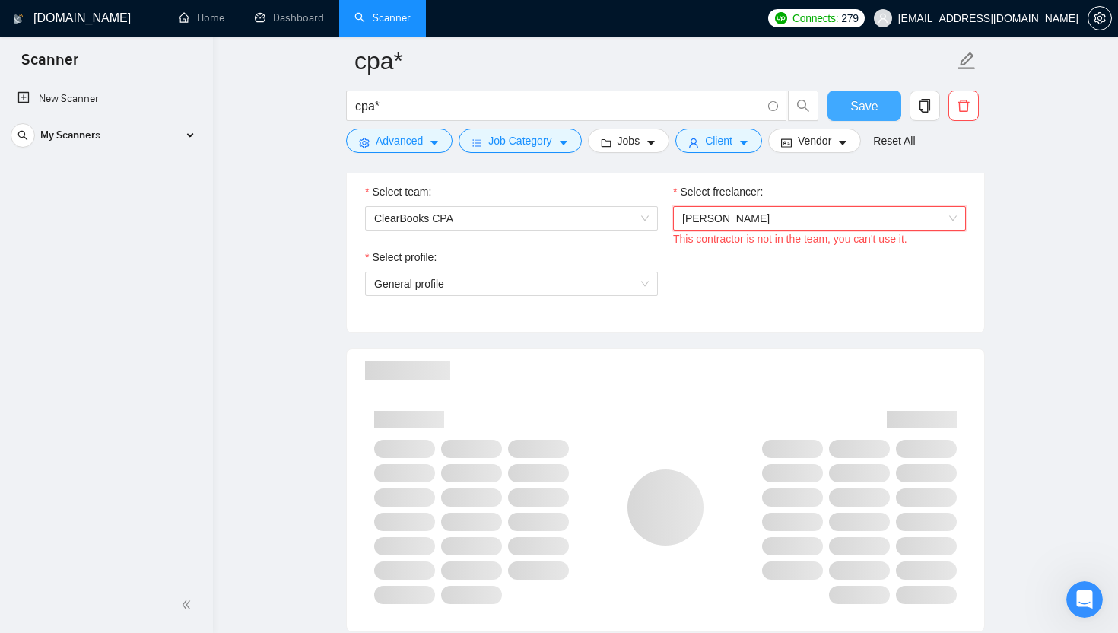
click at [558, 110] on button "Save" at bounding box center [864, 105] width 74 height 30
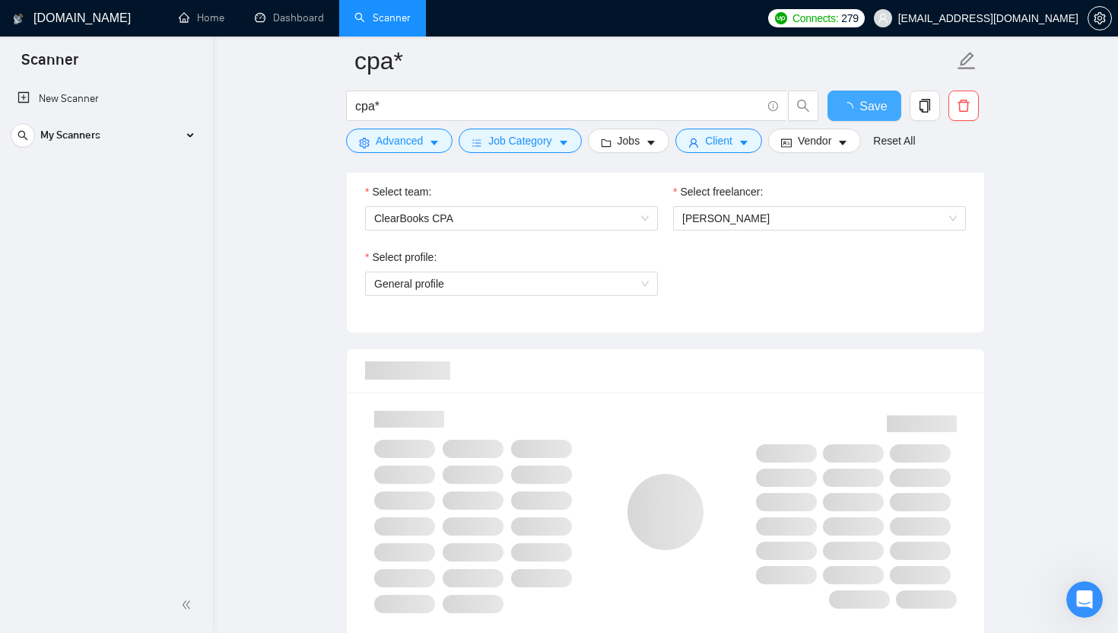
checkbox input "true"
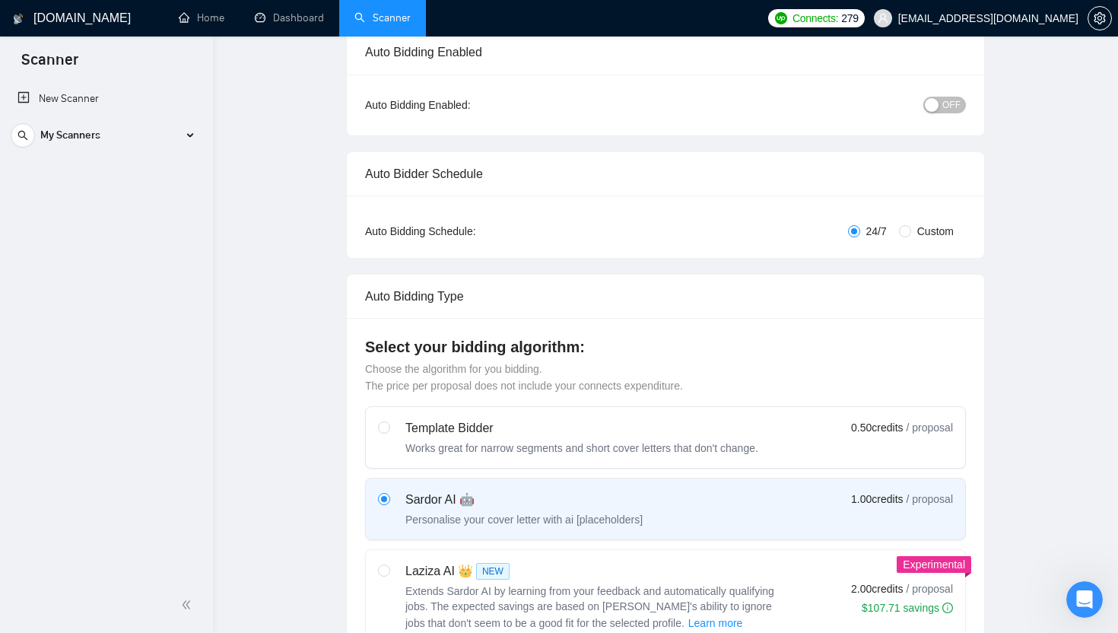
scroll to position [0, 0]
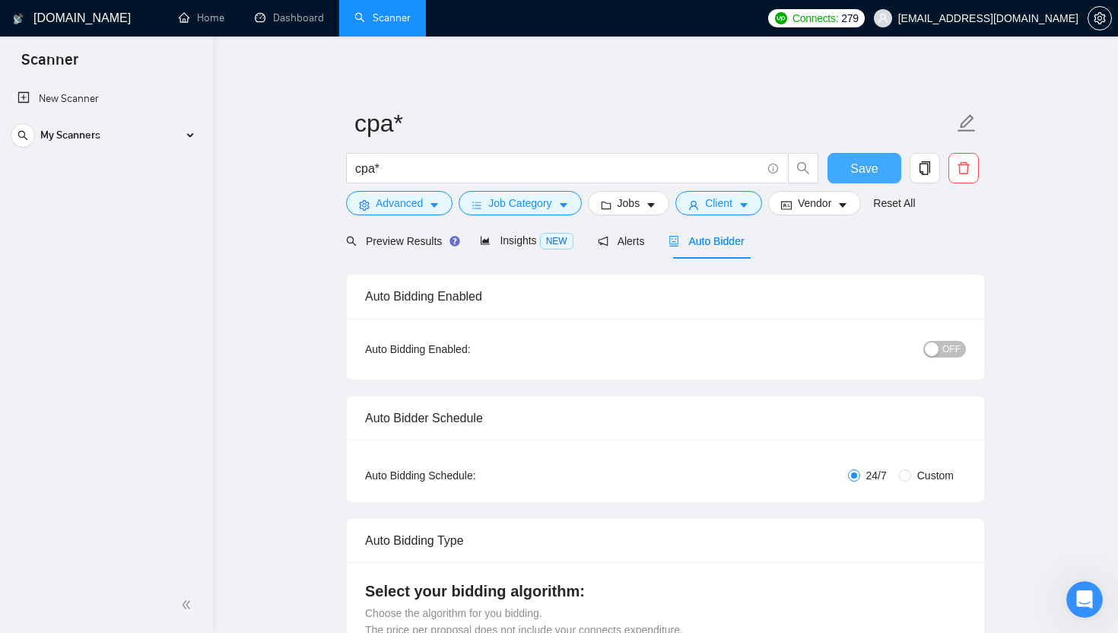
click at [558, 171] on span "Save" at bounding box center [863, 168] width 27 height 19
click at [189, 129] on div "My Scanners" at bounding box center [106, 135] width 191 height 30
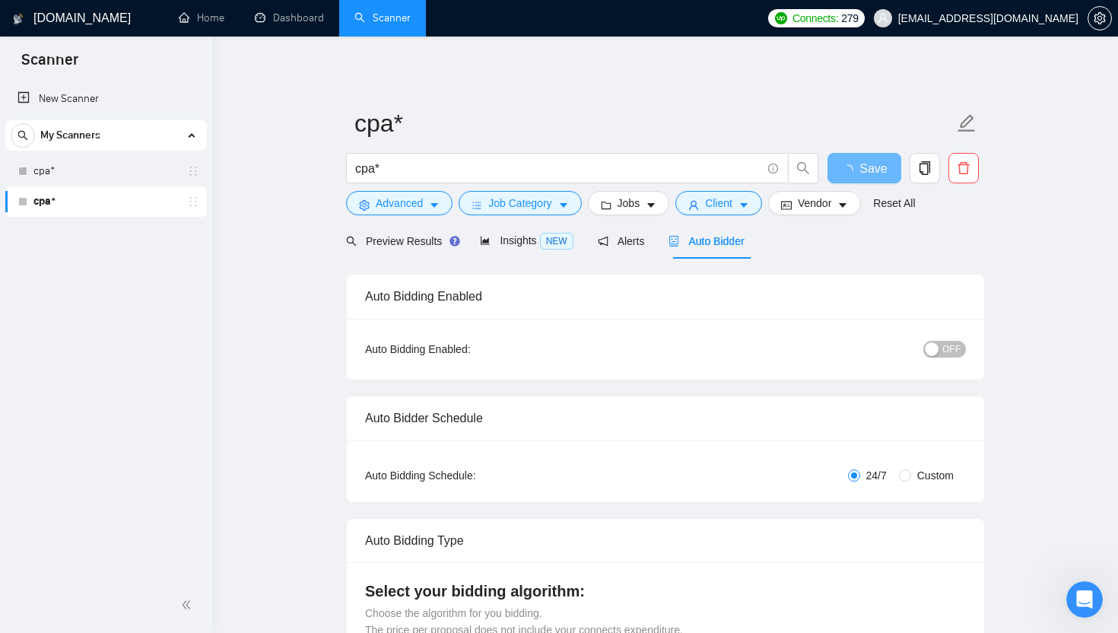
click at [177, 297] on div "New Scanner My Scanners cpa* cpa*" at bounding box center [106, 329] width 213 height 497
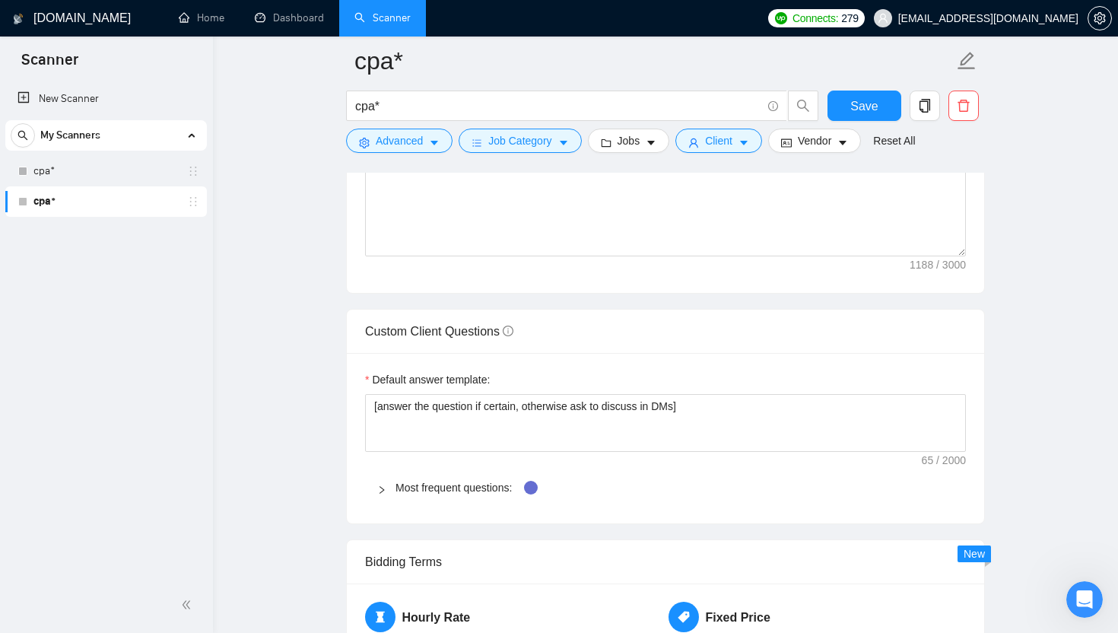
scroll to position [2443, 0]
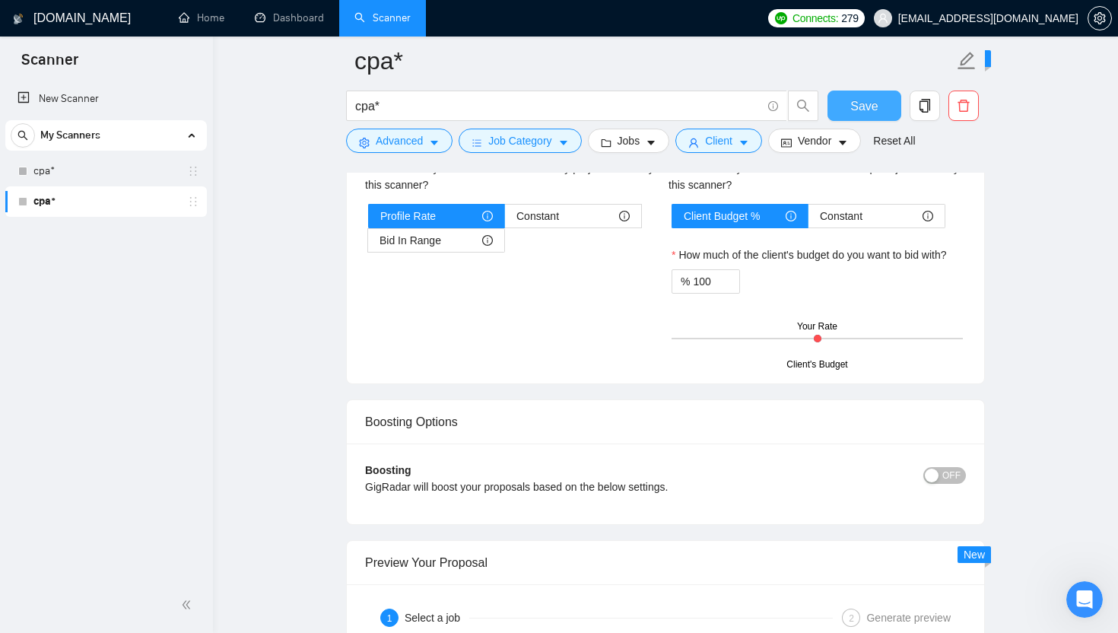
click at [558, 102] on button "Save" at bounding box center [864, 105] width 74 height 30
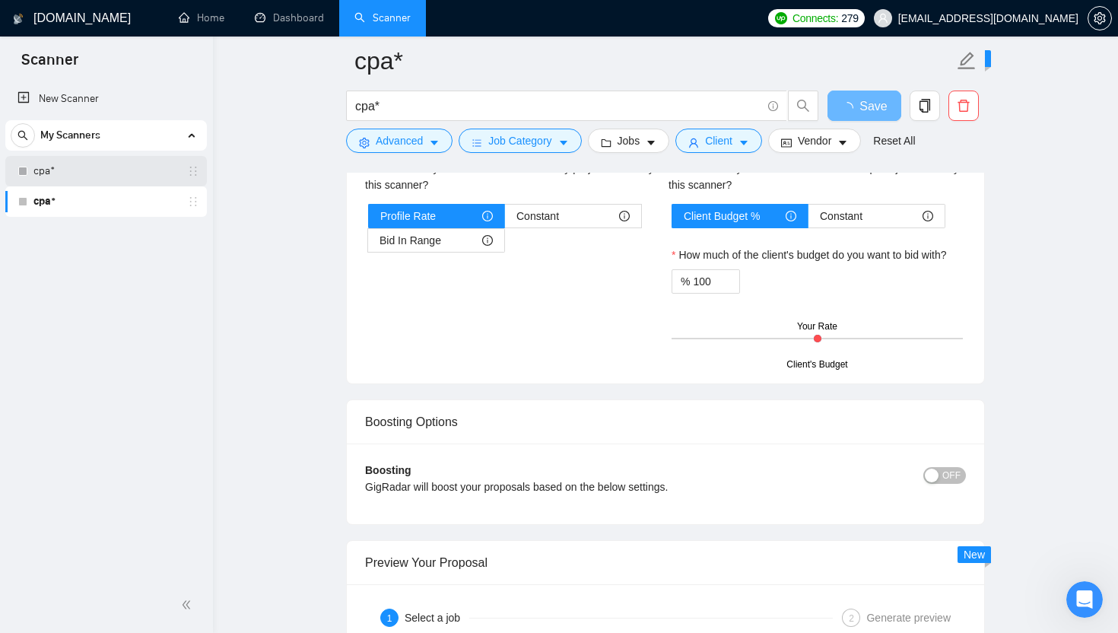
click at [94, 179] on link "cpa*" at bounding box center [105, 171] width 144 height 30
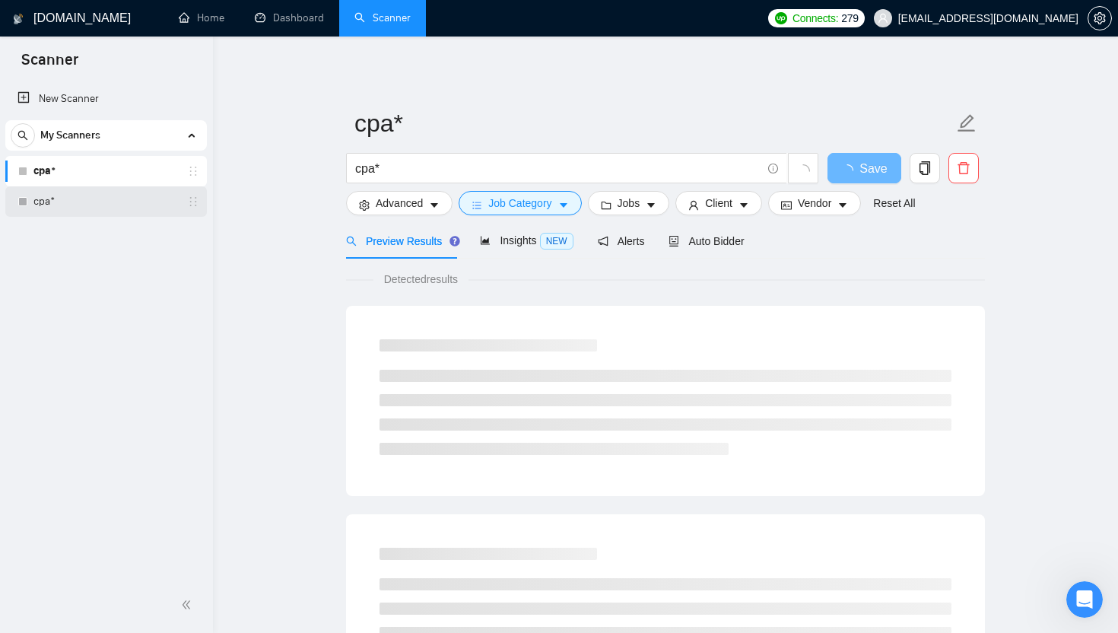
click at [141, 192] on link "cpa*" at bounding box center [105, 201] width 144 height 30
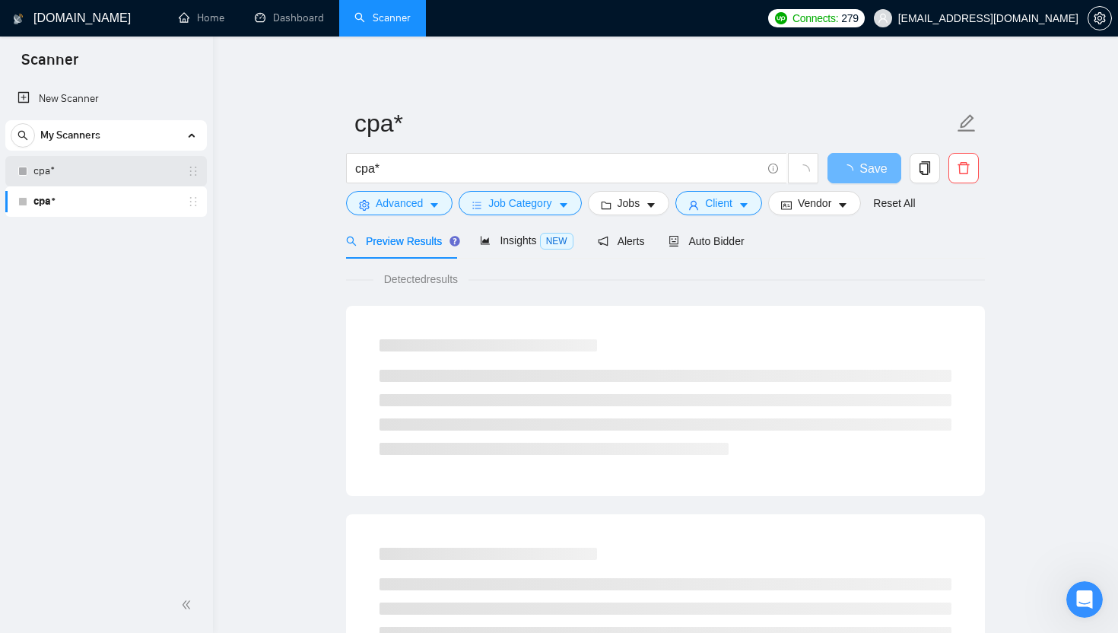
click at [78, 176] on link "cpa*" at bounding box center [105, 171] width 144 height 30
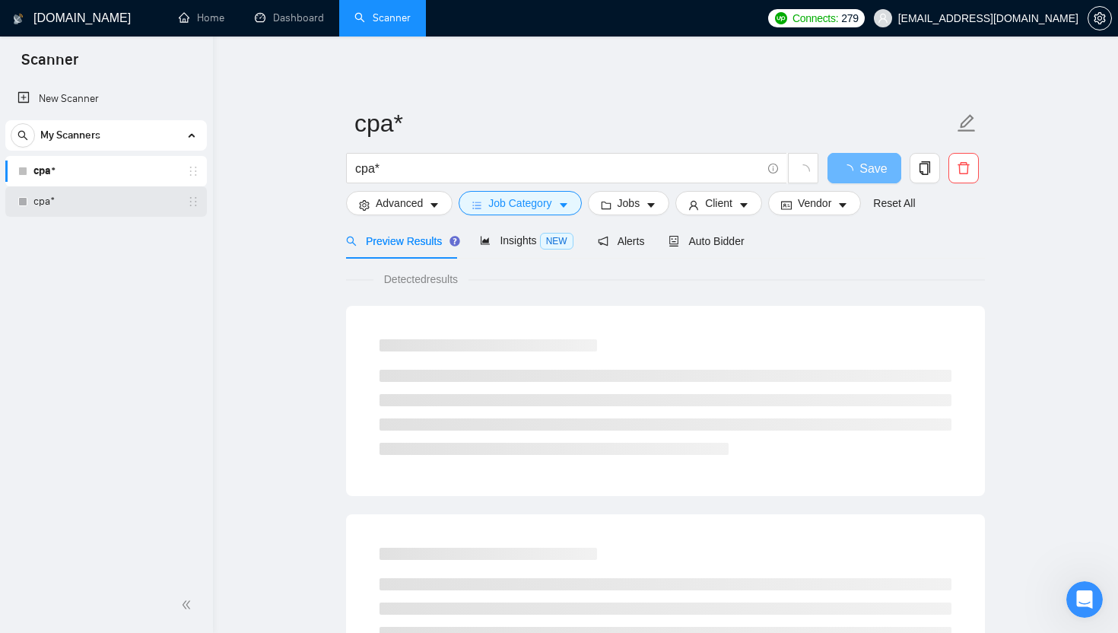
click at [112, 208] on link "cpa*" at bounding box center [105, 201] width 144 height 30
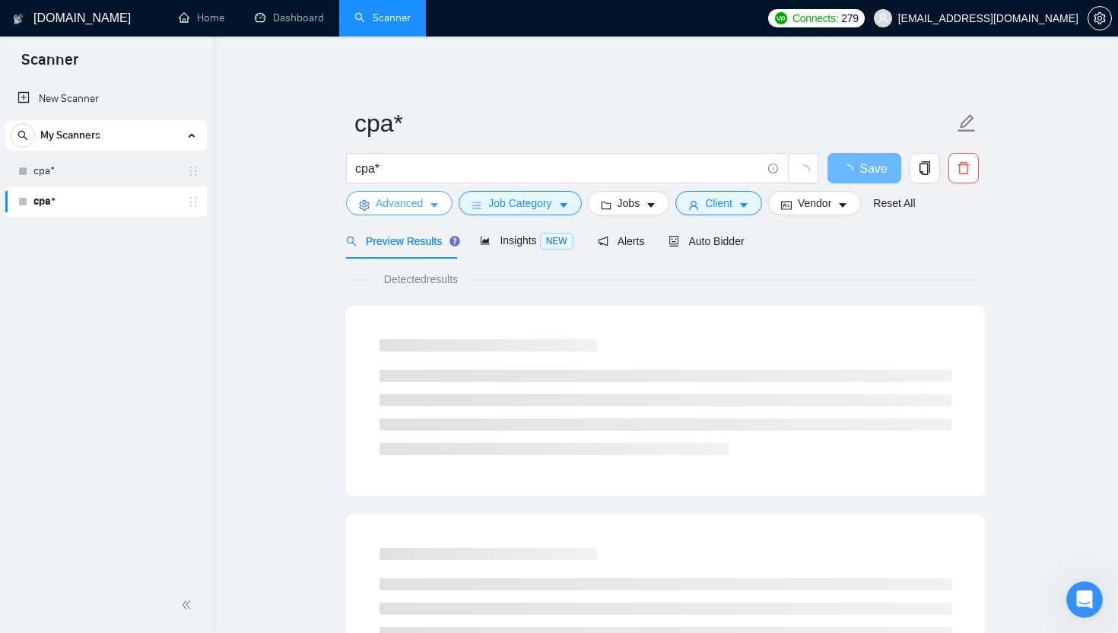
click at [448, 197] on button "Advanced" at bounding box center [399, 203] width 106 height 24
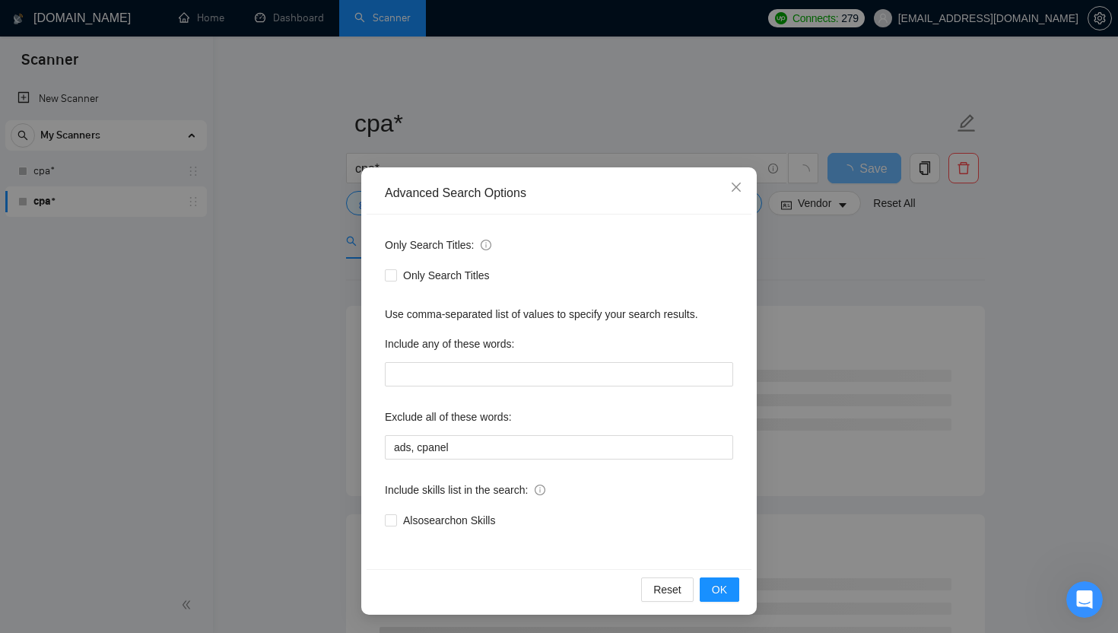
click at [301, 248] on div "Advanced Search Options Only Search Titles: Only Search Titles Use comma-separa…" at bounding box center [559, 316] width 1118 height 633
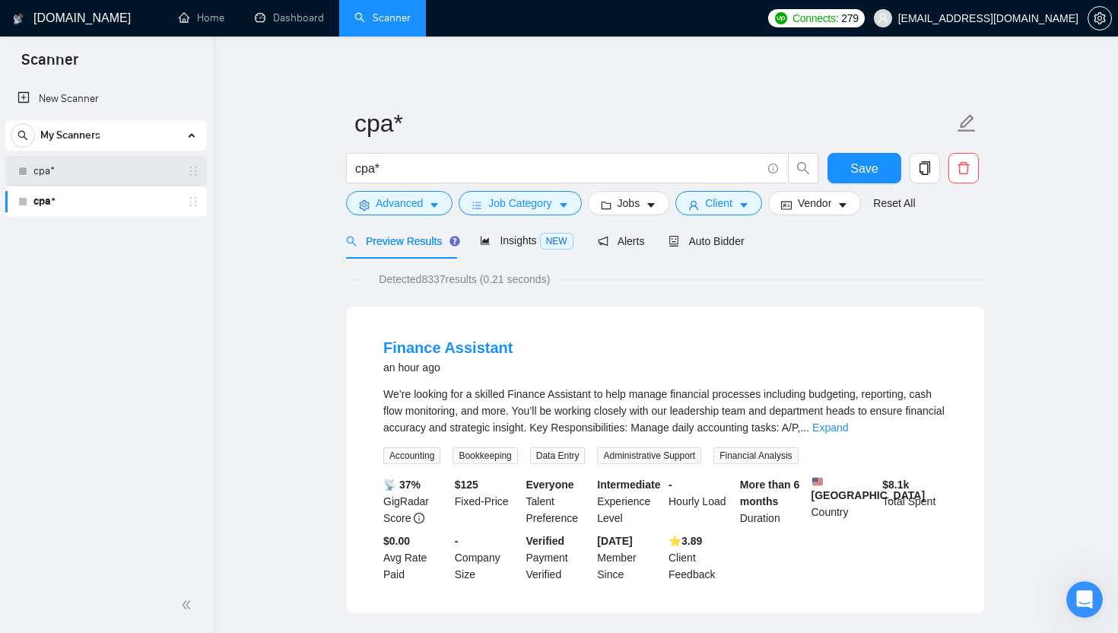
click at [125, 172] on link "cpa*" at bounding box center [105, 171] width 144 height 30
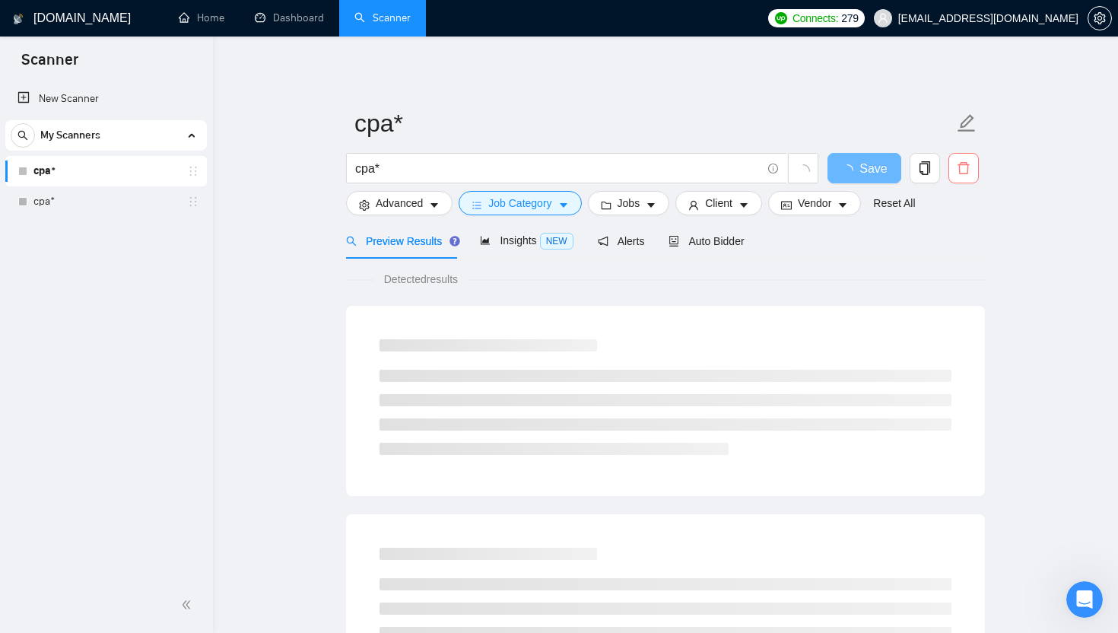
click at [558, 174] on icon "delete" at bounding box center [962, 168] width 11 height 12
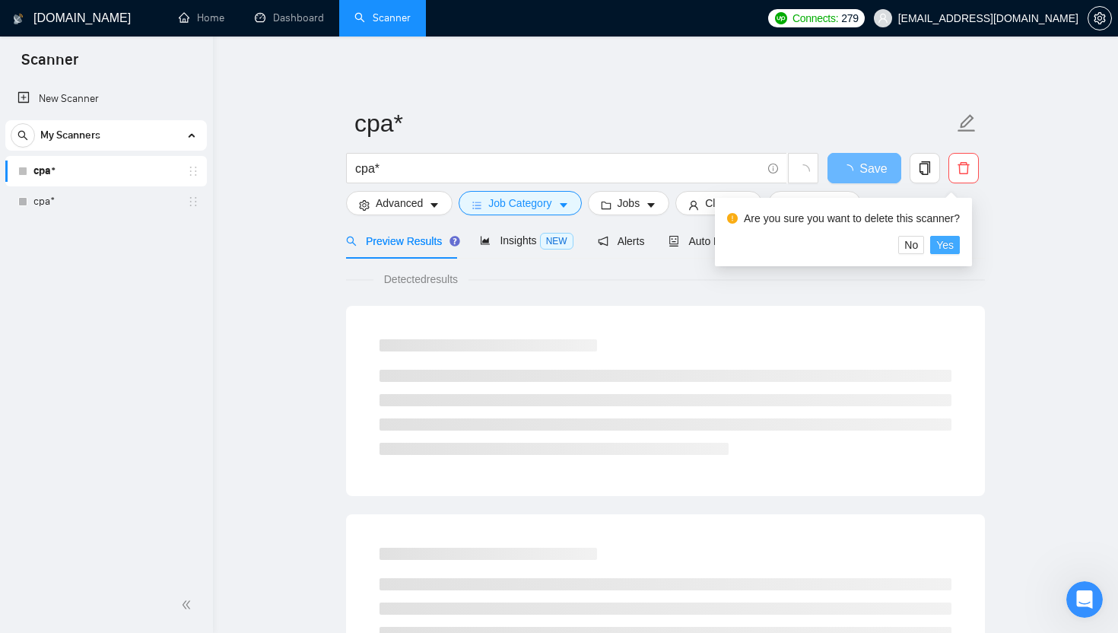
click at [558, 246] on span "Yes" at bounding box center [944, 245] width 17 height 17
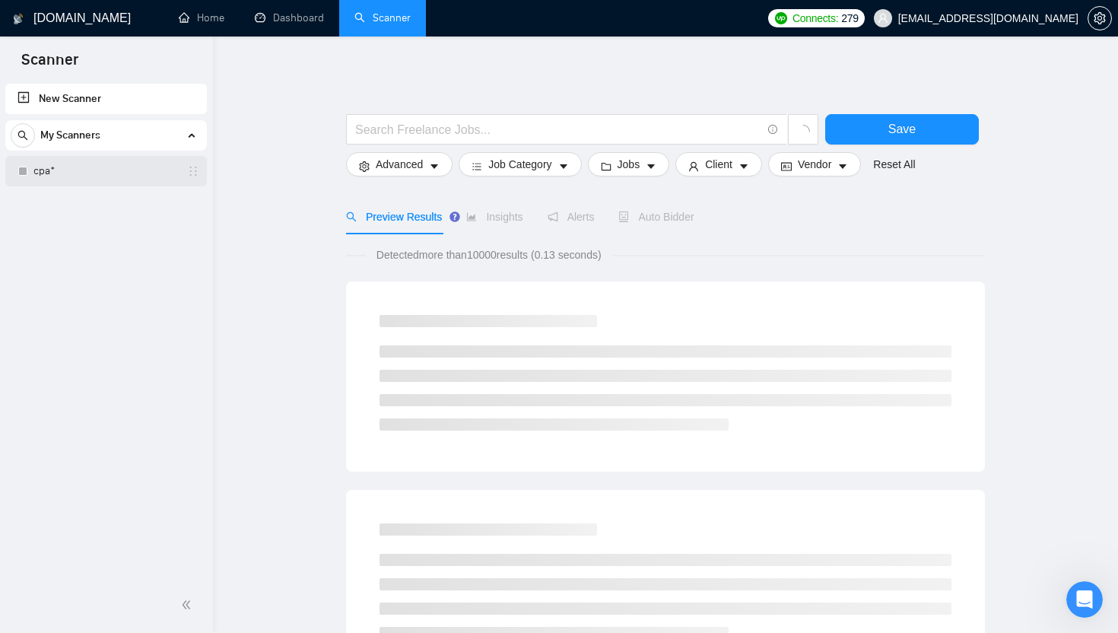
click at [135, 170] on link "cpa*" at bounding box center [105, 171] width 144 height 30
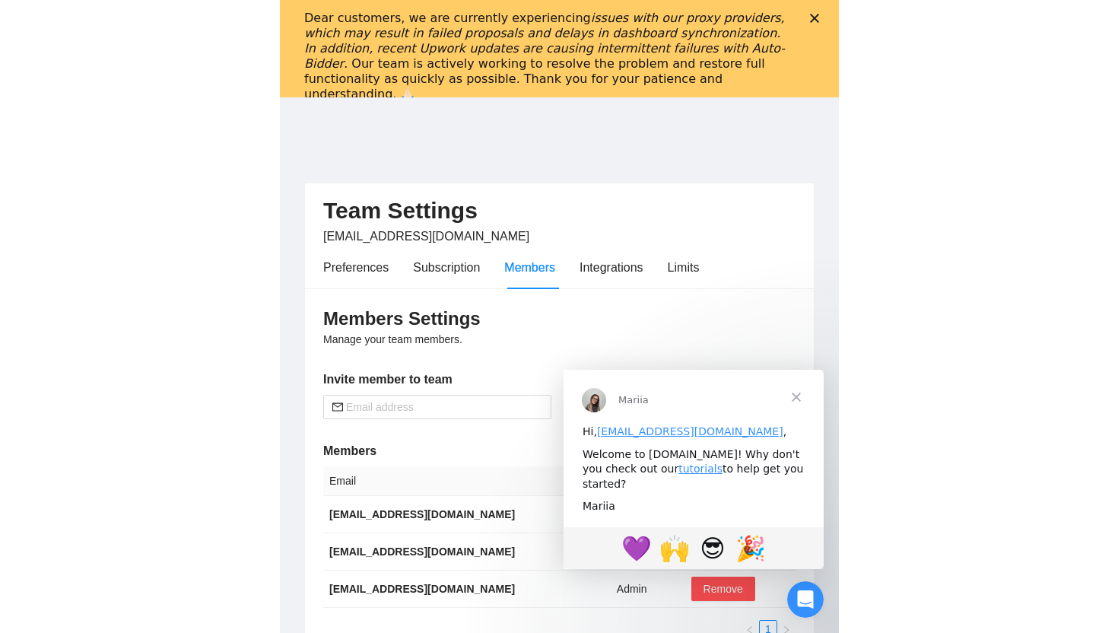
scroll to position [14, 0]
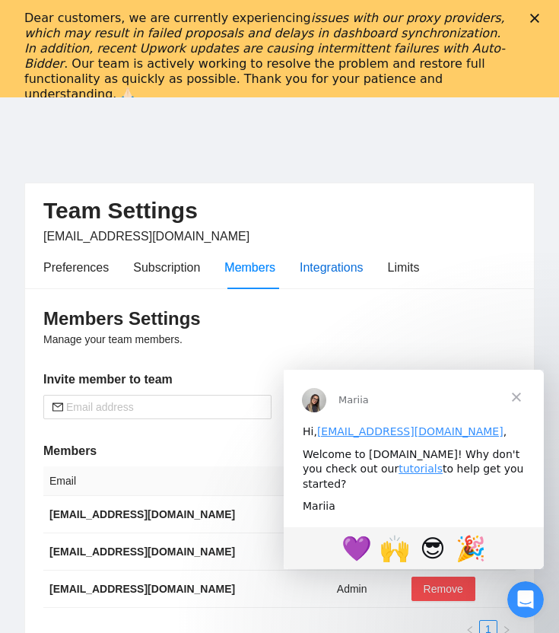
click at [354, 273] on div "Integrations" at bounding box center [332, 267] width 64 height 19
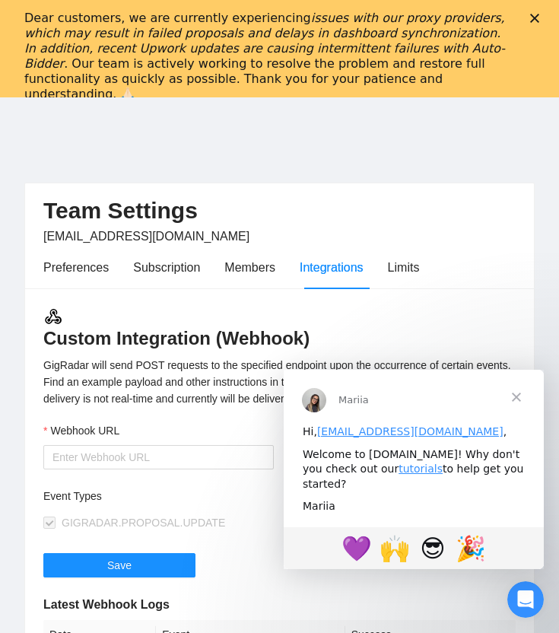
click at [143, 370] on div "GigRadar will send POST requests to the specified endpoint upon the occurrence …" at bounding box center [279, 382] width 472 height 50
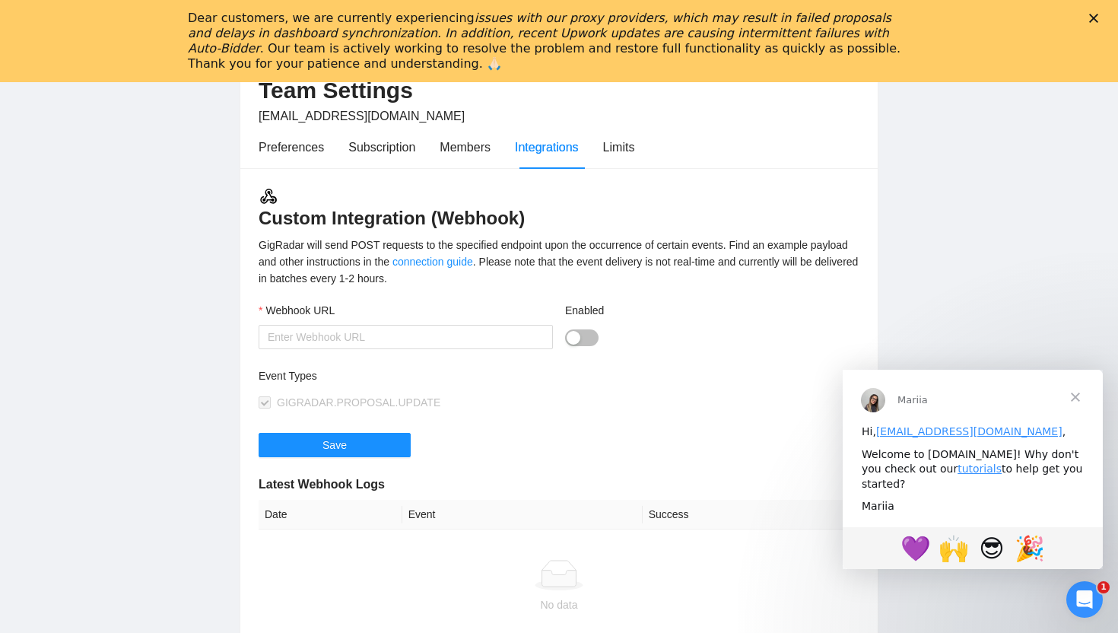
scroll to position [105, 0]
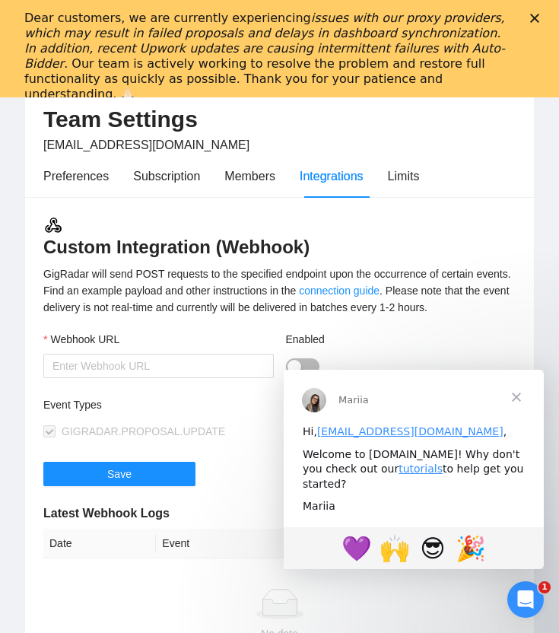
click at [529, 17] on div "Dear customers, we are currently experiencing issues with our proxy providers, …" at bounding box center [279, 56] width 559 height 100
click at [529, 17] on div "Dear customers, we are currently experiencing issues with our proxy providers, …" at bounding box center [279, 56] width 510 height 100
click at [534, 17] on polygon "Close" at bounding box center [534, 18] width 9 height 9
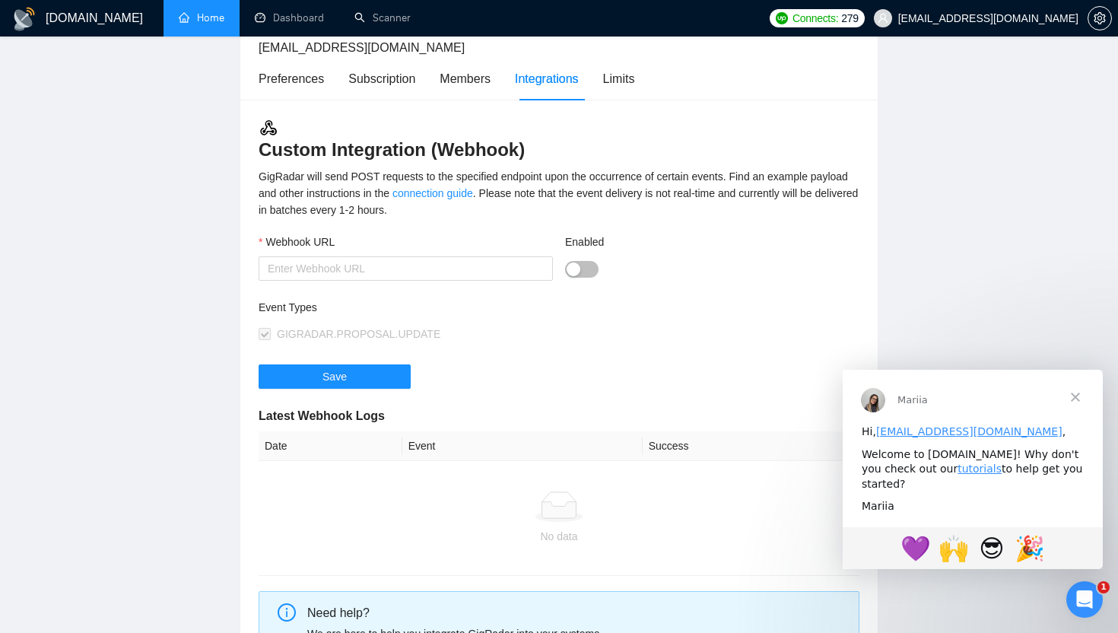
click at [208, 14] on link "Home" at bounding box center [202, 17] width 46 height 13
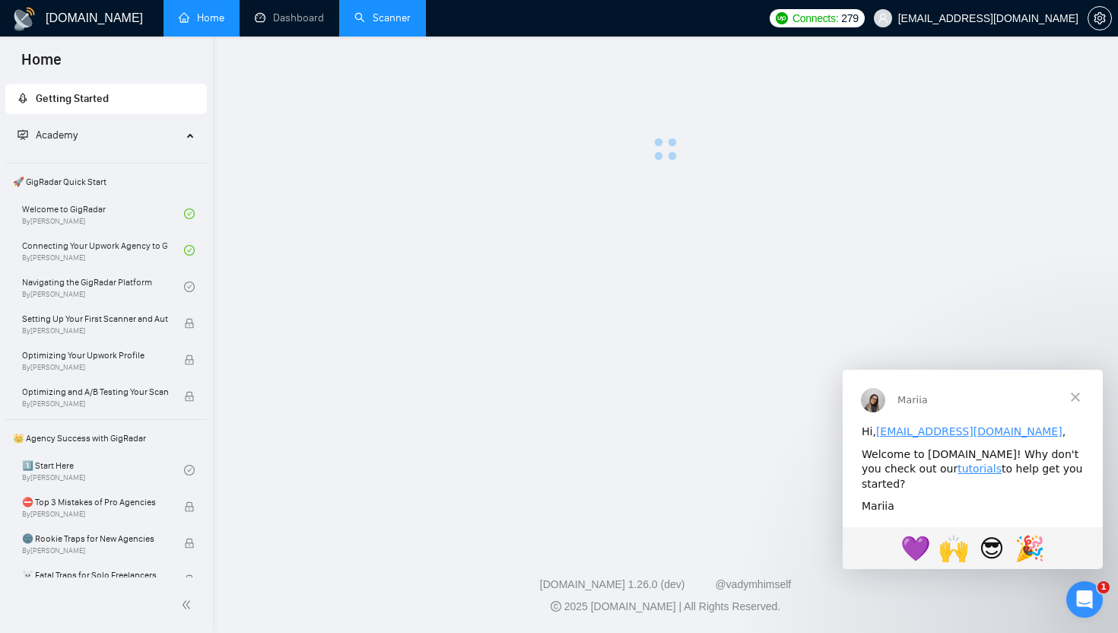
click at [392, 17] on link "Scanner" at bounding box center [382, 17] width 56 height 13
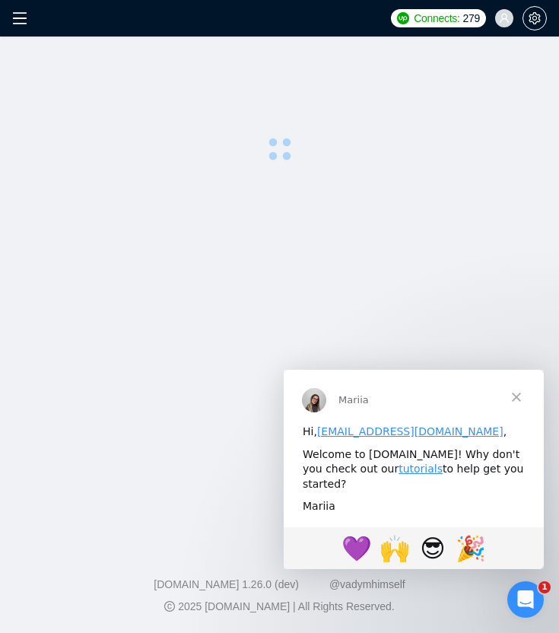
click at [517, 393] on span "Close" at bounding box center [516, 397] width 55 height 55
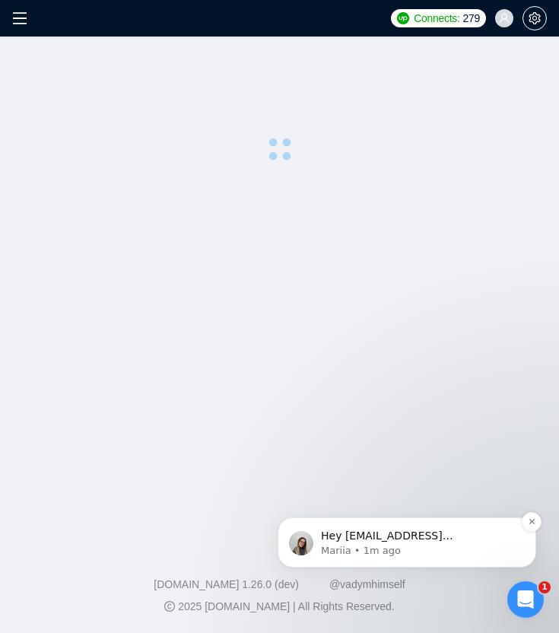
click at [487, 544] on p "Mariia • 1m ago" at bounding box center [419, 551] width 196 height 14
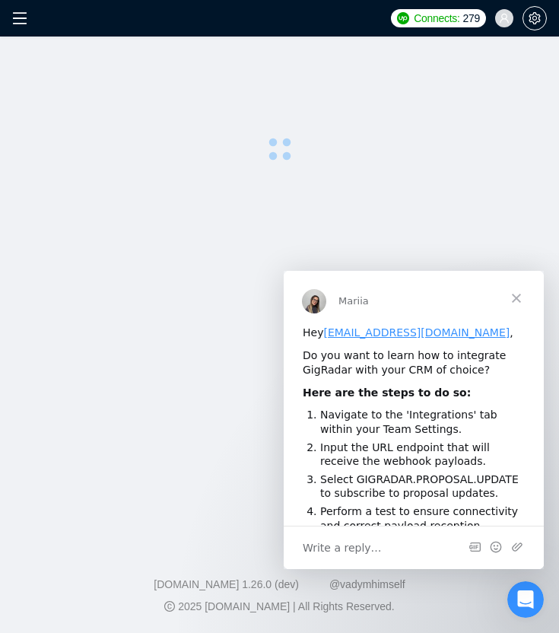
click at [515, 300] on span "Close" at bounding box center [516, 298] width 55 height 55
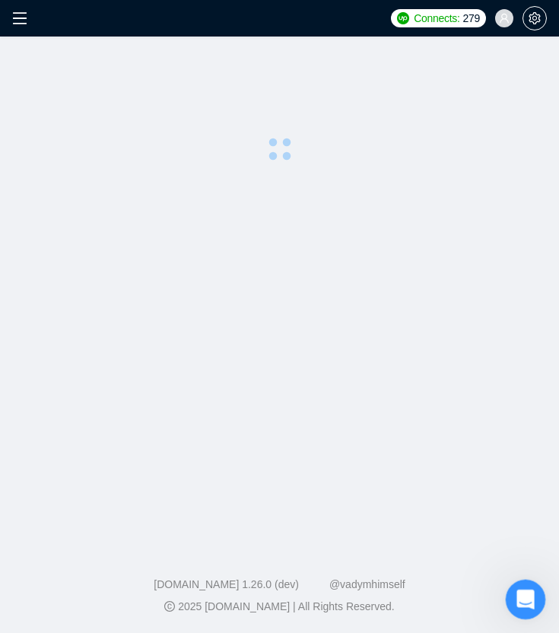
click at [513, 608] on div "Open Intercom Messenger" at bounding box center [523, 597] width 50 height 50
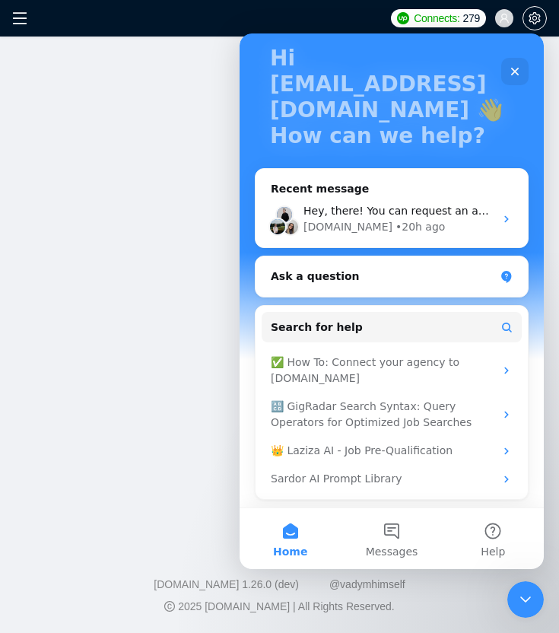
scroll to position [91, 0]
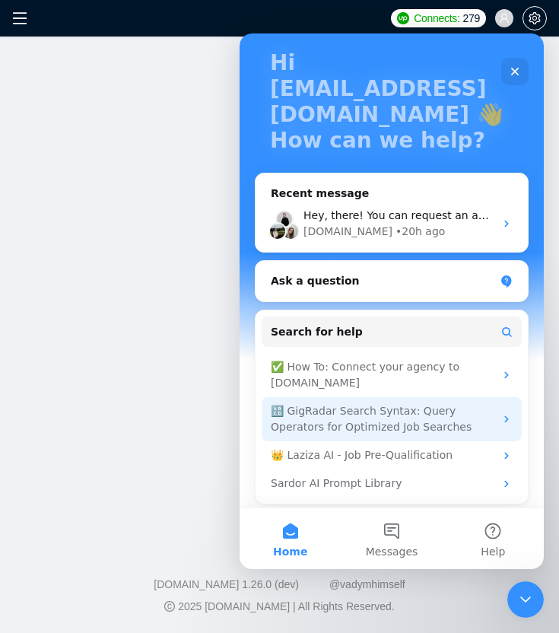
click at [468, 425] on div "🔠 GigRadar Search Syntax: Query Operators for Optimized Job Searches" at bounding box center [383, 419] width 224 height 32
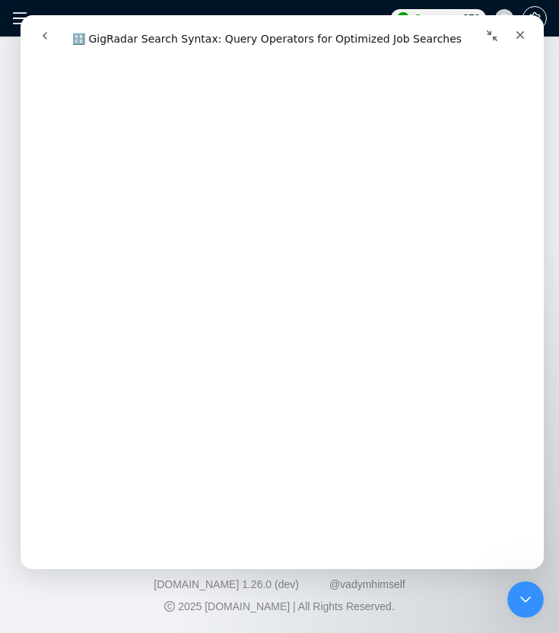
scroll to position [921, 0]
click at [519, 37] on icon "Close" at bounding box center [520, 35] width 12 height 12
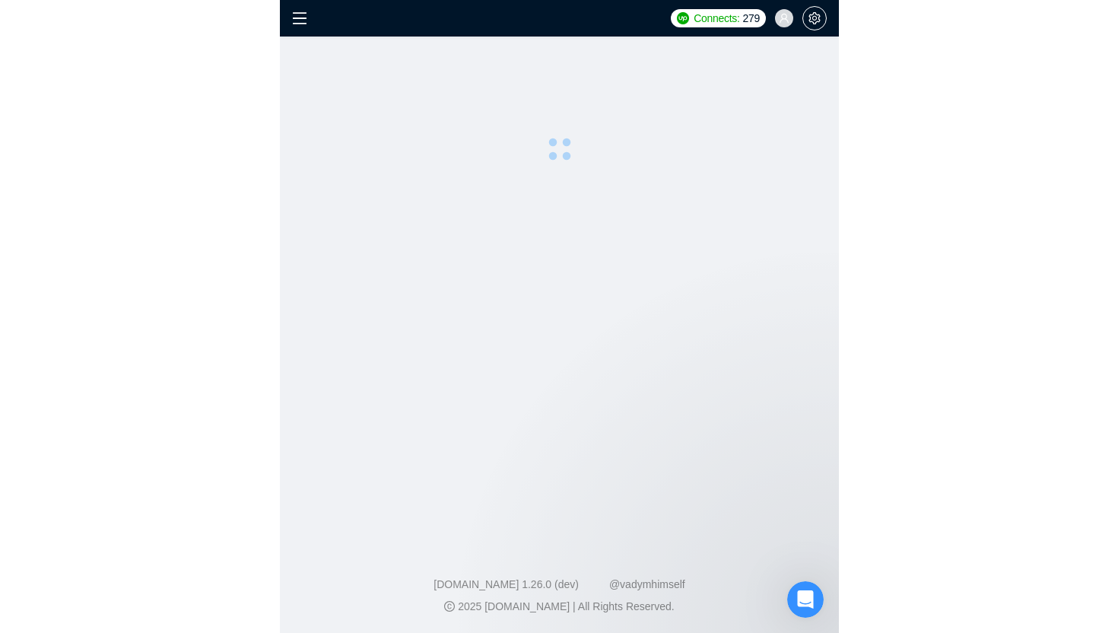
scroll to position [0, 0]
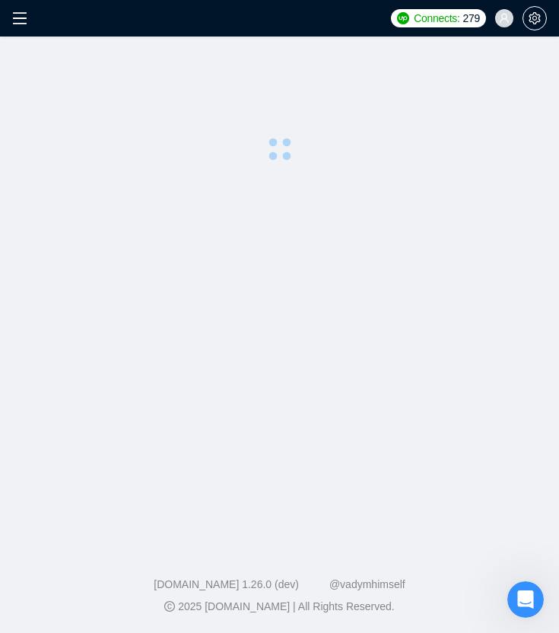
click at [120, 322] on main at bounding box center [279, 288] width 510 height 455
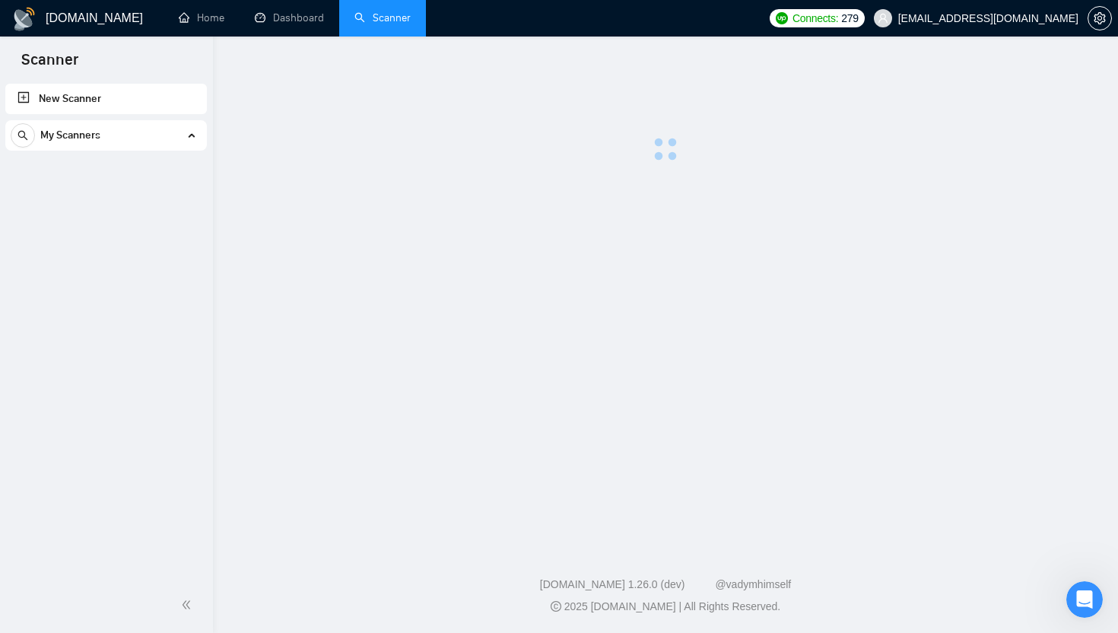
click at [65, 97] on link "New Scanner" at bounding box center [105, 99] width 177 height 30
click at [86, 100] on link "New Scanner" at bounding box center [105, 99] width 177 height 30
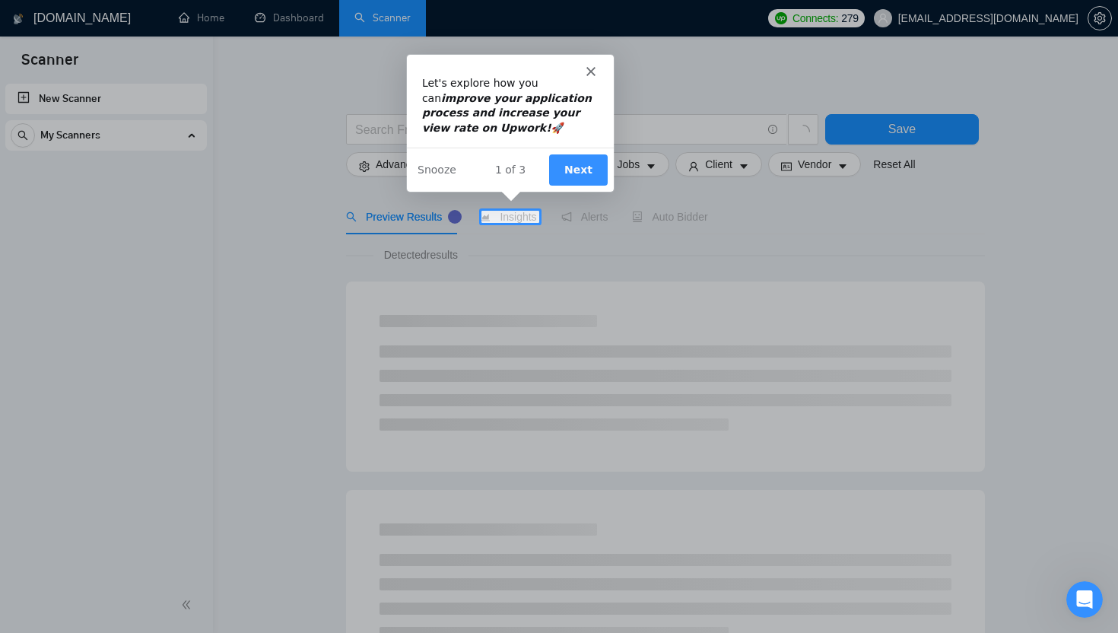
click at [586, 63] on div "Intercom messenger" at bounding box center [508, 63] width 207 height 21
click at [593, 75] on div "Let's explore how you can improve your application process and increase your vi…" at bounding box center [508, 121] width 207 height 137
click at [575, 188] on div "1 of 3 Next Snooze" at bounding box center [508, 168] width 207 height 44
click at [575, 153] on button "Next" at bounding box center [577, 168] width 59 height 31
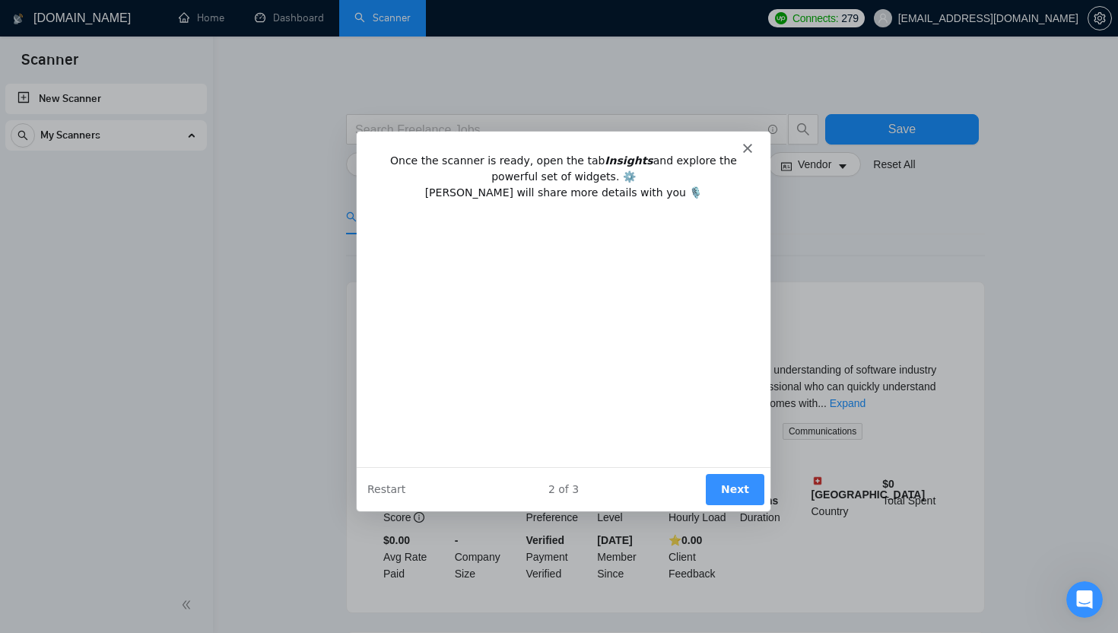
click at [740, 494] on button "Next" at bounding box center [734, 487] width 59 height 31
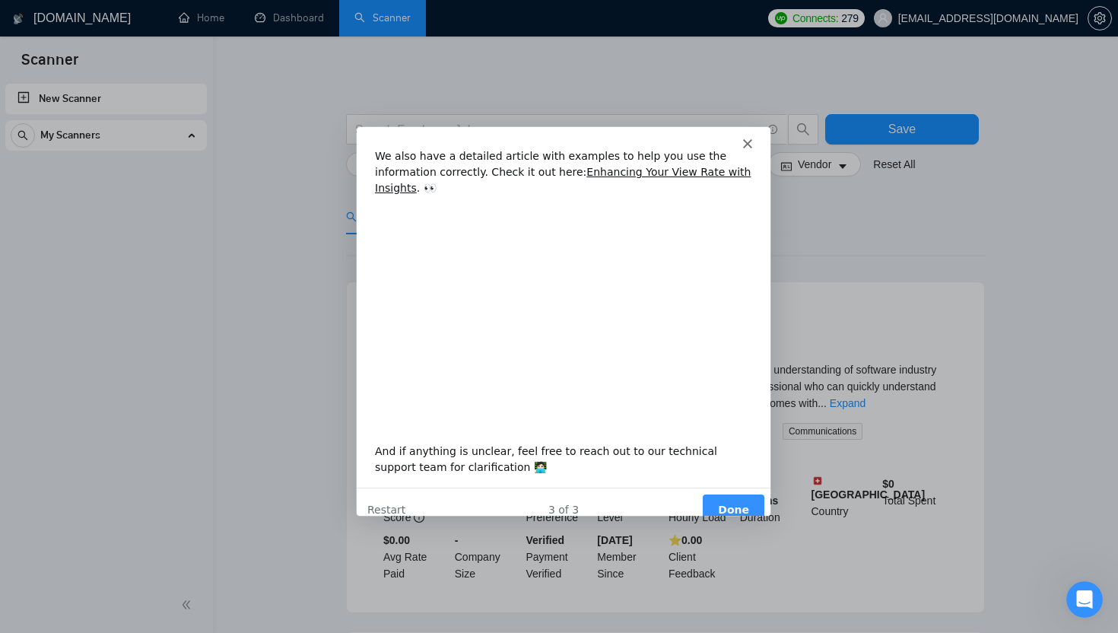
click at [735, 499] on button "Done" at bounding box center [733, 508] width 62 height 31
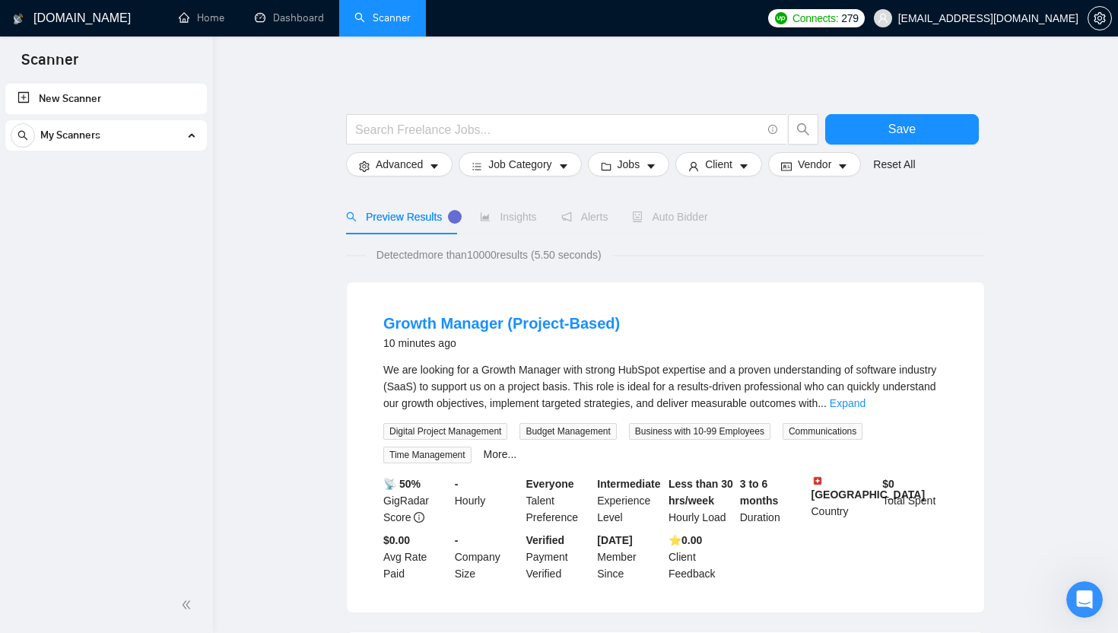
click at [122, 108] on link "New Scanner" at bounding box center [105, 99] width 177 height 30
click at [56, 100] on link "New Scanner" at bounding box center [105, 99] width 177 height 30
click at [17, 93] on link "New Scanner" at bounding box center [105, 99] width 177 height 30
click at [151, 135] on div "My Scanners" at bounding box center [106, 135] width 191 height 30
click at [183, 132] on div "My Scanners" at bounding box center [106, 135] width 191 height 30
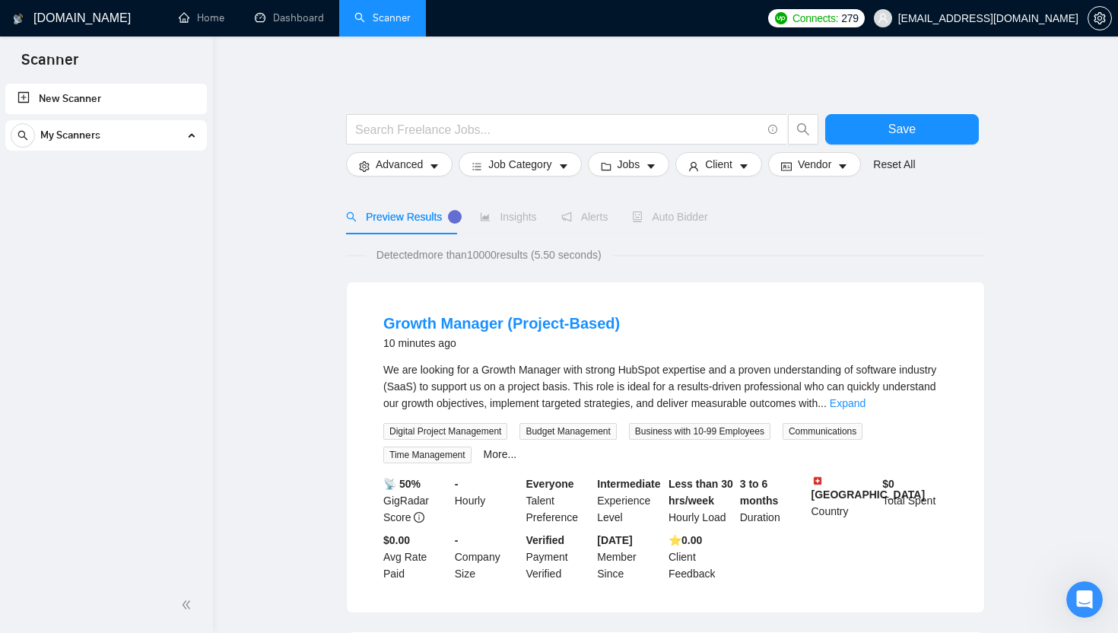
click at [191, 132] on div "My Scanners" at bounding box center [106, 135] width 191 height 30
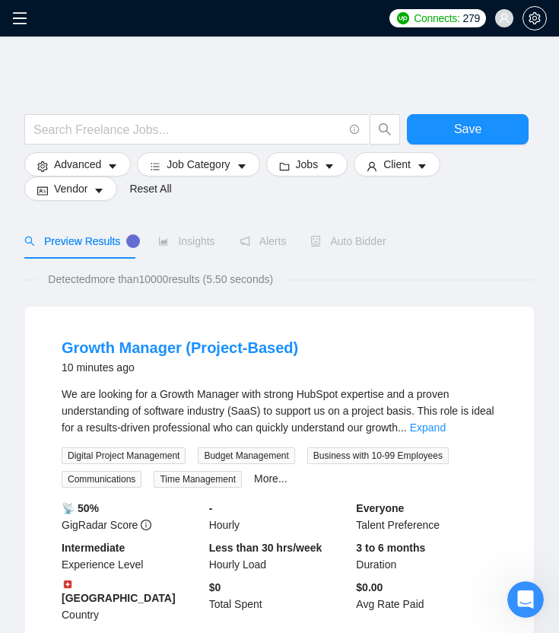
click at [154, 404] on span "We are looking for a Growth Manager with strong HubSpot expertise and a proven …" at bounding box center [278, 411] width 433 height 46
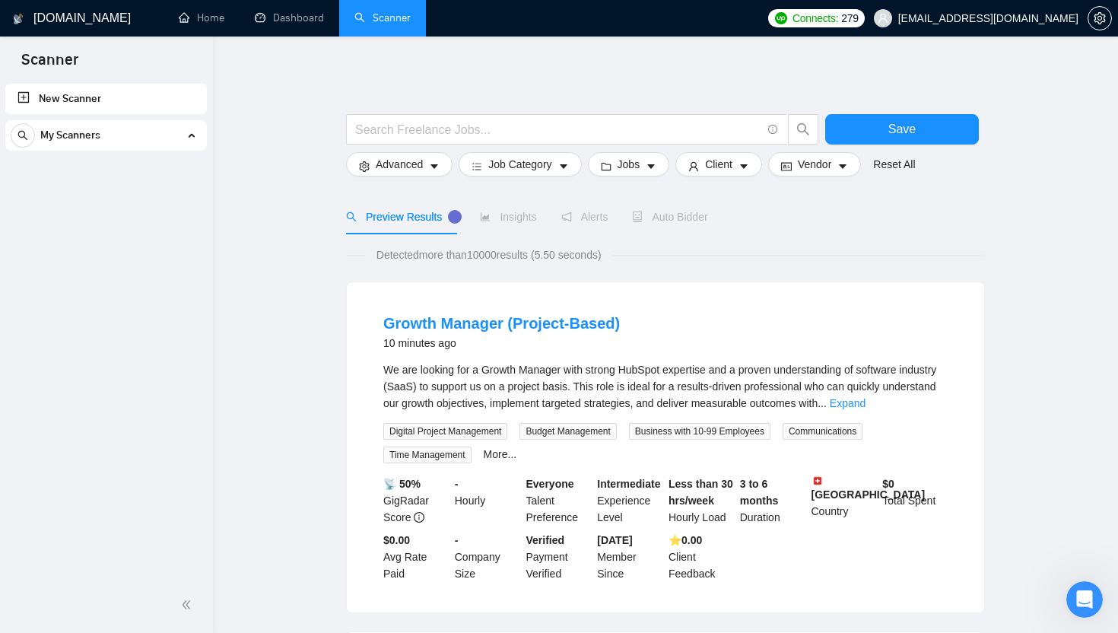
click at [26, 107] on link "New Scanner" at bounding box center [105, 99] width 177 height 30
click at [22, 96] on link "New Scanner" at bounding box center [105, 99] width 177 height 30
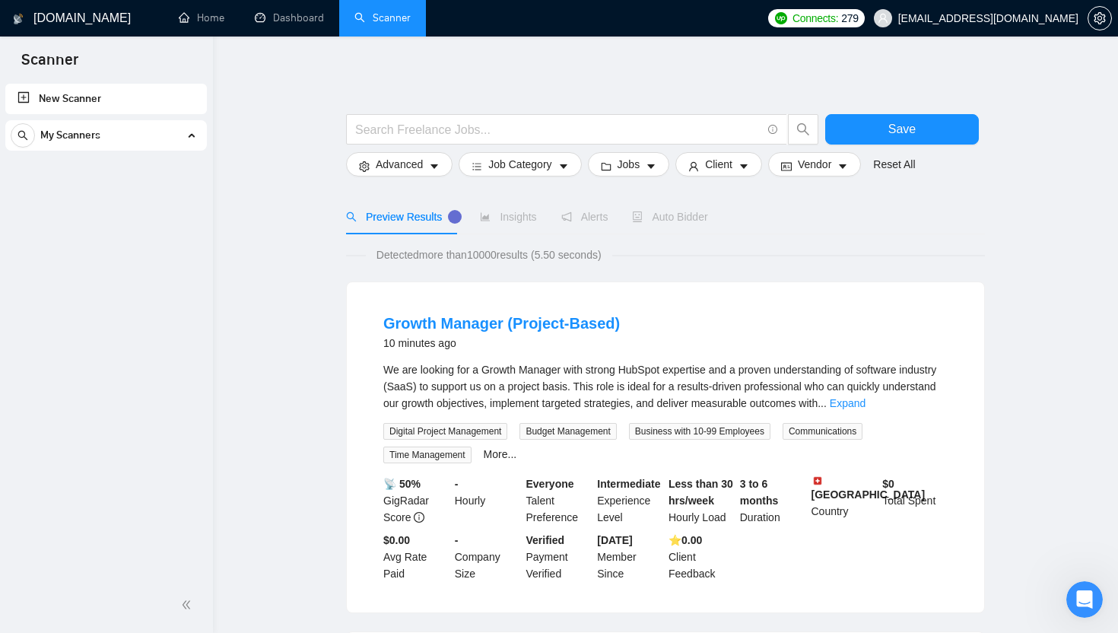
click at [22, 96] on link "New Scanner" at bounding box center [105, 99] width 177 height 30
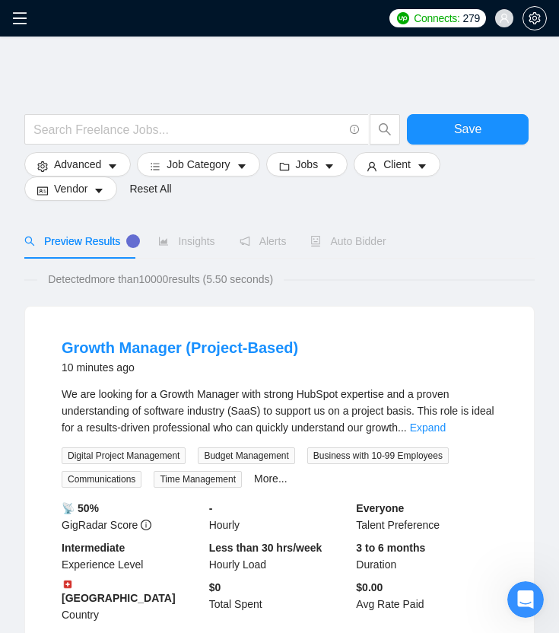
click at [146, 110] on div at bounding box center [279, 106] width 510 height 15
click at [143, 117] on span at bounding box center [196, 129] width 345 height 30
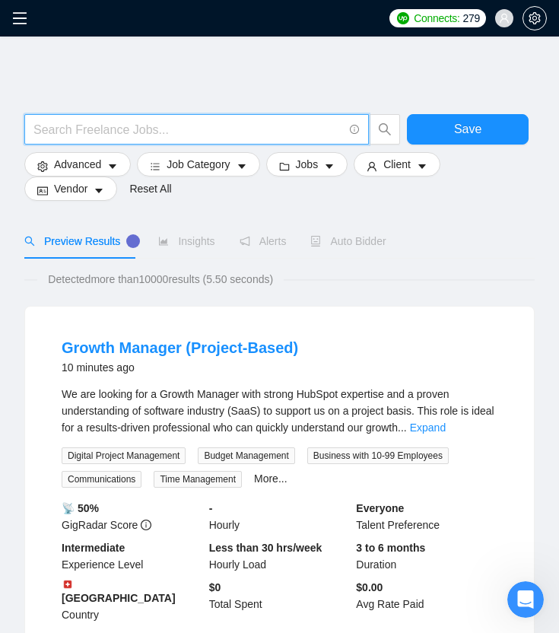
click at [143, 125] on input "text" at bounding box center [188, 129] width 310 height 19
type input "cpa*"
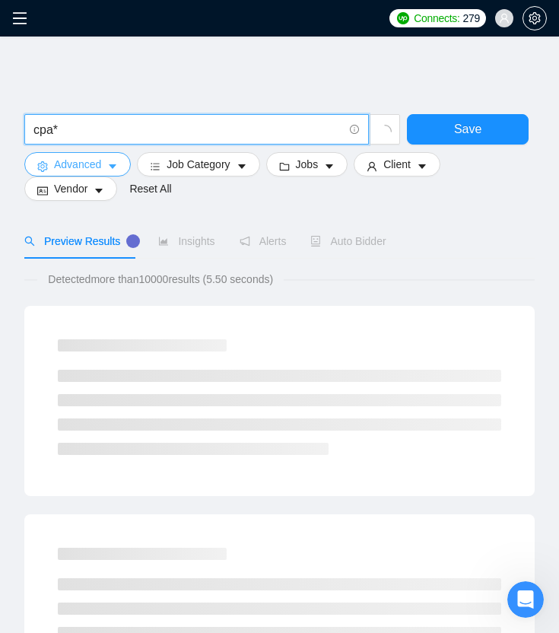
click at [96, 161] on span "Advanced" at bounding box center [77, 164] width 47 height 17
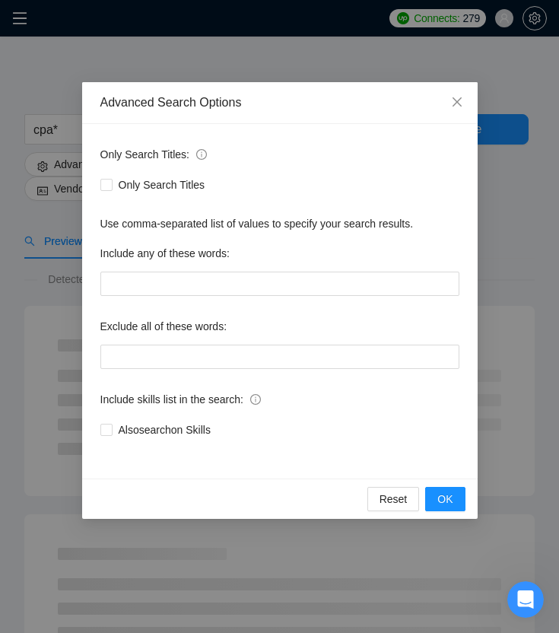
click at [65, 170] on div "Advanced Search Options Only Search Titles: Only Search Titles Use comma-separa…" at bounding box center [279, 316] width 559 height 633
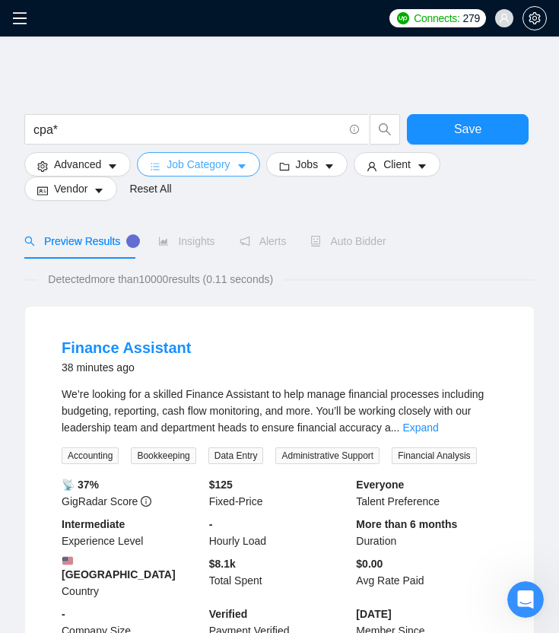
click at [195, 166] on span "Job Category" at bounding box center [198, 164] width 63 height 17
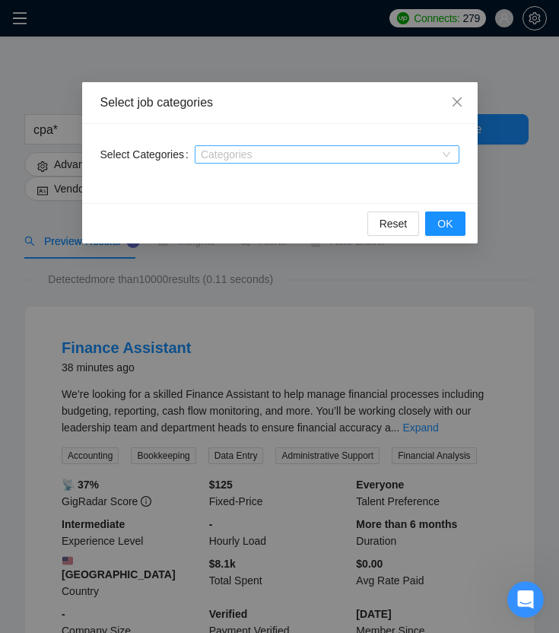
click at [217, 151] on div at bounding box center [319, 154] width 242 height 12
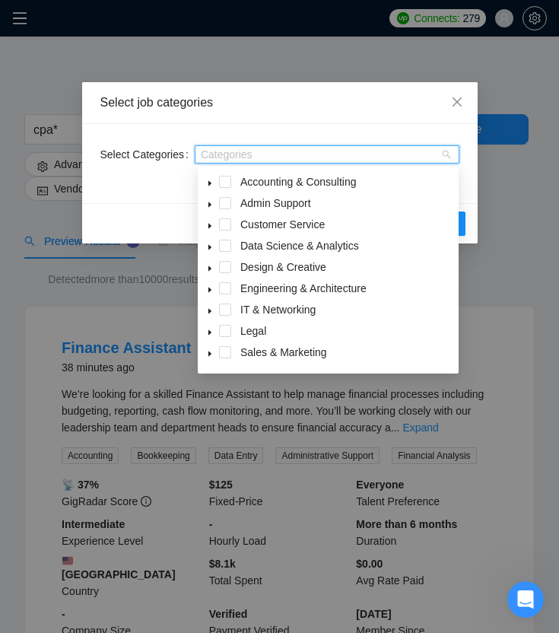
click at [210, 183] on icon "caret-down" at bounding box center [209, 183] width 3 height 5
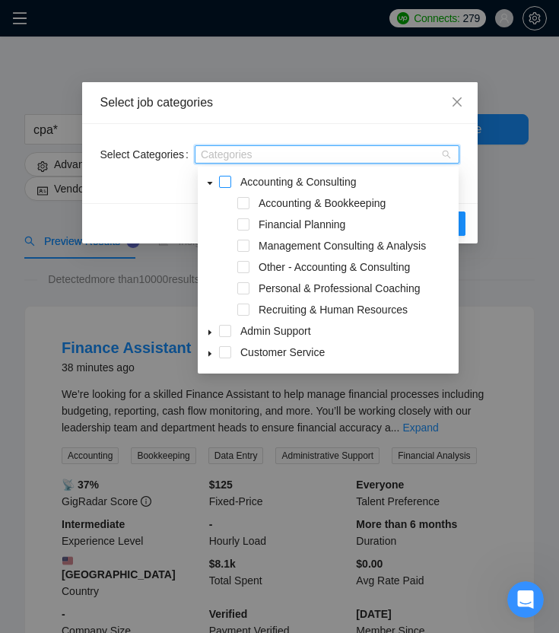
click at [226, 183] on span at bounding box center [225, 182] width 12 height 12
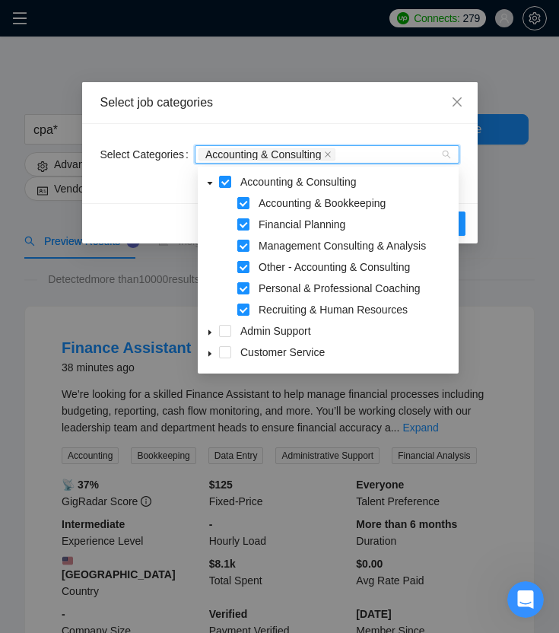
click at [208, 181] on icon "caret-down" at bounding box center [210, 183] width 8 height 8
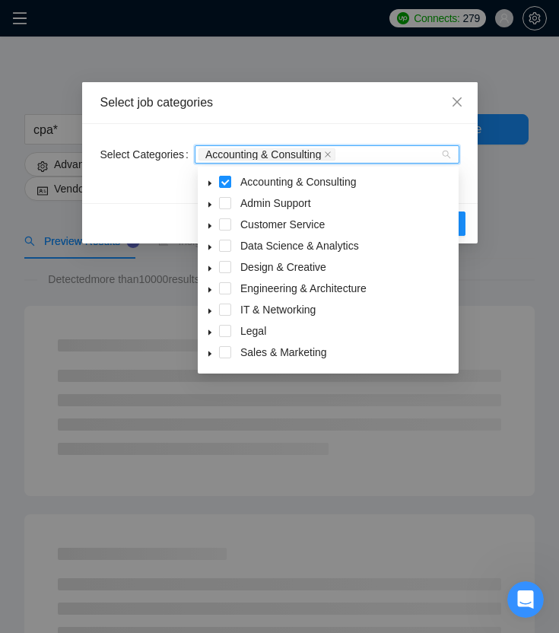
click at [208, 180] on icon "caret-down" at bounding box center [210, 183] width 8 height 8
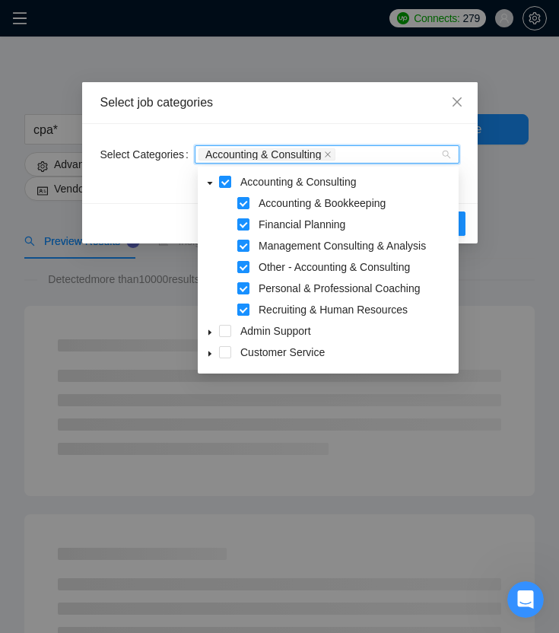
click at [246, 308] on span at bounding box center [243, 309] width 12 height 12
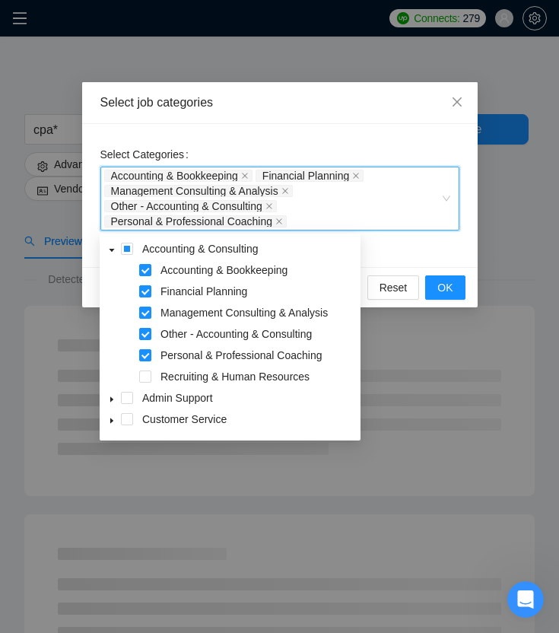
click at [431, 205] on div "Accounting & Bookkeeping Financial Planning Management Consulting & Analysis Ot…" at bounding box center [272, 198] width 336 height 61
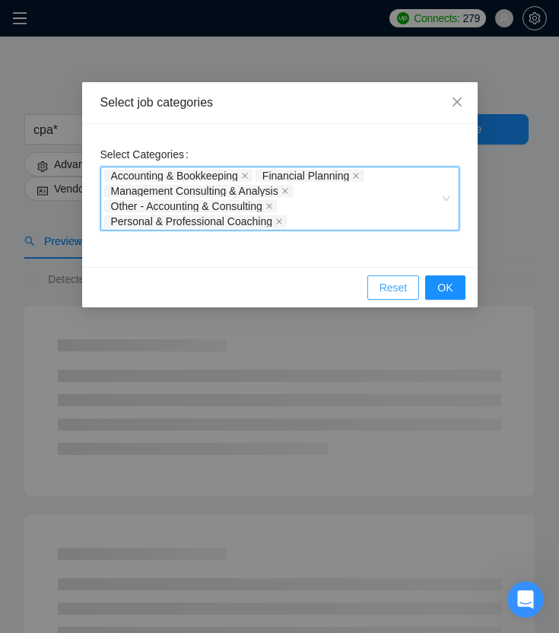
click at [384, 294] on span "Reset" at bounding box center [393, 287] width 28 height 17
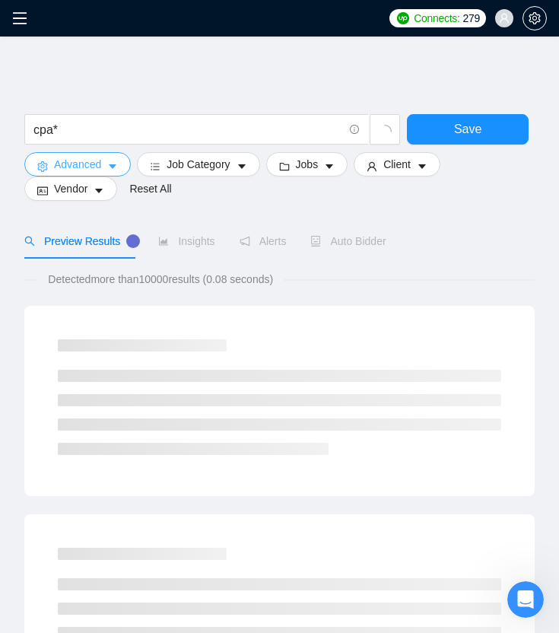
click at [89, 168] on span "Advanced" at bounding box center [77, 164] width 47 height 17
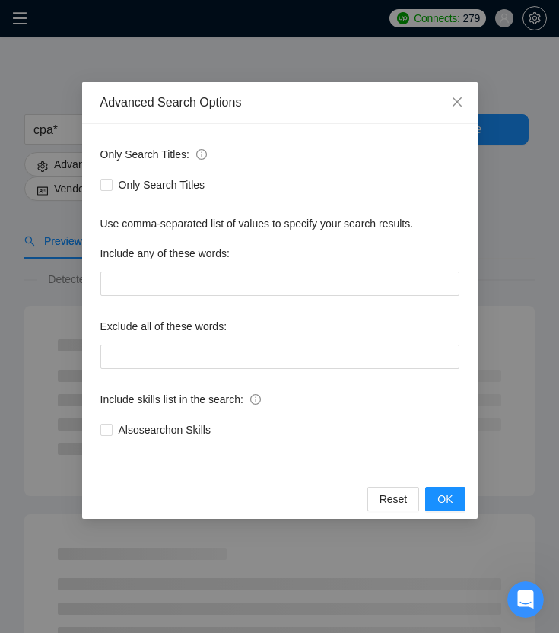
click at [62, 226] on div "Advanced Search Options Only Search Titles: Only Search Titles Use comma-separa…" at bounding box center [279, 316] width 559 height 633
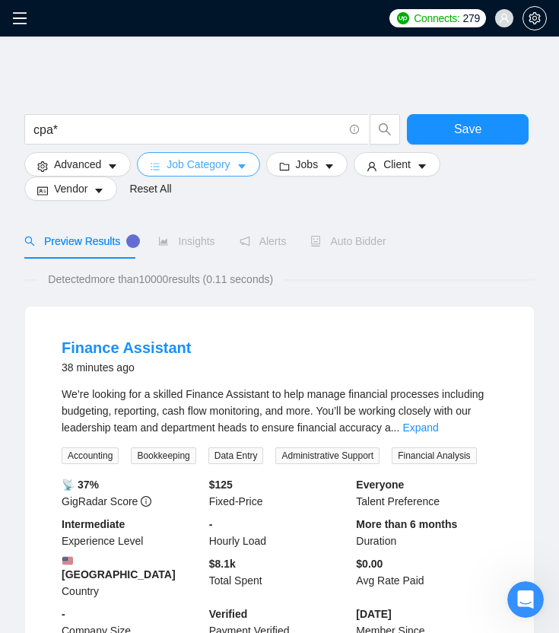
click at [203, 164] on span "Job Category" at bounding box center [198, 164] width 63 height 17
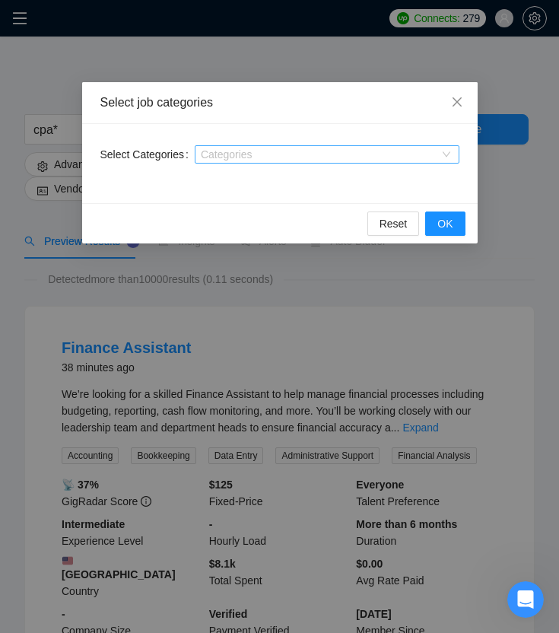
click at [270, 162] on div "Categories" at bounding box center [327, 154] width 265 height 18
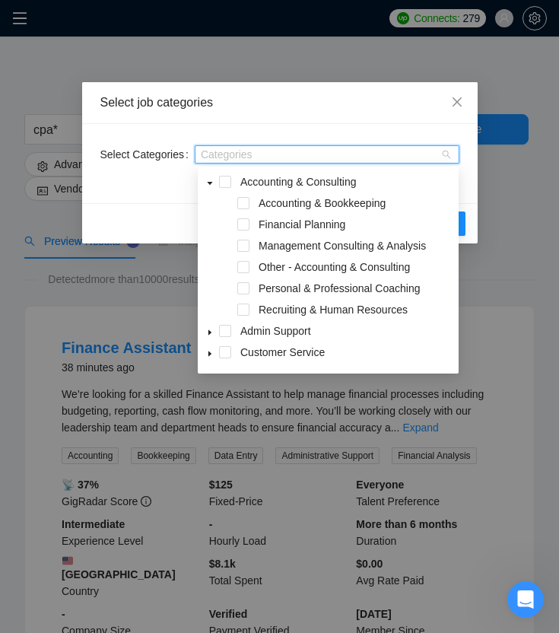
click at [253, 206] on div "Accounting & Bookkeeping" at bounding box center [328, 204] width 255 height 21
click at [243, 202] on span at bounding box center [243, 203] width 12 height 12
click at [243, 224] on span at bounding box center [243, 224] width 12 height 12
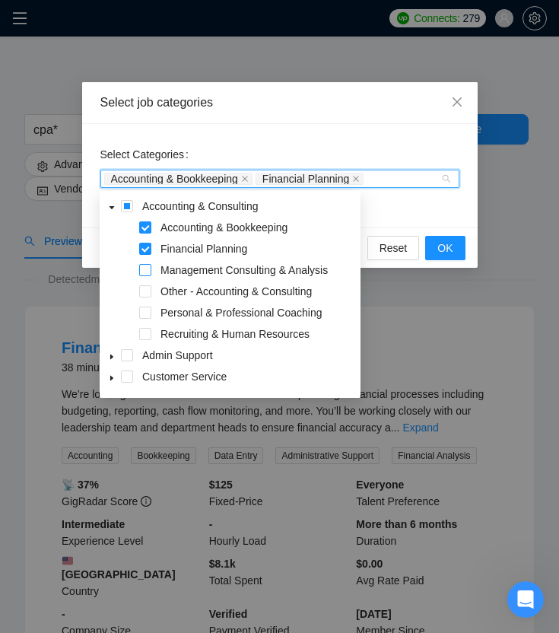
click at [145, 271] on span at bounding box center [145, 270] width 12 height 12
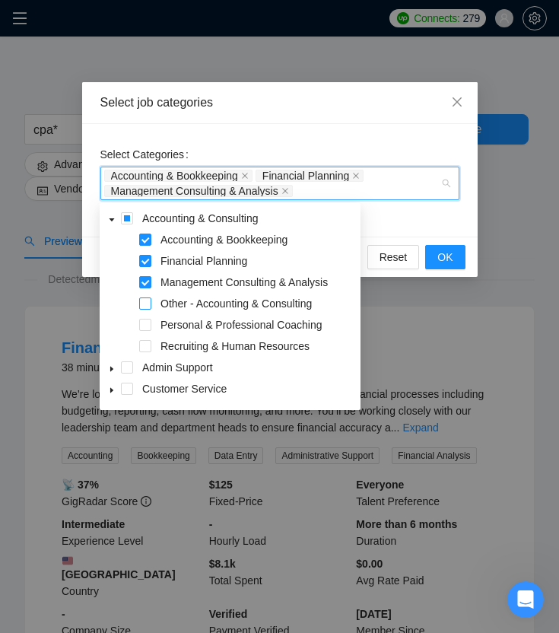
click at [151, 302] on span at bounding box center [145, 303] width 12 height 12
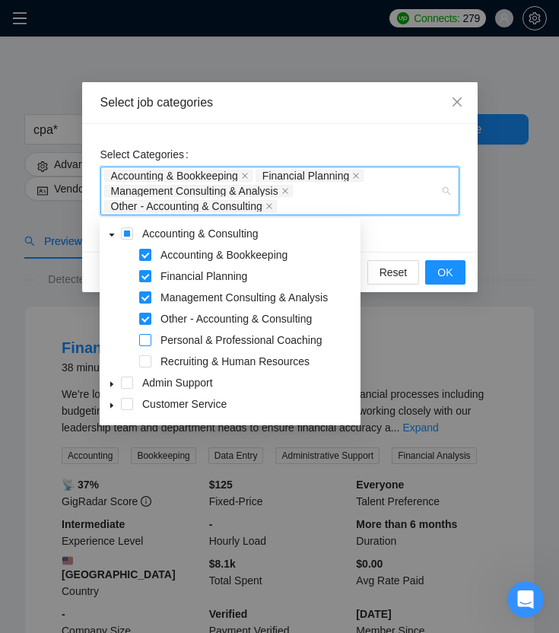
click at [150, 342] on span at bounding box center [145, 340] width 12 height 12
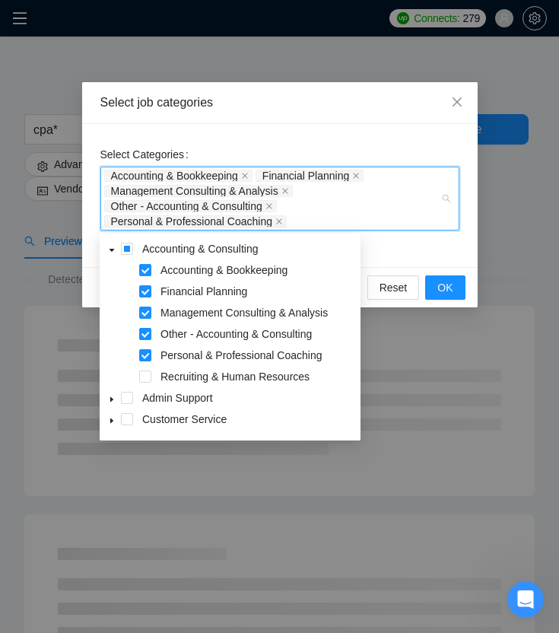
click at [375, 209] on div "Accounting & Bookkeeping Financial Planning Management Consulting & Analysis Ot…" at bounding box center [272, 198] width 336 height 61
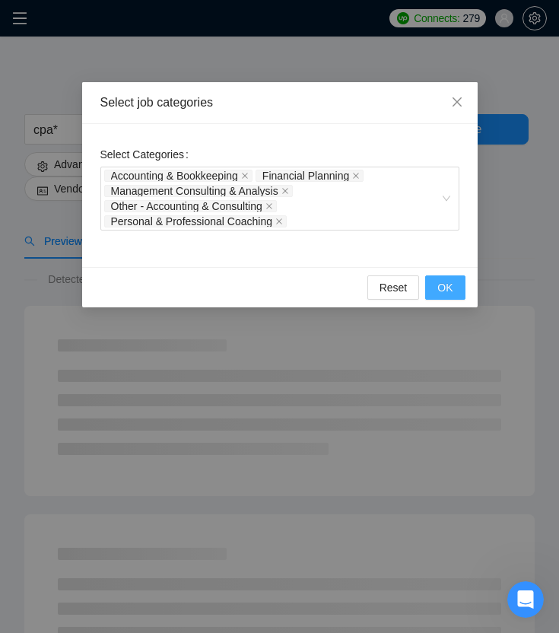
click at [446, 291] on span "OK" at bounding box center [444, 287] width 15 height 17
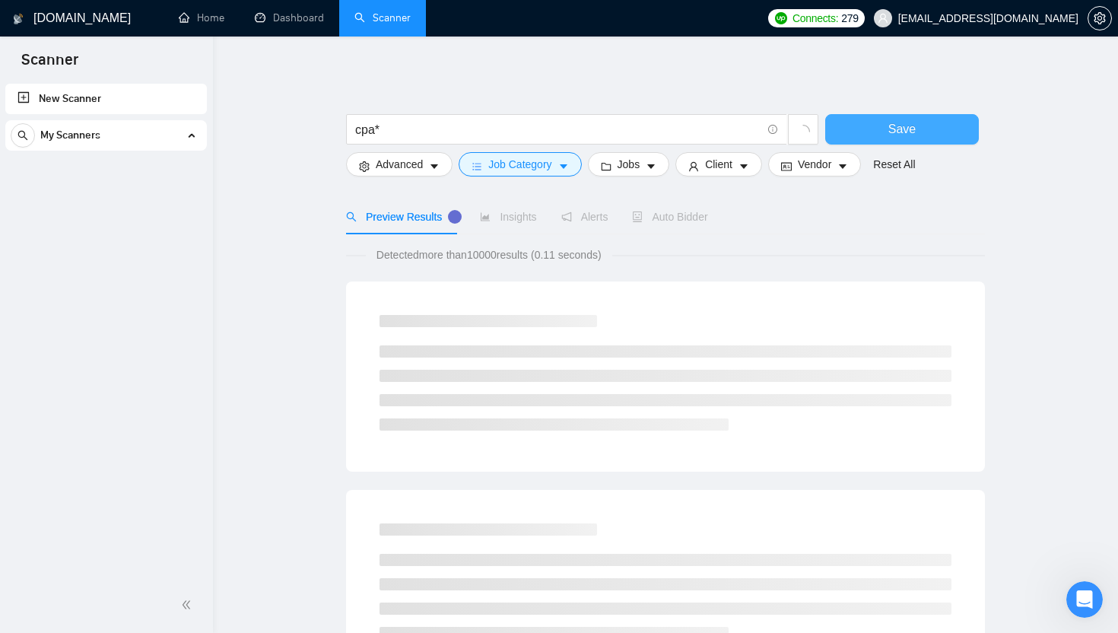
click at [903, 141] on button "Save" at bounding box center [902, 129] width 154 height 30
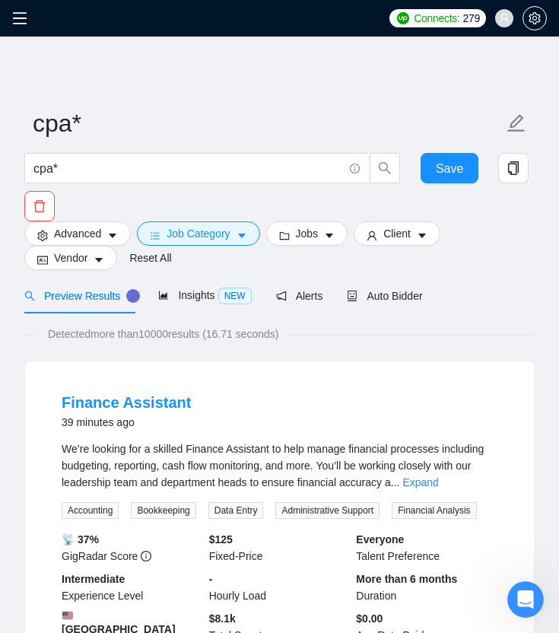
click at [482, 327] on div "Detected more than 10000 results (16.71 seconds)" at bounding box center [279, 333] width 510 height 17
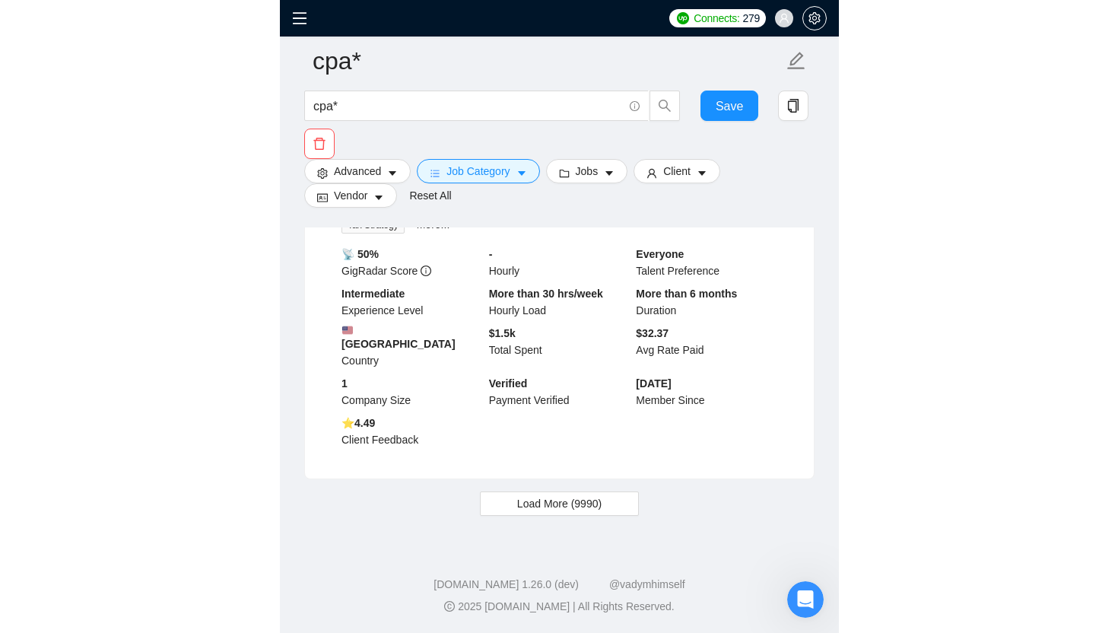
scroll to position [3160, 0]
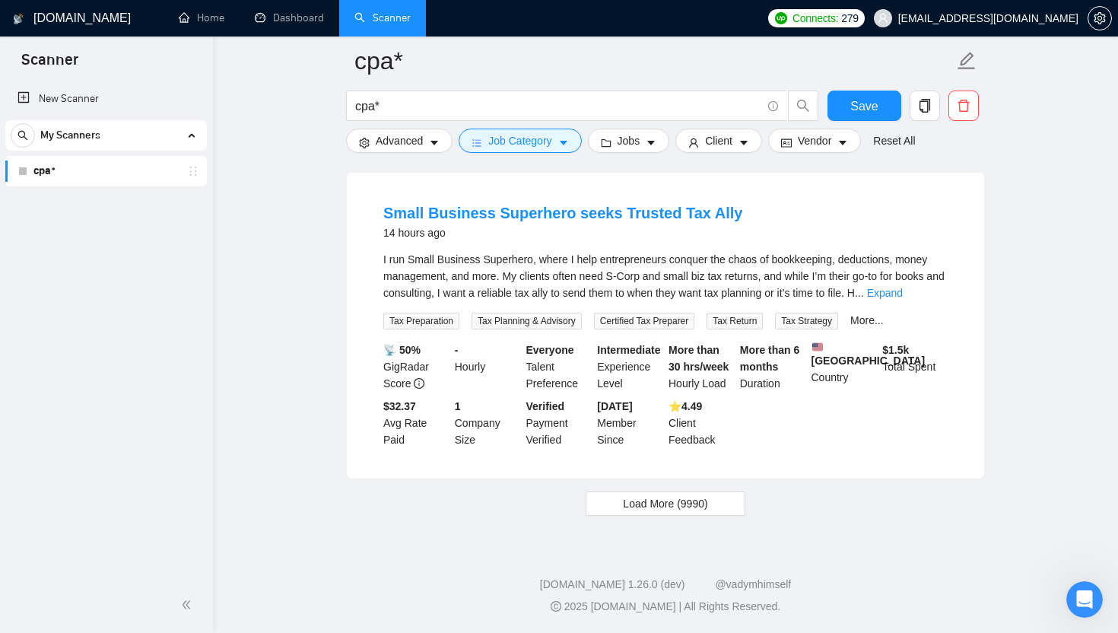
click at [60, 183] on link "cpa*" at bounding box center [105, 171] width 144 height 30
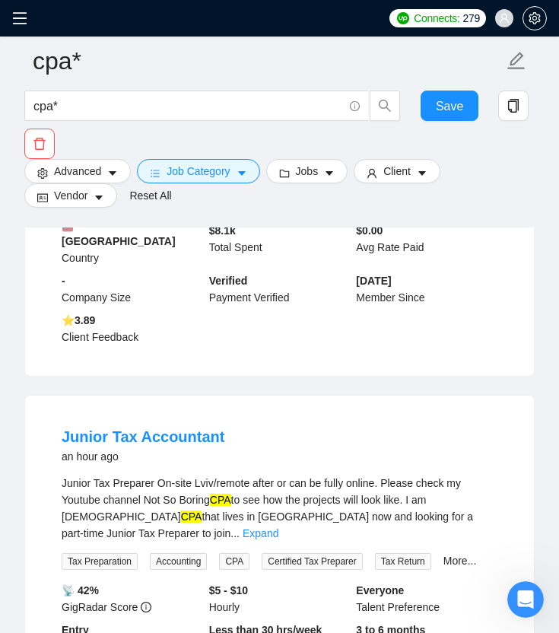
scroll to position [0, 0]
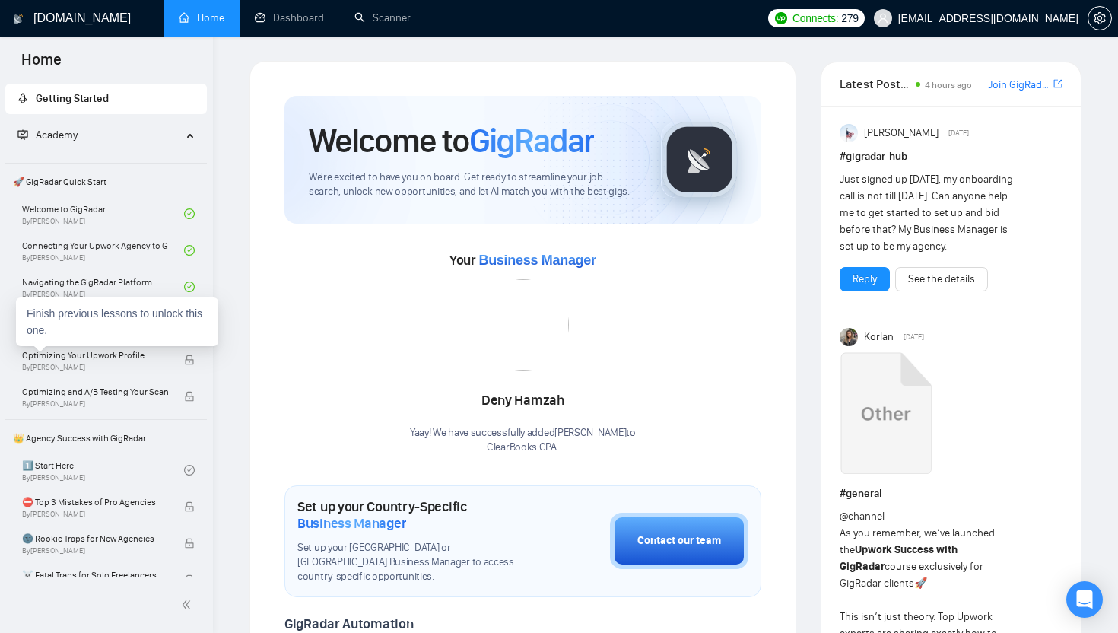
click at [122, 322] on div "Finish previous lessons to unlock this one." at bounding box center [117, 321] width 202 height 49
click at [56, 330] on link "Setting Up Your First Scanner and Auto-Bidder By Vlad Timinsky" at bounding box center [103, 322] width 162 height 33
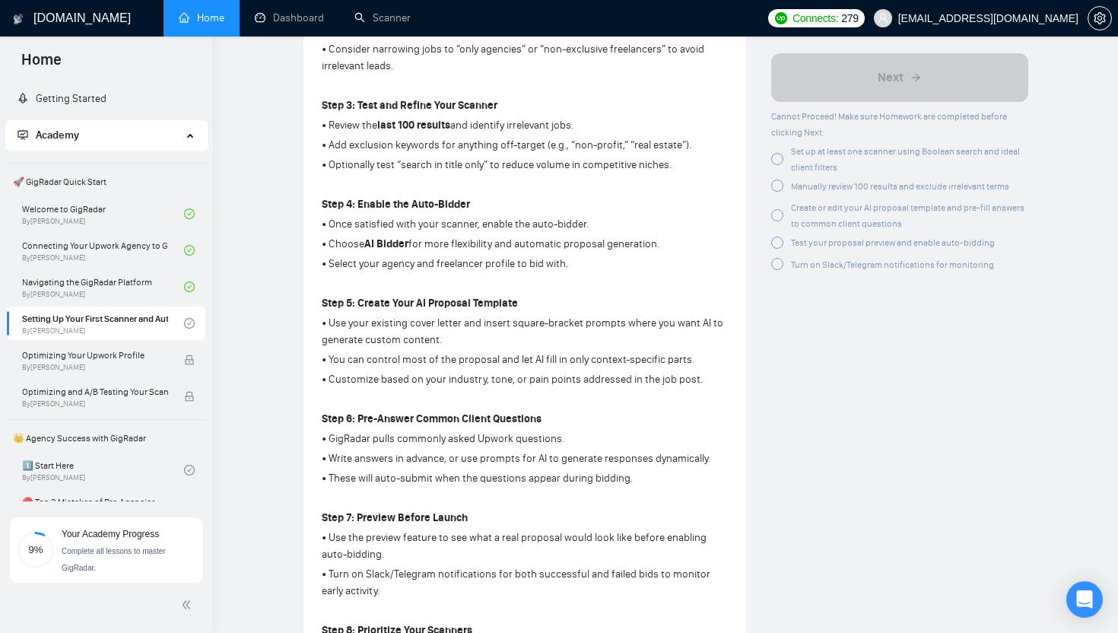
scroll to position [1165, 0]
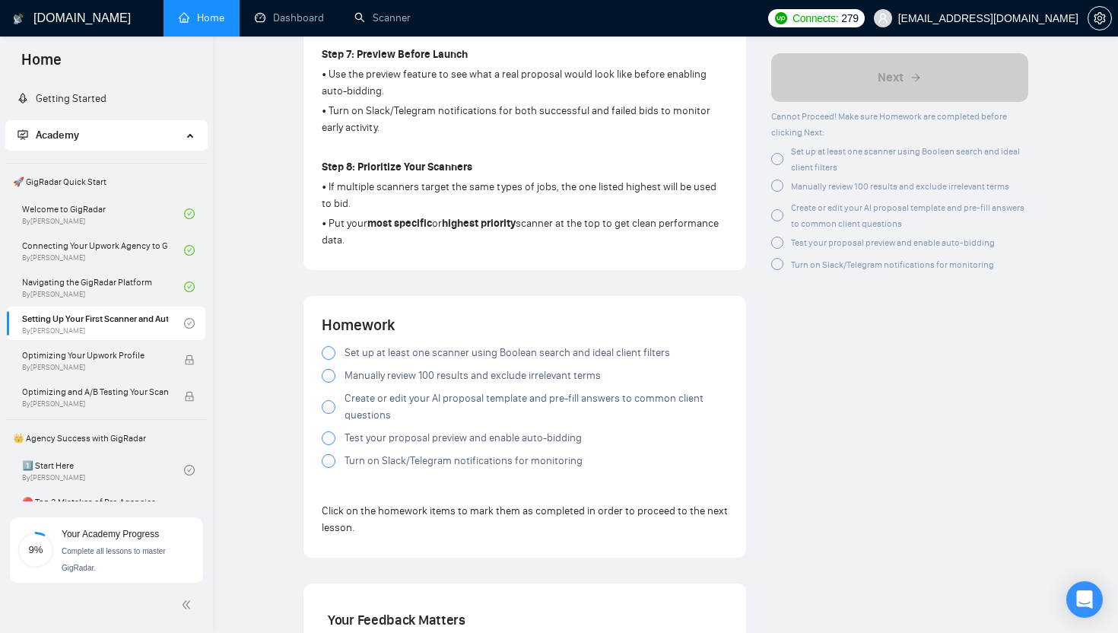
click at [329, 355] on div at bounding box center [329, 353] width 14 height 14
click at [332, 378] on div at bounding box center [329, 376] width 14 height 14
click at [329, 406] on div at bounding box center [329, 407] width 14 height 14
click at [329, 445] on div at bounding box center [329, 438] width 14 height 14
click at [331, 468] on div at bounding box center [329, 461] width 14 height 14
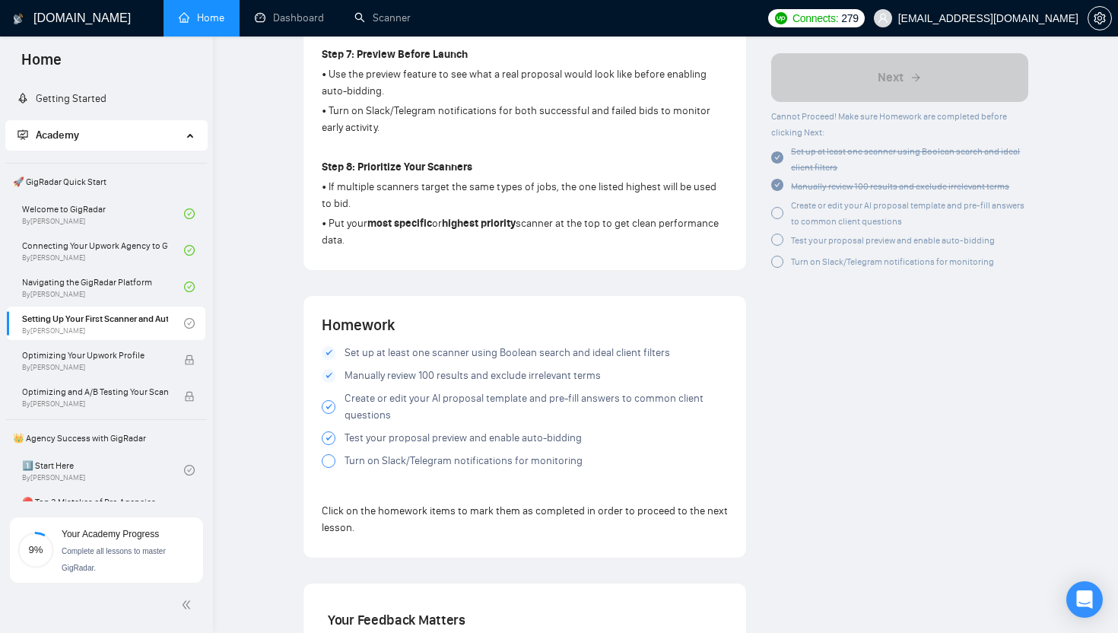
click at [329, 465] on div at bounding box center [329, 461] width 14 height 14
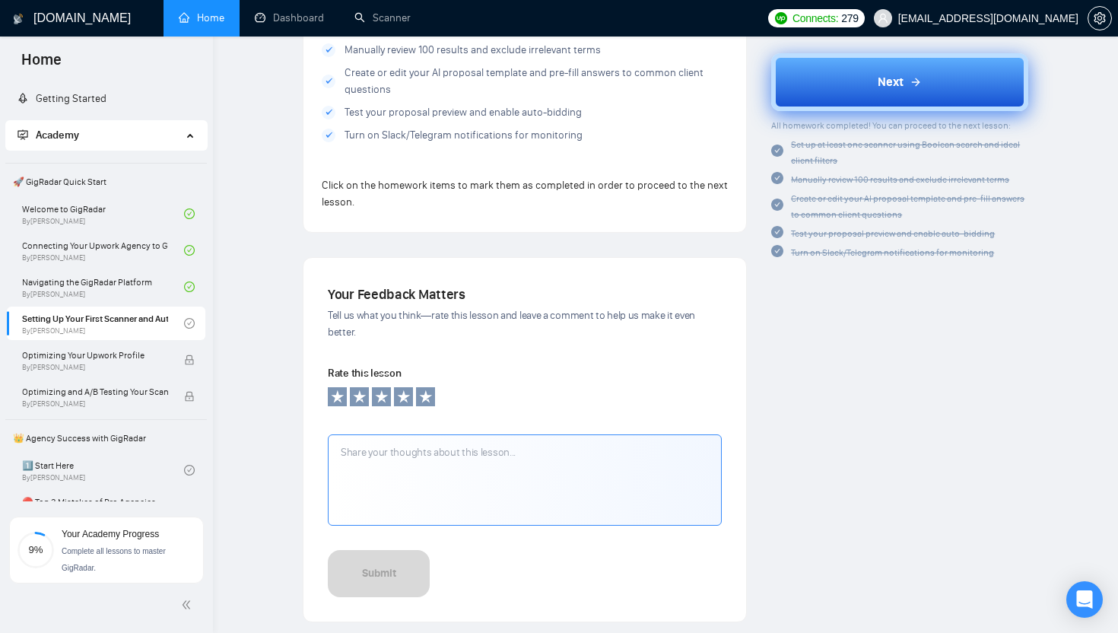
click at [933, 87] on button "Next" at bounding box center [899, 82] width 257 height 58
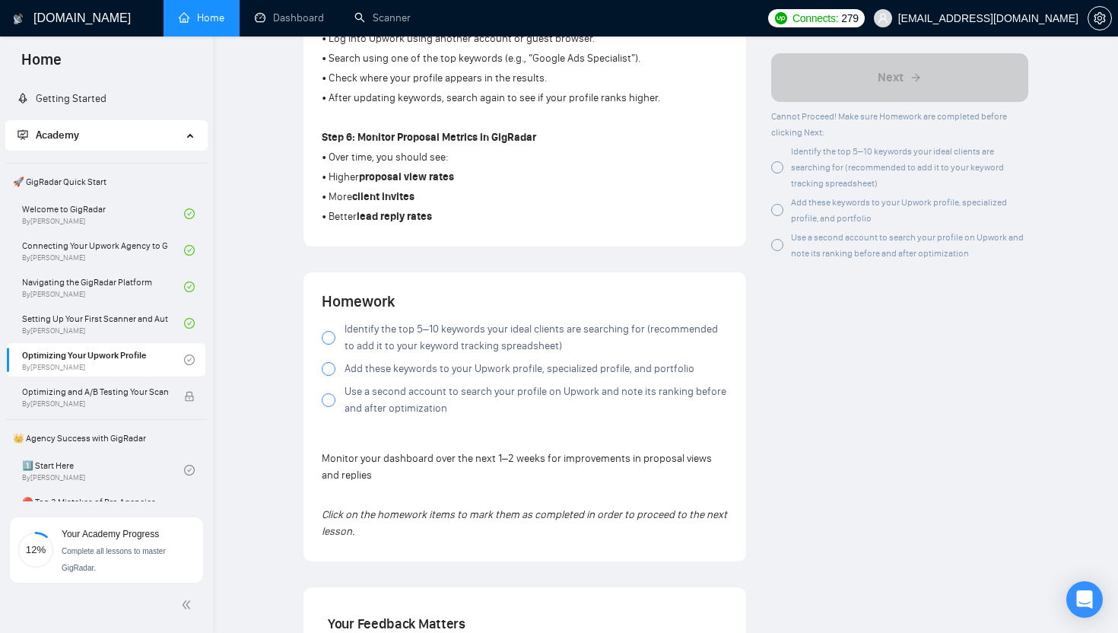
scroll to position [1000, 0]
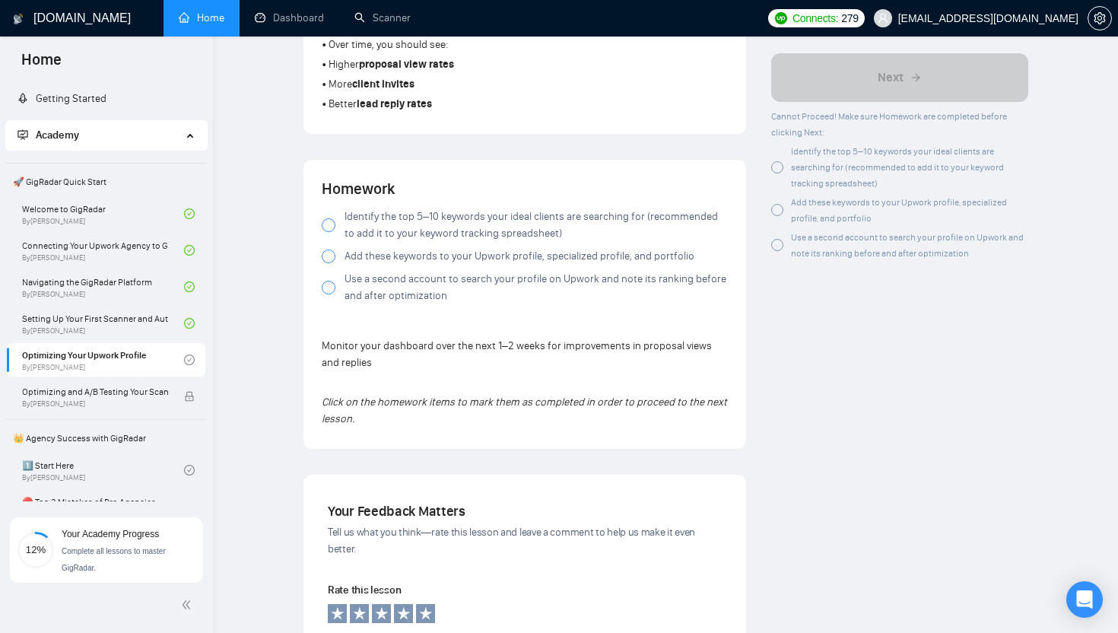
click at [332, 241] on label "Identify the top 5–10 keywords your ideal clients are searching for (recommende…" at bounding box center [525, 224] width 406 height 33
click at [353, 271] on div "Identify the top 5–10 keywords your ideal clients are searching for (recommende…" at bounding box center [525, 259] width 406 height 102
click at [329, 262] on div at bounding box center [329, 256] width 14 height 14
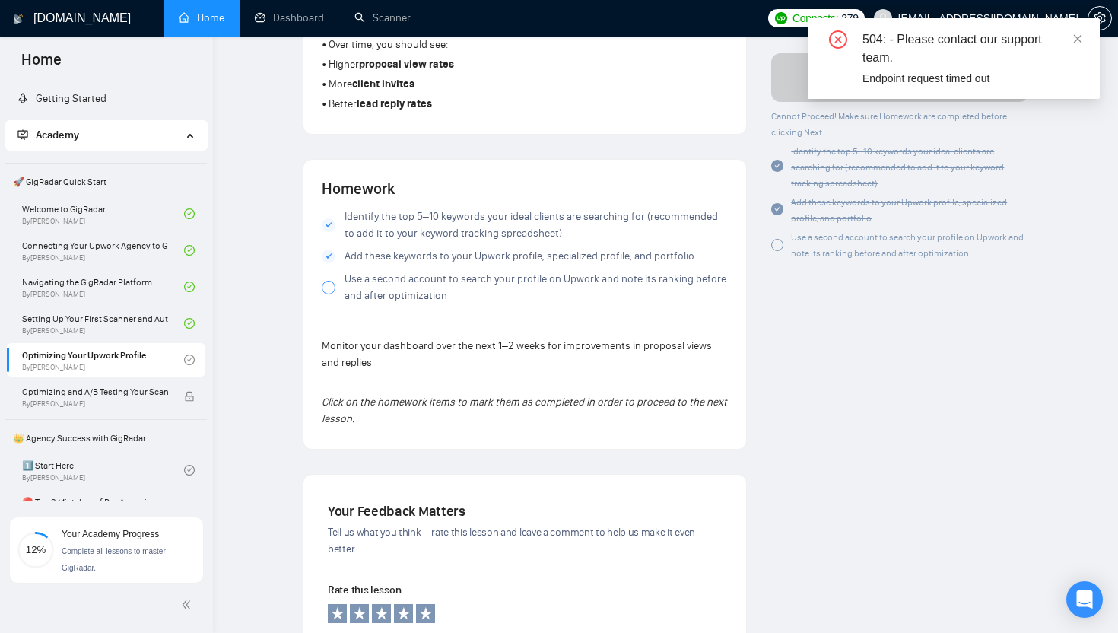
click at [341, 287] on label "Use a second account to search your profile on Upwork and note its ranking befo…" at bounding box center [525, 287] width 406 height 33
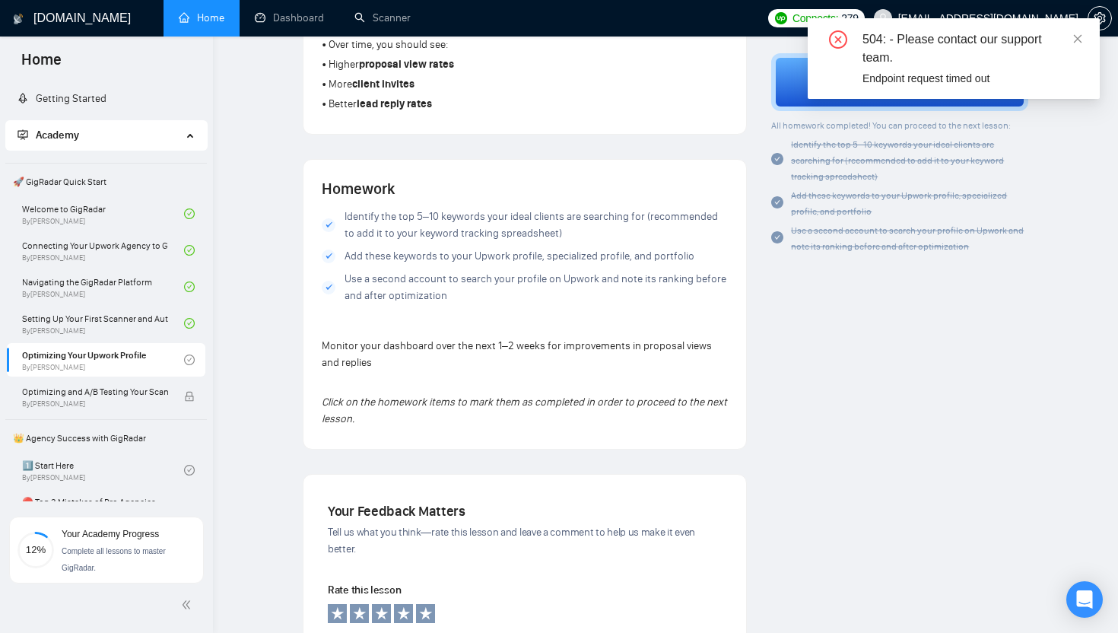
click at [330, 224] on div at bounding box center [329, 225] width 14 height 14
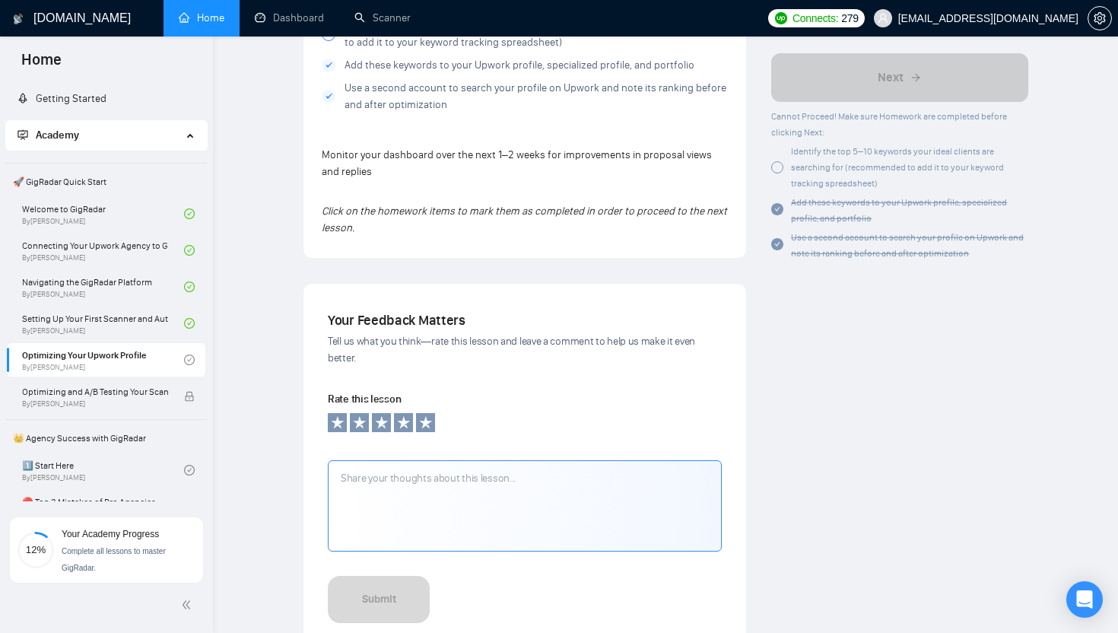
scroll to position [1144, 0]
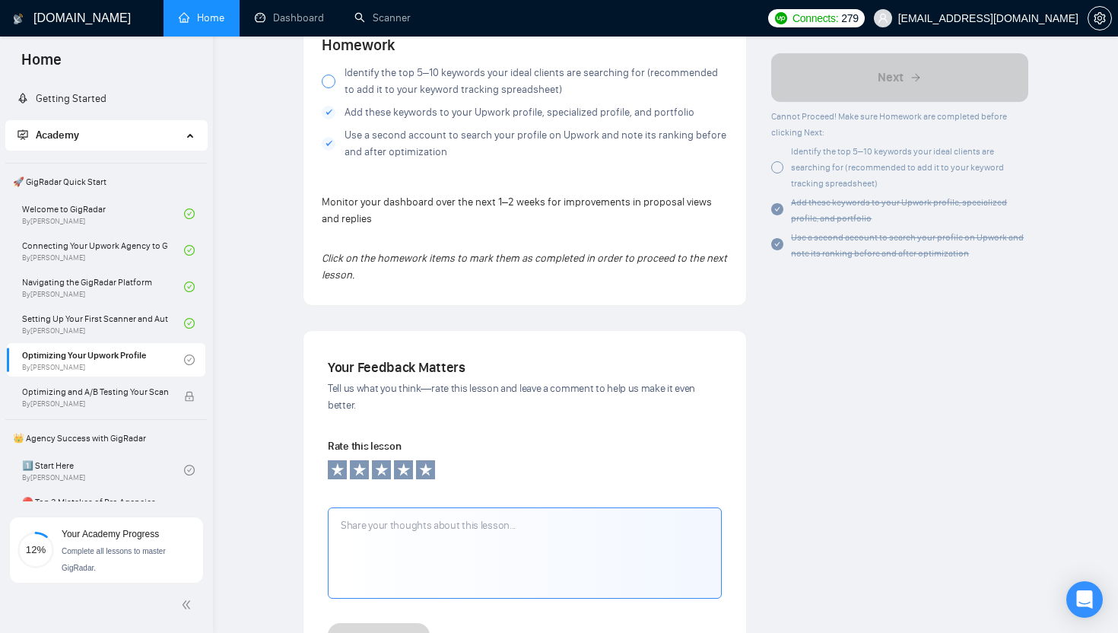
click at [408, 95] on span "Identify the top 5–10 keywords your ideal clients are searching for (recommende…" at bounding box center [536, 81] width 383 height 33
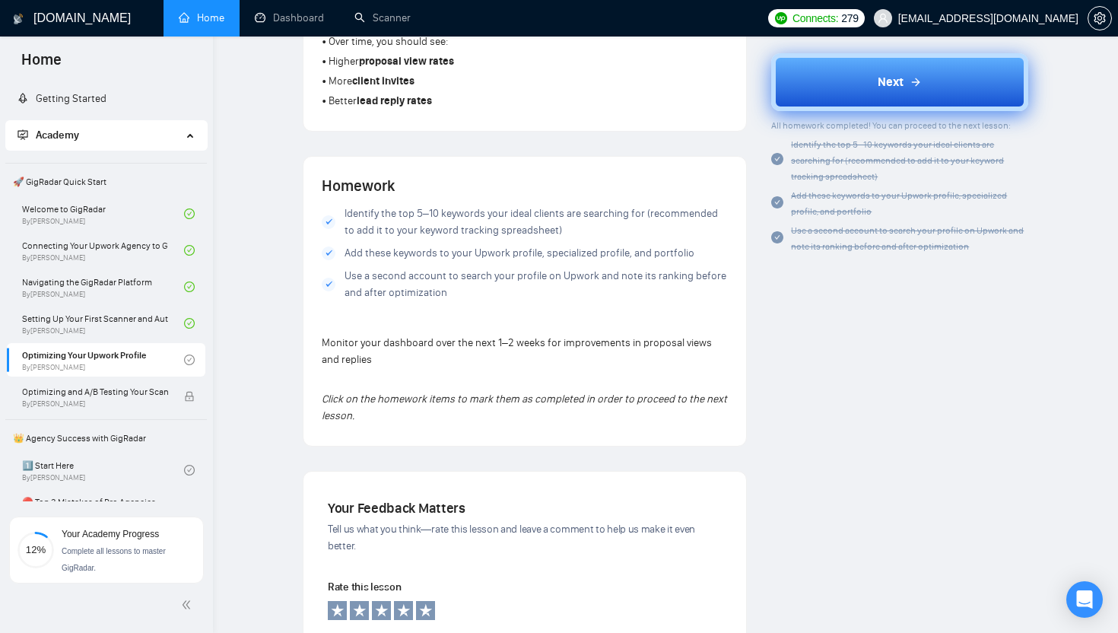
click at [984, 102] on button "Next" at bounding box center [899, 82] width 257 height 58
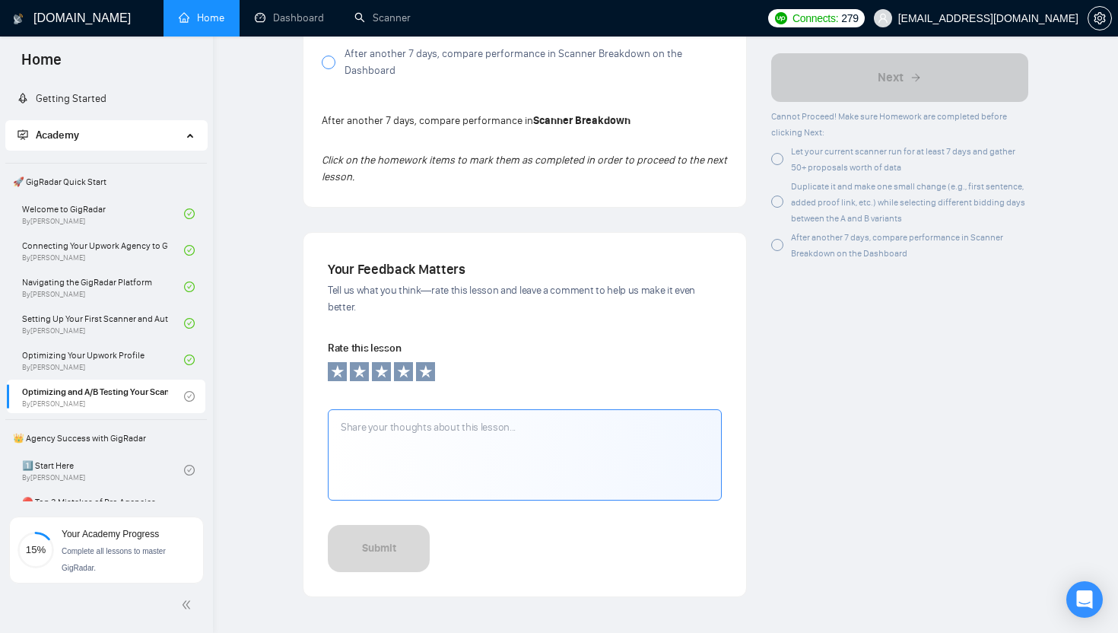
scroll to position [1177, 0]
